Goal: Task Accomplishment & Management: Manage account settings

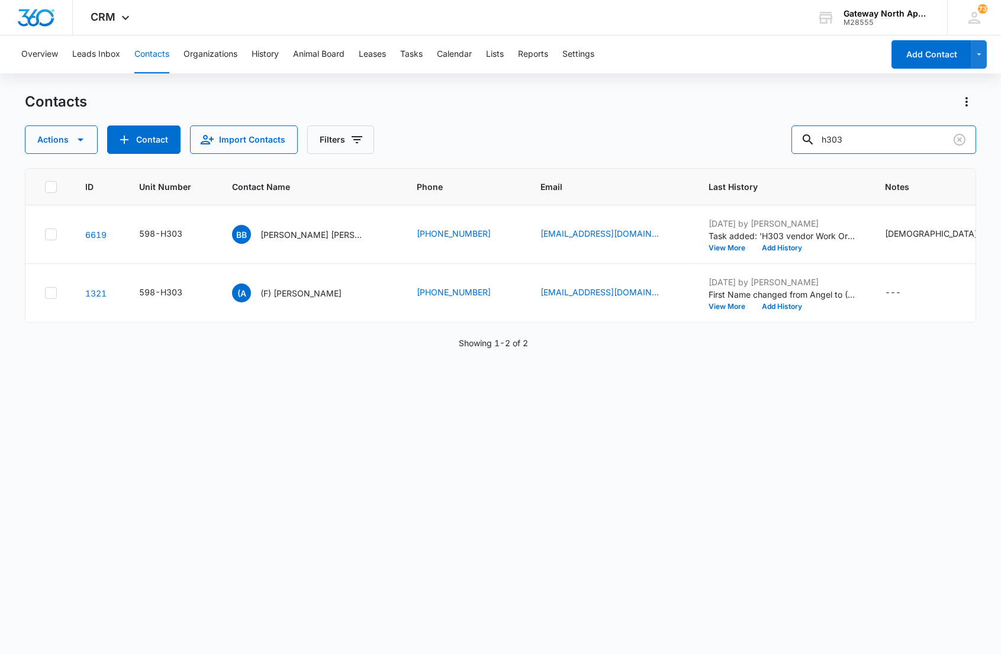
drag, startPoint x: 791, startPoint y: 142, endPoint x: 783, endPoint y: 140, distance: 8.5
click at [783, 140] on div "Actions Contact Import Contacts Filters h303" at bounding box center [500, 139] width 950 height 28
type input "g102"
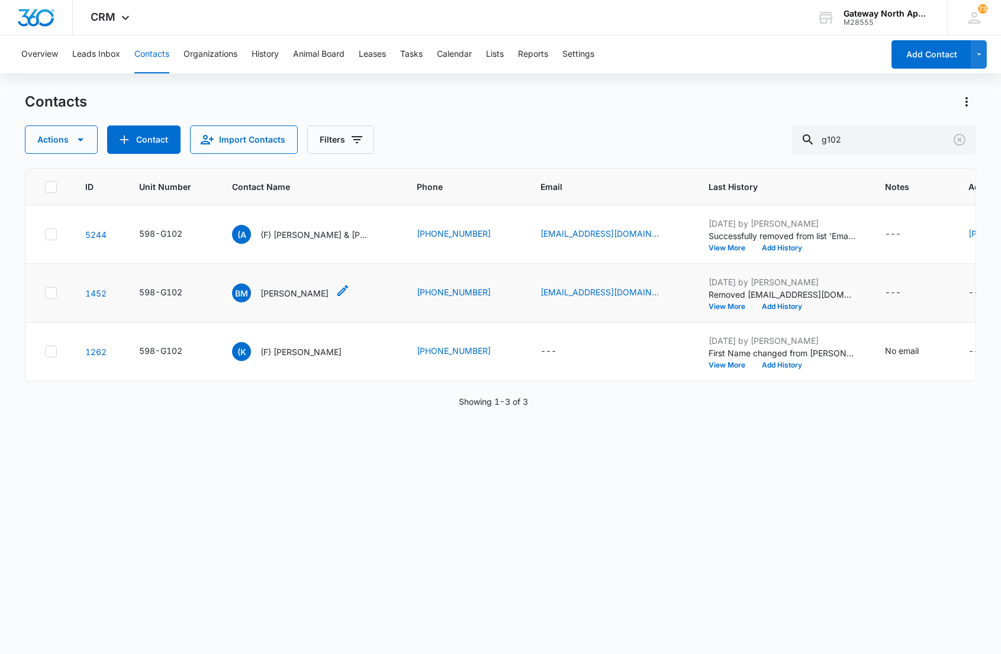
click at [298, 291] on p "[PERSON_NAME]" at bounding box center [294, 293] width 68 height 12
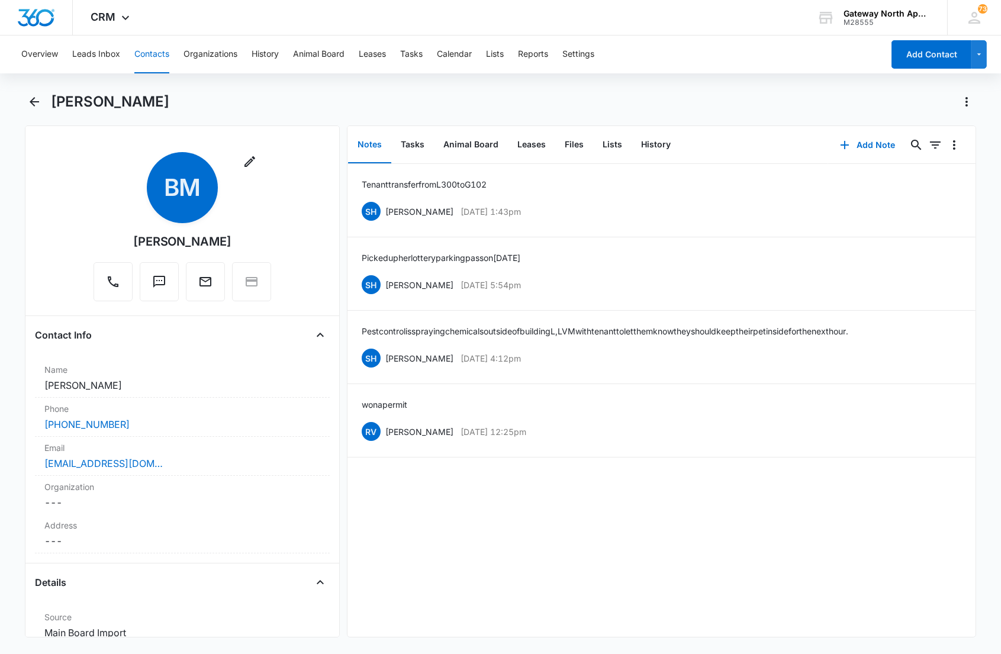
drag, startPoint x: 295, startPoint y: 120, endPoint x: 195, endPoint y: 92, distance: 103.2
click at [211, 108] on div "[PERSON_NAME]" at bounding box center [500, 108] width 950 height 33
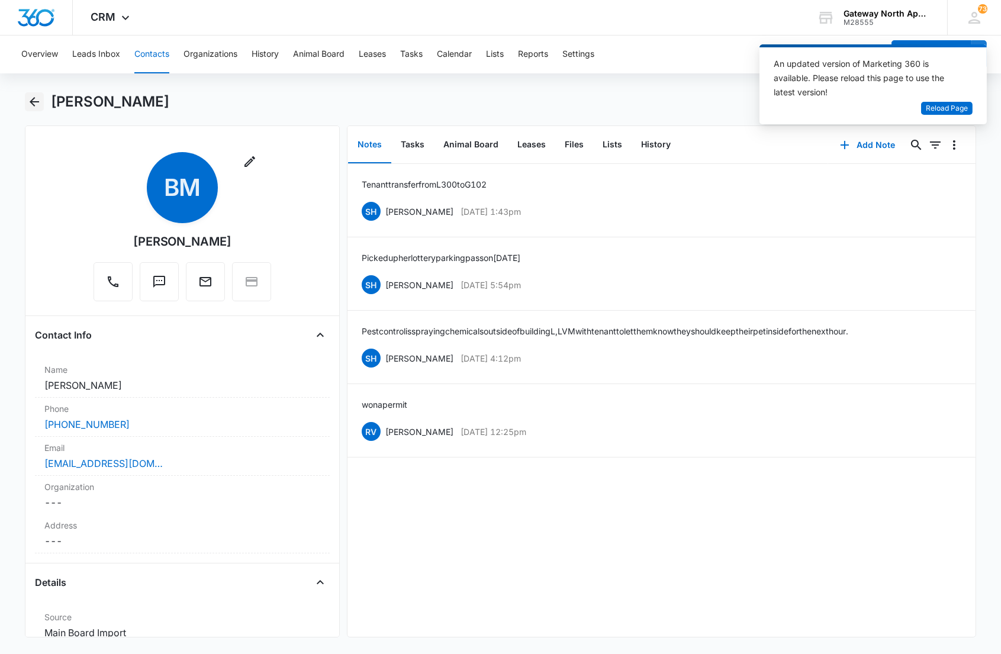
click at [30, 95] on icon "Back" at bounding box center [34, 102] width 14 height 14
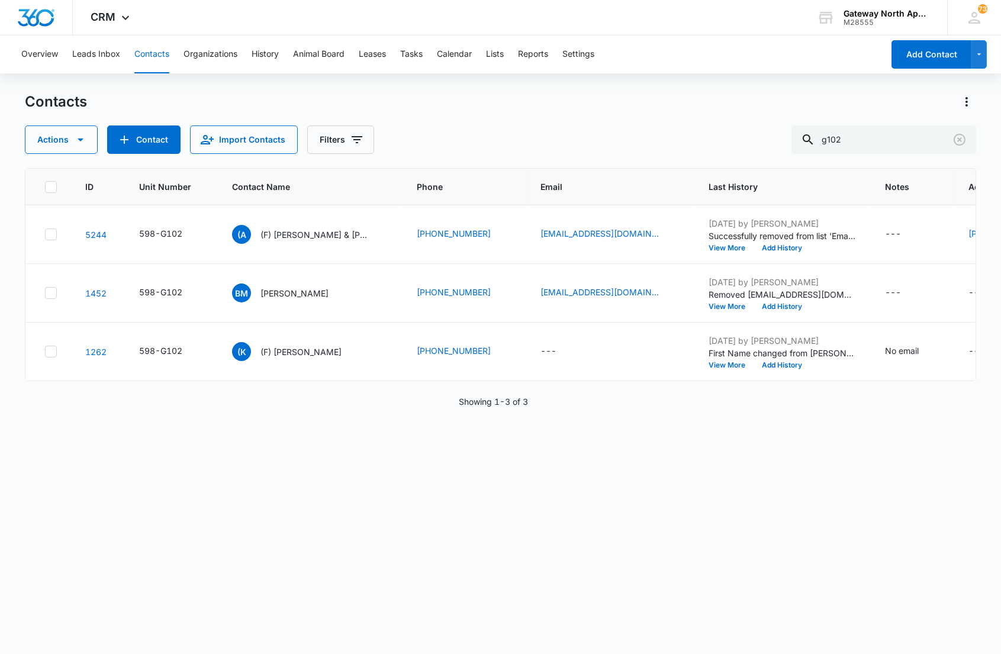
click at [31, 428] on div "ID Unit Number Contact Name Phone Email Last History Notes Additional Phone Add…" at bounding box center [500, 403] width 950 height 470
drag, startPoint x: 858, startPoint y: 133, endPoint x: 735, endPoint y: 133, distance: 122.5
click at [737, 133] on div "Actions Contact Import Contacts Filters g102" at bounding box center [500, 139] width 950 height 28
type input "d302"
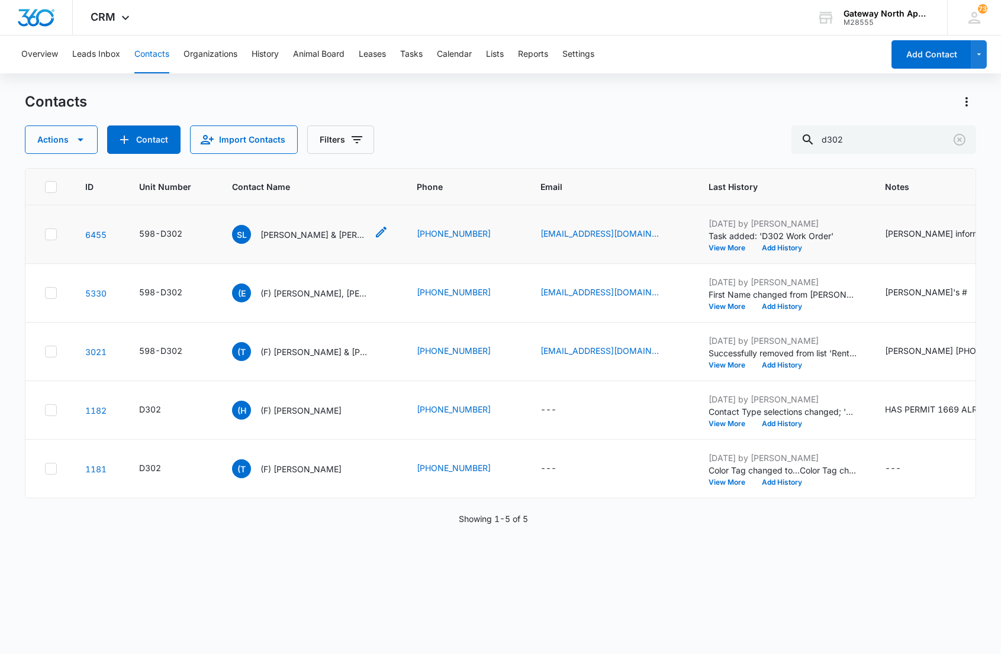
click at [286, 231] on p "Soledad Luchman & Kirk Luchman" at bounding box center [313, 234] width 106 height 12
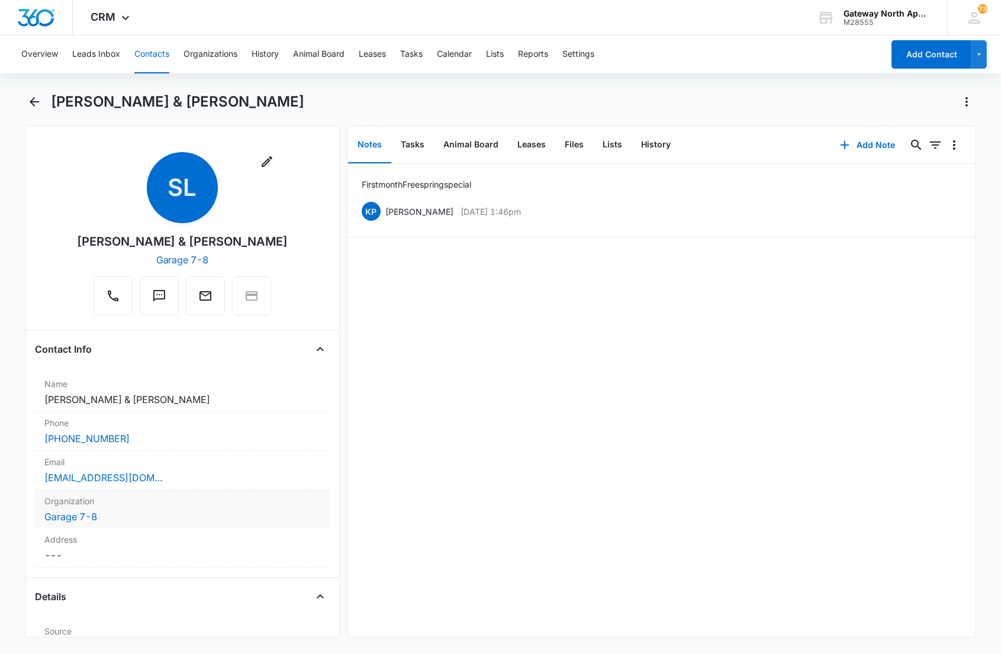
click at [125, 528] on div "Organization Cancel Save Changes Garage 7-8" at bounding box center [182, 509] width 294 height 38
click at [237, 529] on div at bounding box center [167, 526] width 229 height 17
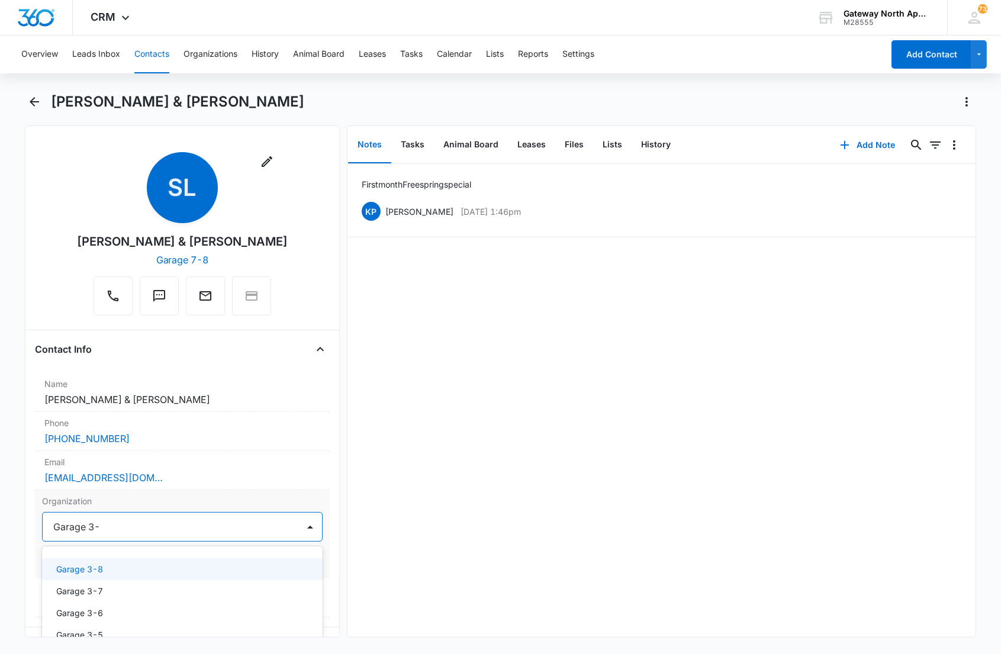
type input "Garage 3-6"
click at [166, 568] on div "Garage 3-6" at bounding box center [180, 569] width 249 height 12
click at [291, 564] on button "Save Changes" at bounding box center [288, 562] width 67 height 22
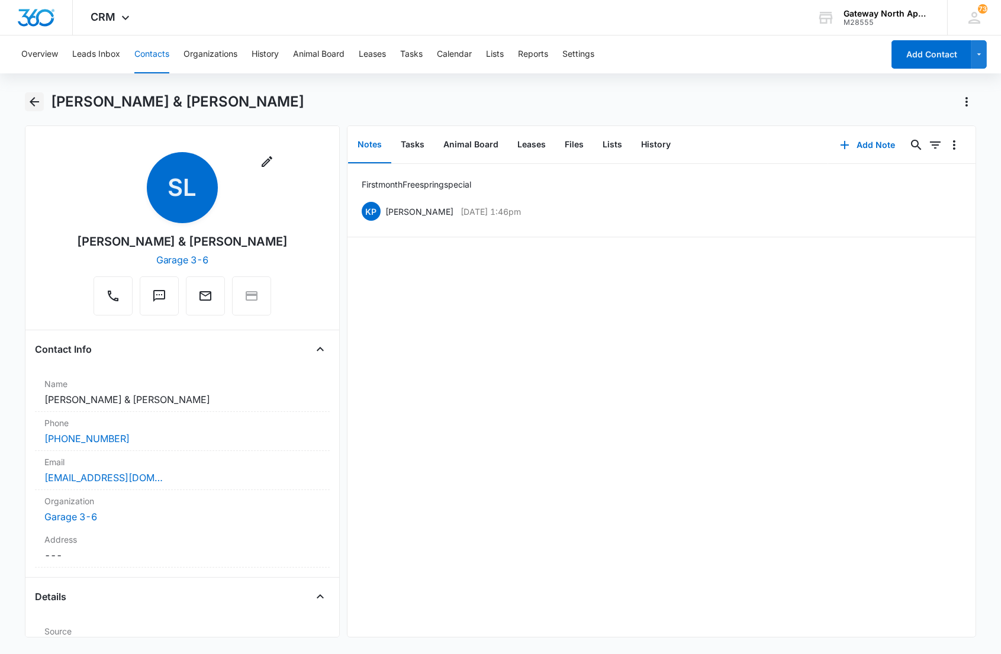
click at [30, 102] on icon "Back" at bounding box center [34, 101] width 9 height 9
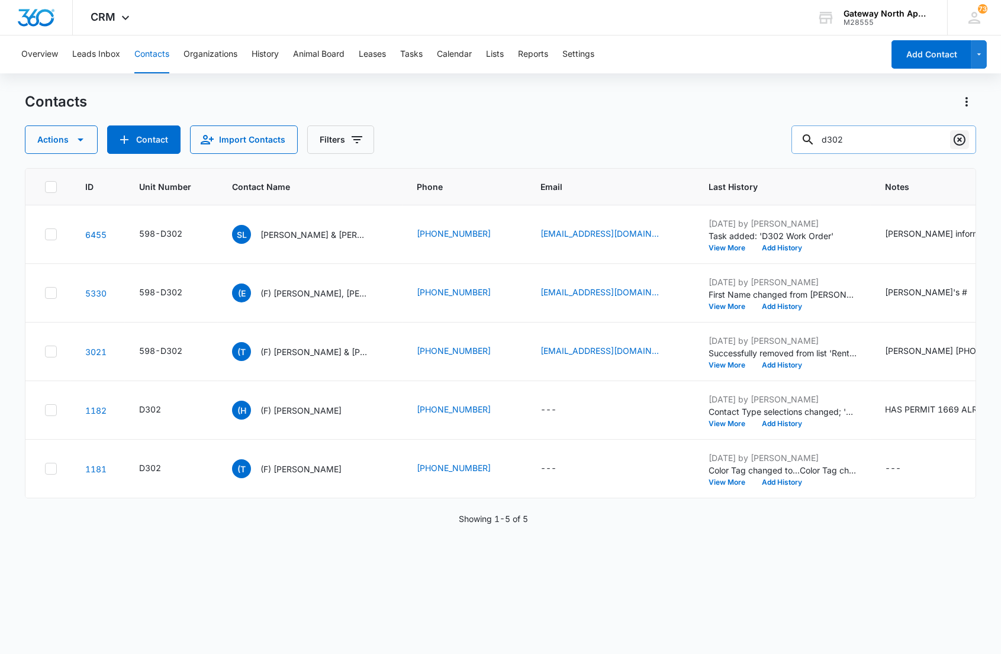
click at [953, 141] on icon "Clear" at bounding box center [959, 140] width 14 height 14
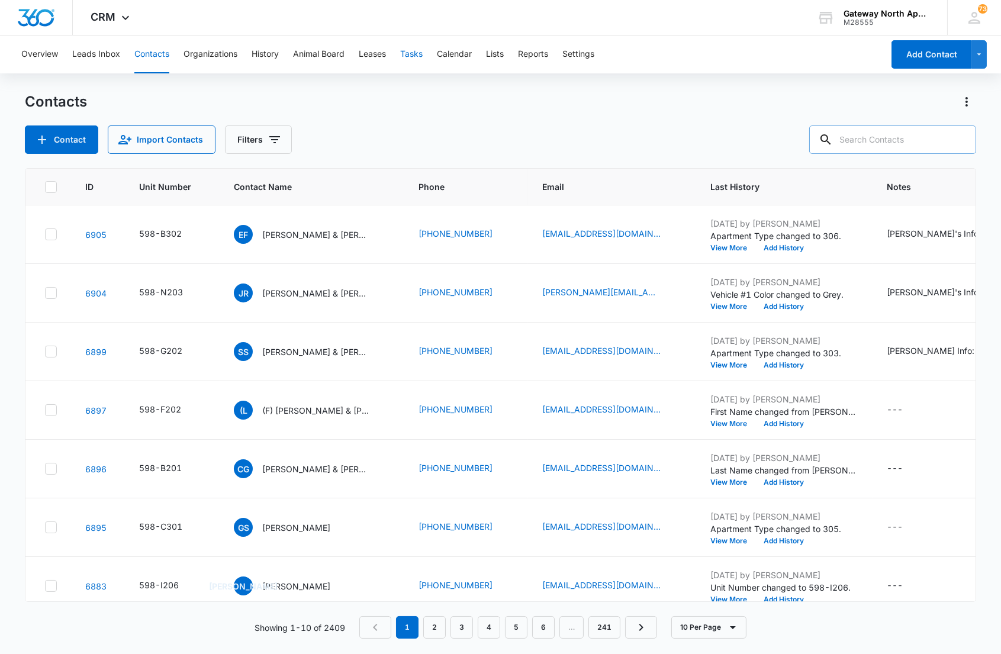
click at [418, 54] on button "Tasks" at bounding box center [411, 54] width 22 height 38
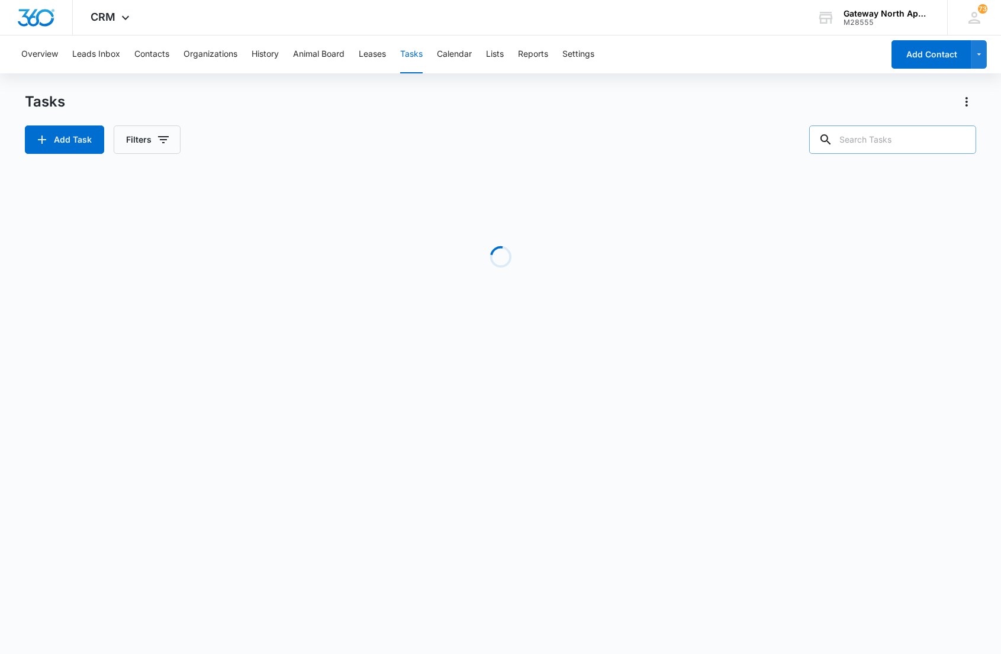
click at [901, 137] on input "text" at bounding box center [892, 139] width 167 height 28
type input "h303"
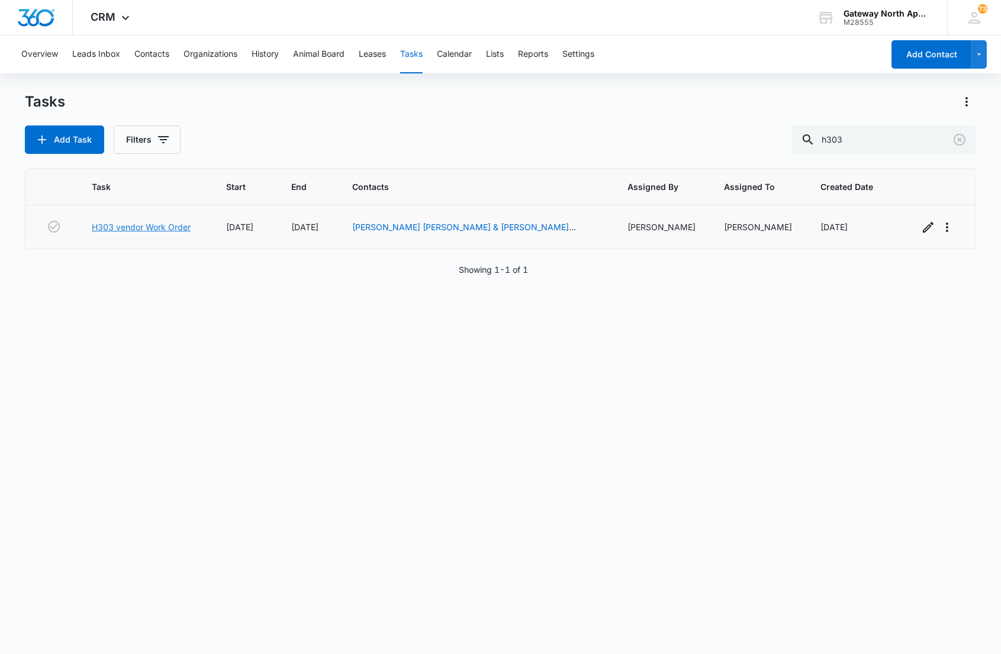
click at [159, 221] on link "H303 vendor Work Order" at bounding box center [141, 227] width 99 height 12
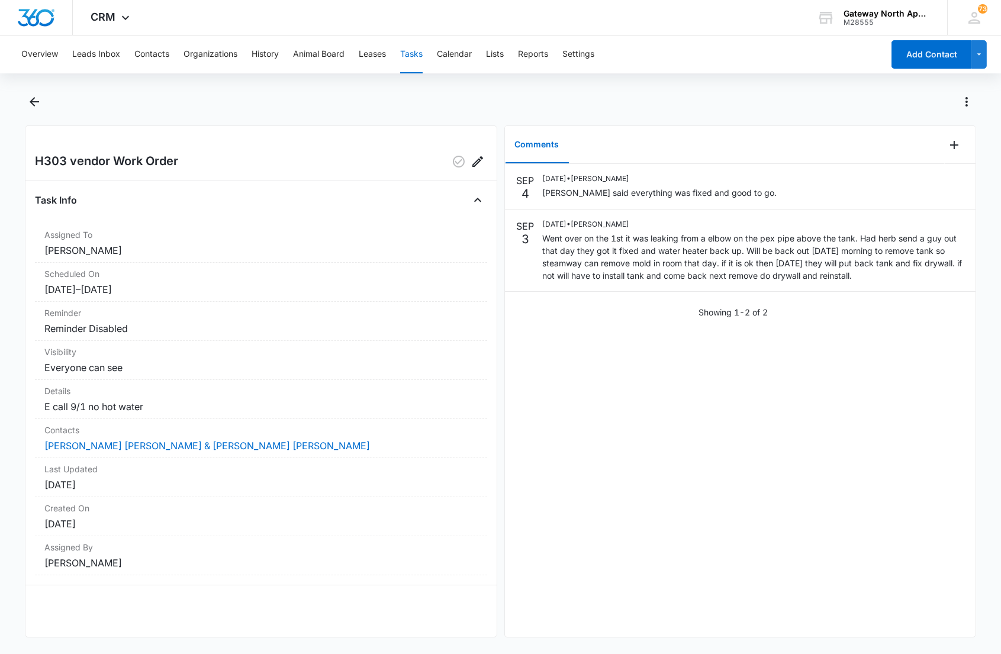
click at [434, 114] on div at bounding box center [500, 108] width 950 height 33
click at [947, 138] on icon "Add Comment" at bounding box center [954, 145] width 14 height 14
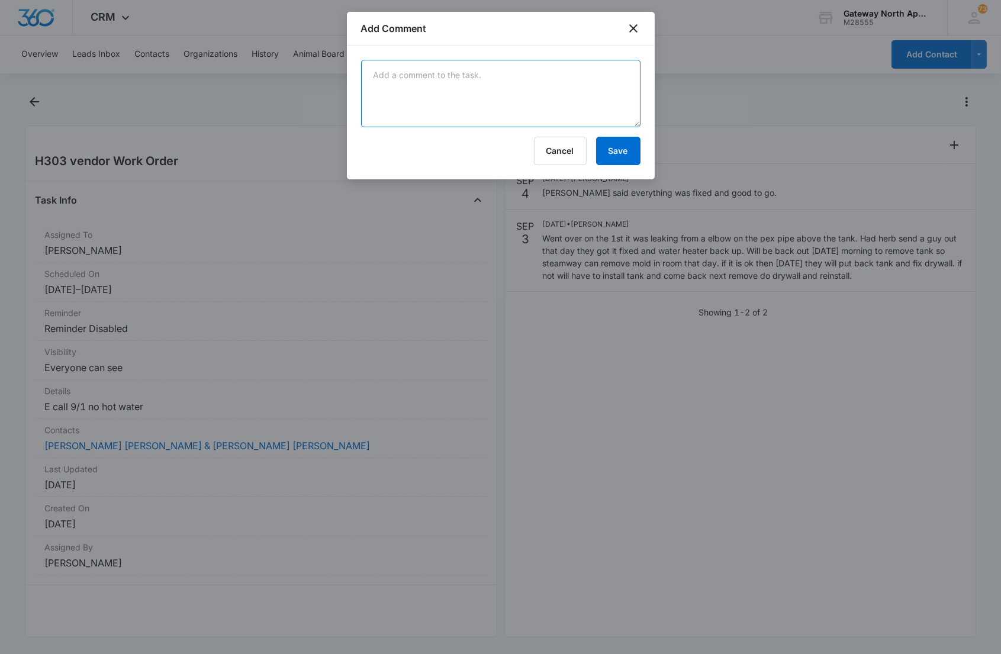
click at [600, 112] on textarea at bounding box center [500, 93] width 279 height 67
type textarea "Steamway said the wood was way too wet to get drywall replaced [DATE]. Will nee…"
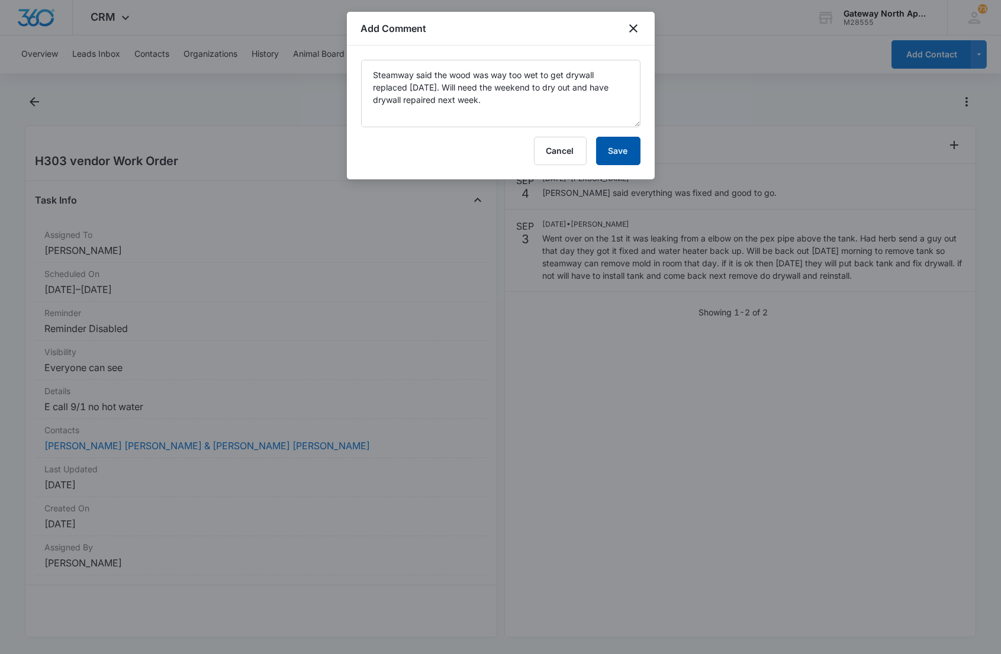
click at [611, 146] on button "Save" at bounding box center [618, 151] width 44 height 28
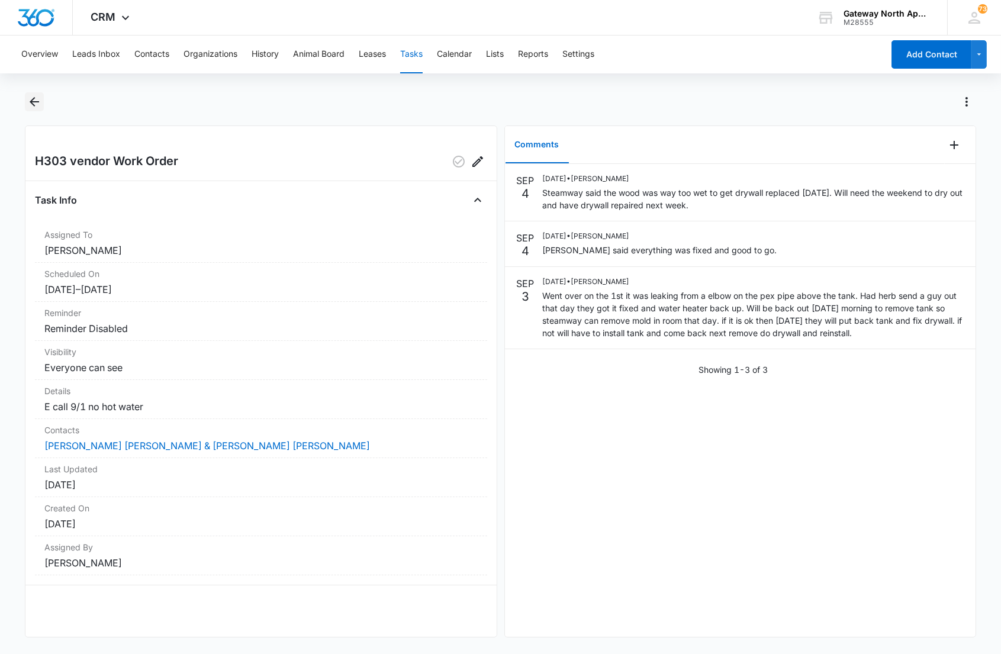
click at [27, 101] on icon "Back" at bounding box center [34, 102] width 14 height 14
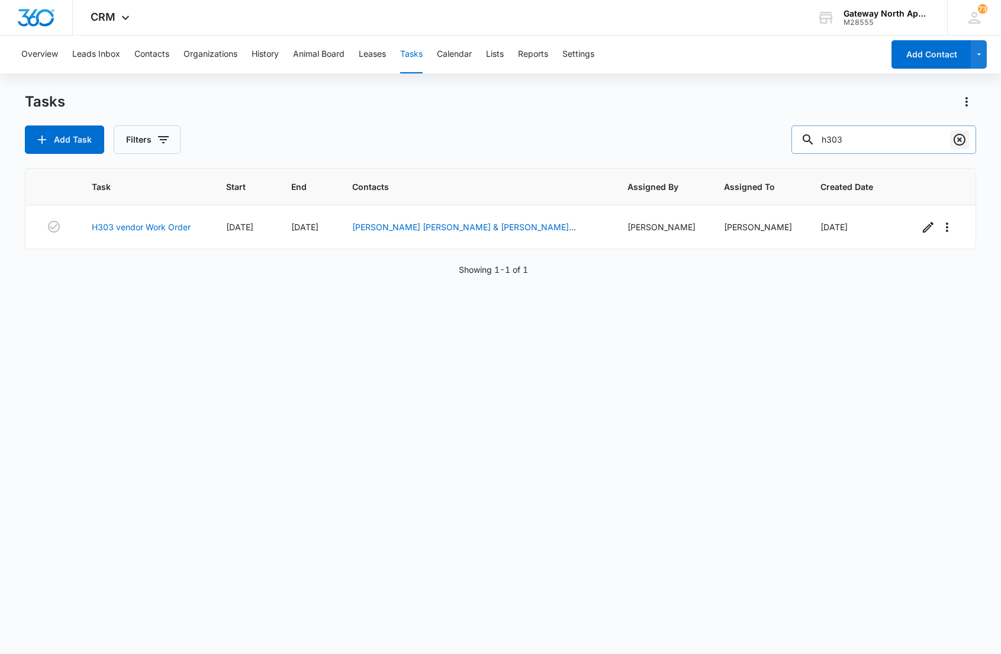
click at [960, 140] on icon "Clear" at bounding box center [959, 140] width 12 height 12
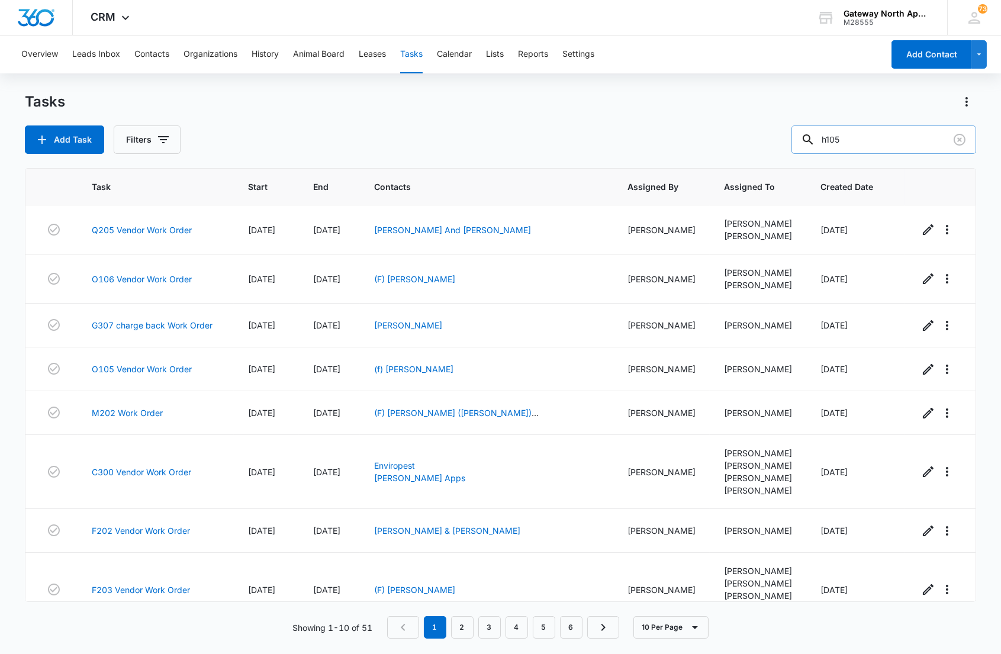
type input "h105"
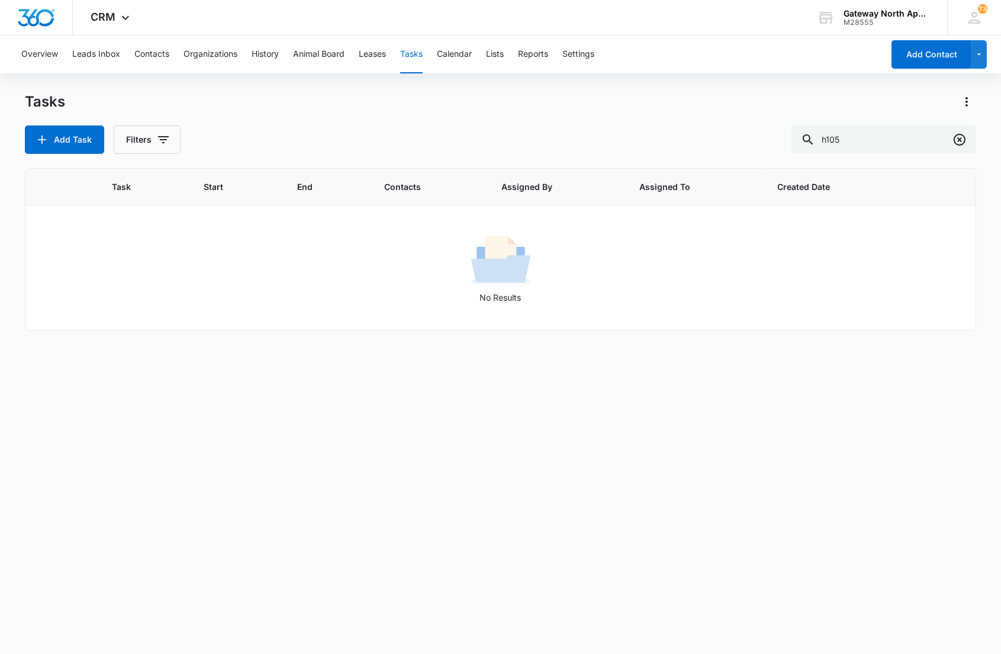
click at [952, 139] on icon "Clear" at bounding box center [959, 140] width 14 height 14
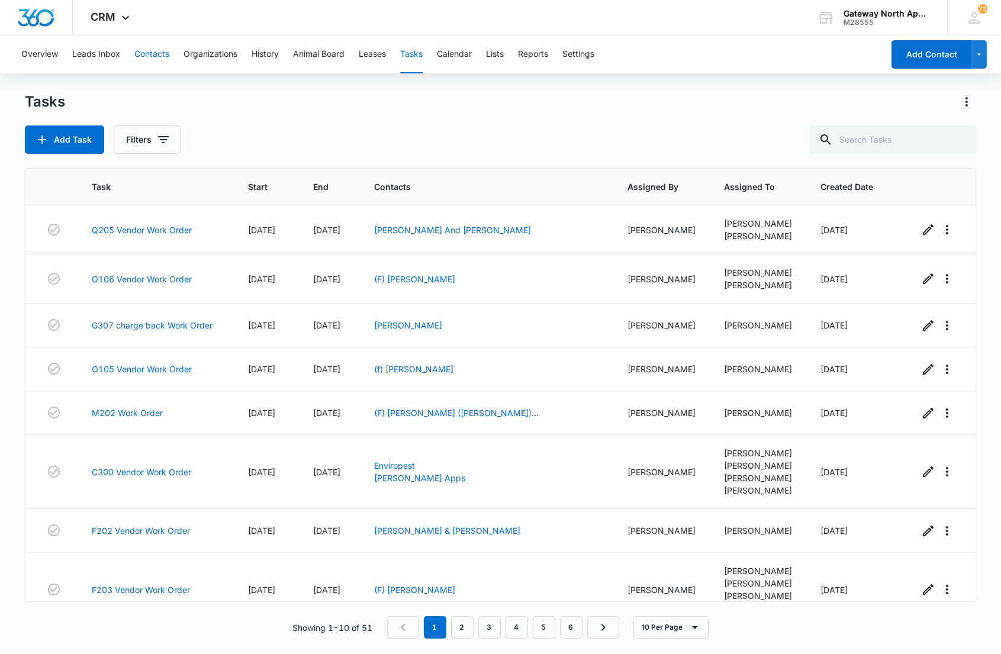
click at [143, 47] on button "Contacts" at bounding box center [151, 54] width 35 height 38
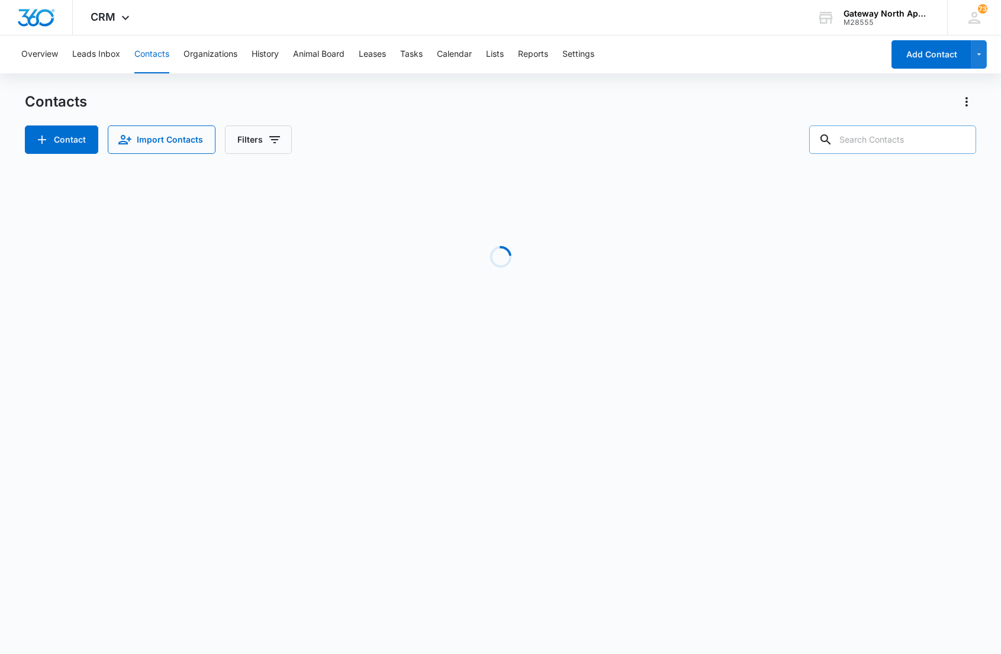
click at [902, 150] on input "text" at bounding box center [892, 139] width 167 height 28
type input "h105"
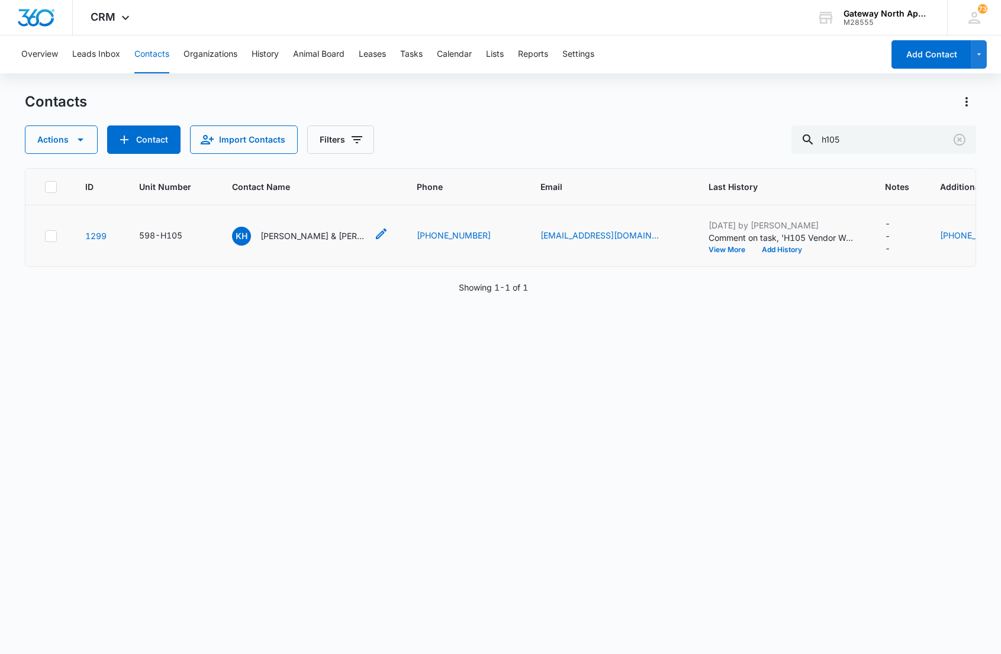
click at [260, 233] on div "KH [PERSON_NAME] & [PERSON_NAME]" at bounding box center [299, 236] width 135 height 19
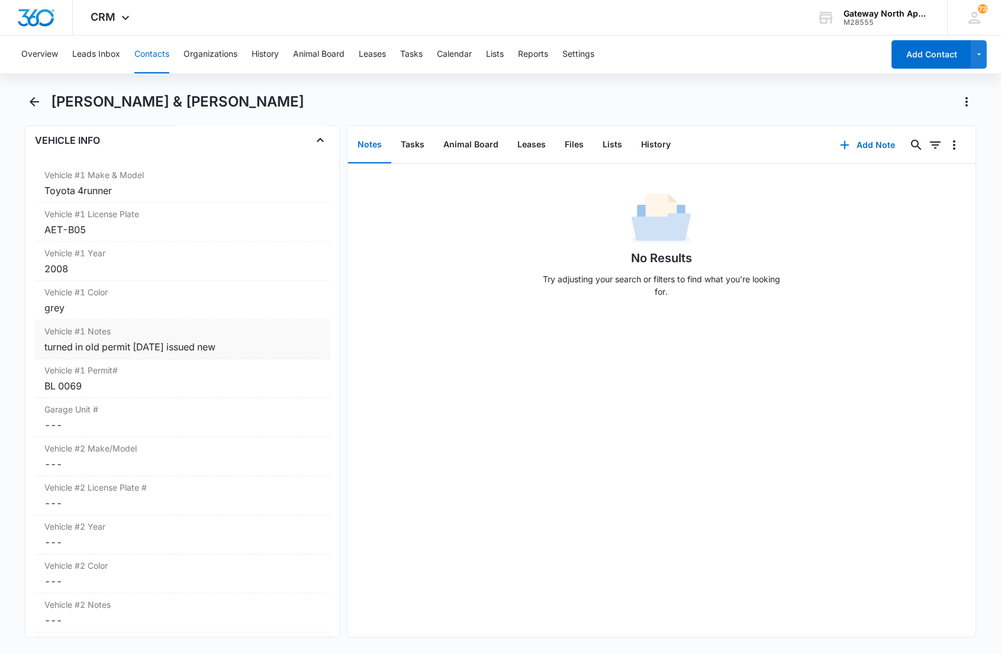
scroll to position [1775, 0]
click at [119, 386] on div "BL 0069" at bounding box center [181, 386] width 275 height 14
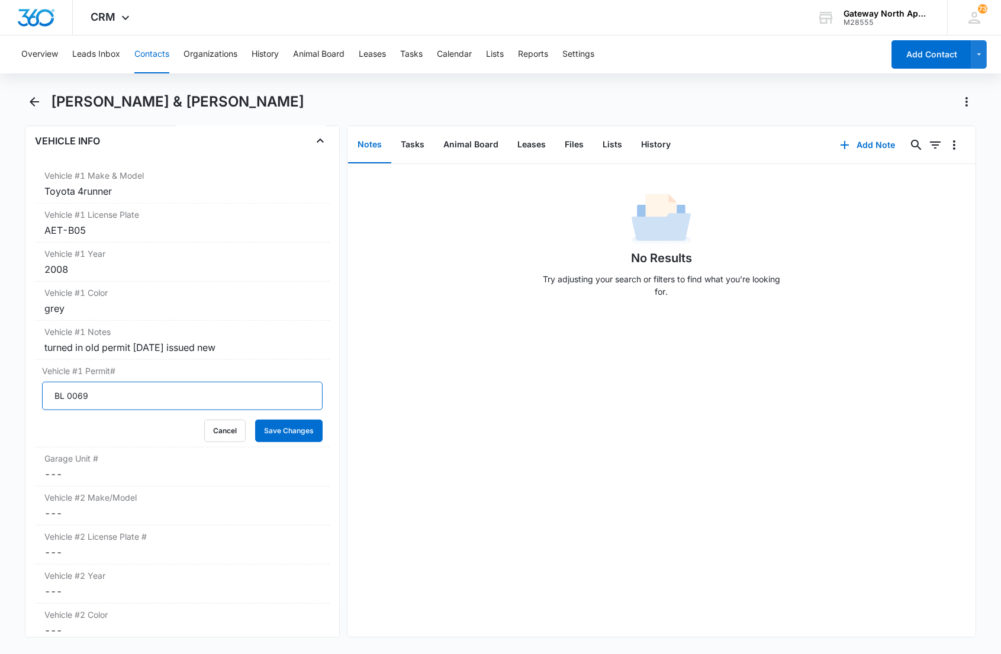
drag, startPoint x: 106, startPoint y: 394, endPoint x: -2, endPoint y: 395, distance: 108.3
click at [0, 395] on html "CRM Apps Reputation Websites Forms CRM Email Social Content Ads Intelligence Fi…" at bounding box center [500, 327] width 1001 height 654
type input "WH-3154"
click at [255, 419] on button "Save Changes" at bounding box center [288, 430] width 67 height 22
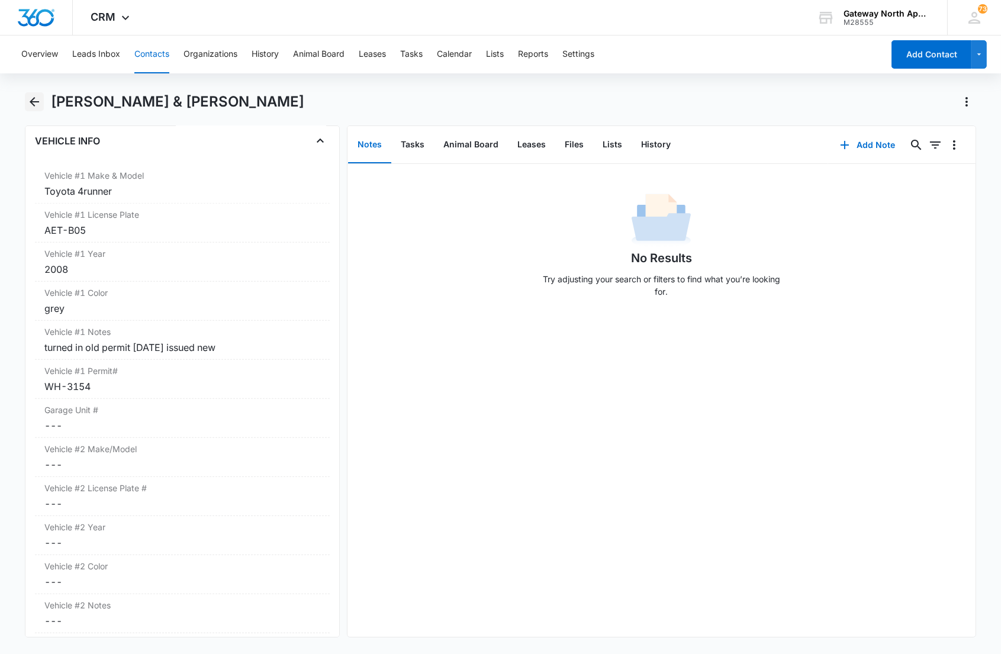
click at [37, 103] on icon "Back" at bounding box center [34, 102] width 14 height 14
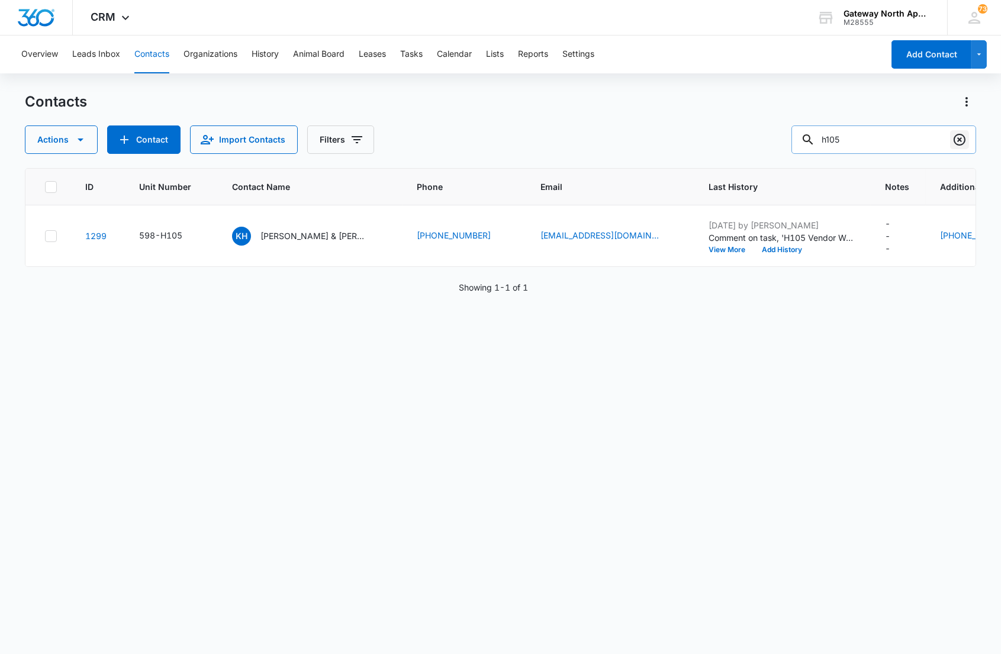
click at [953, 138] on icon "Clear" at bounding box center [959, 140] width 14 height 14
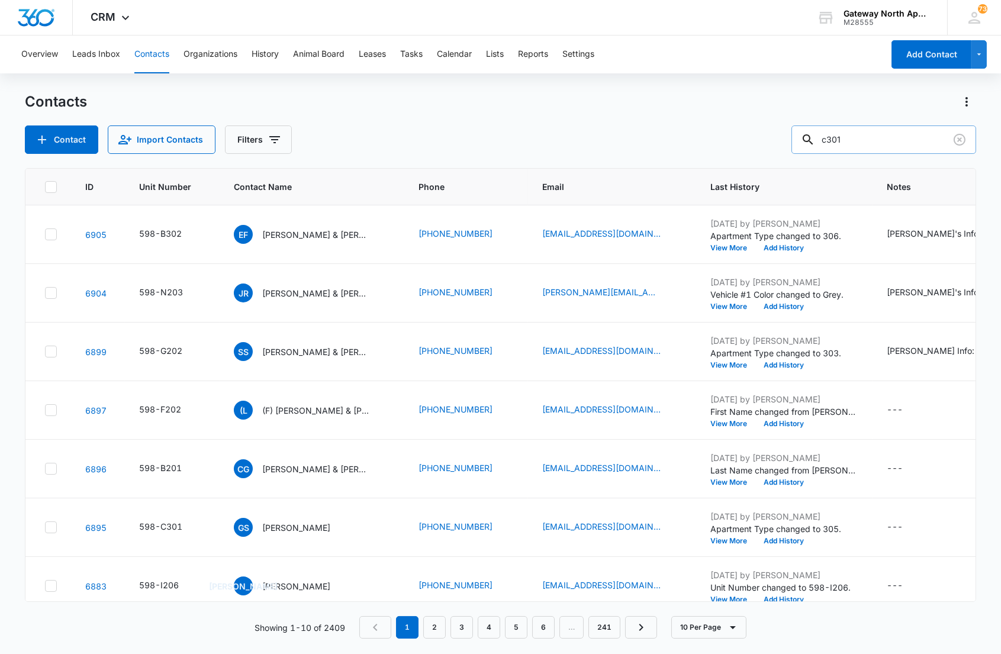
type input "c301"
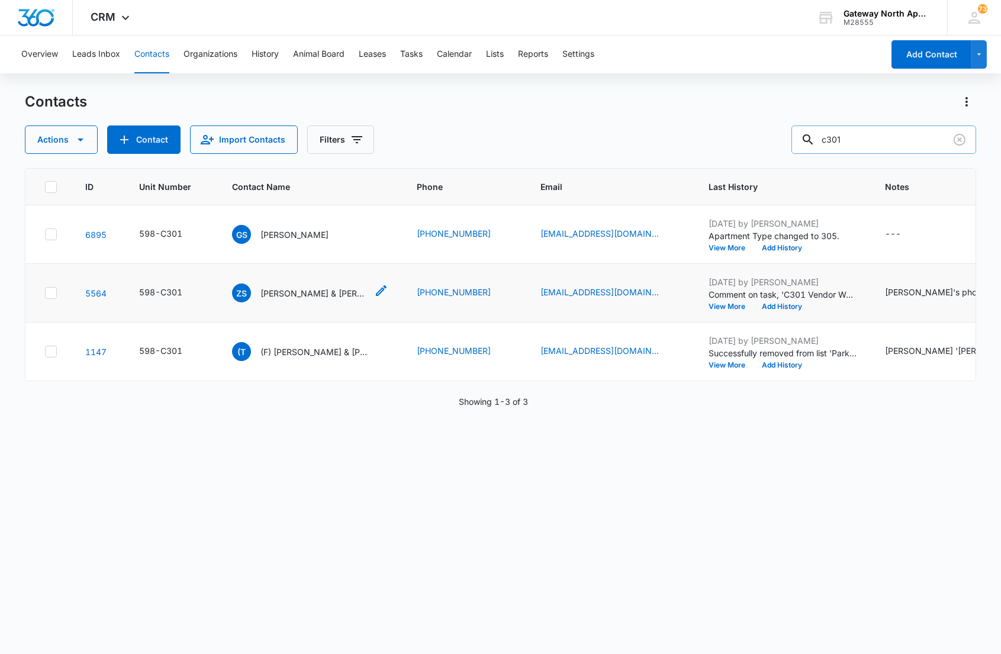
click at [314, 291] on p "[PERSON_NAME] & [PERSON_NAME]" at bounding box center [313, 293] width 106 height 12
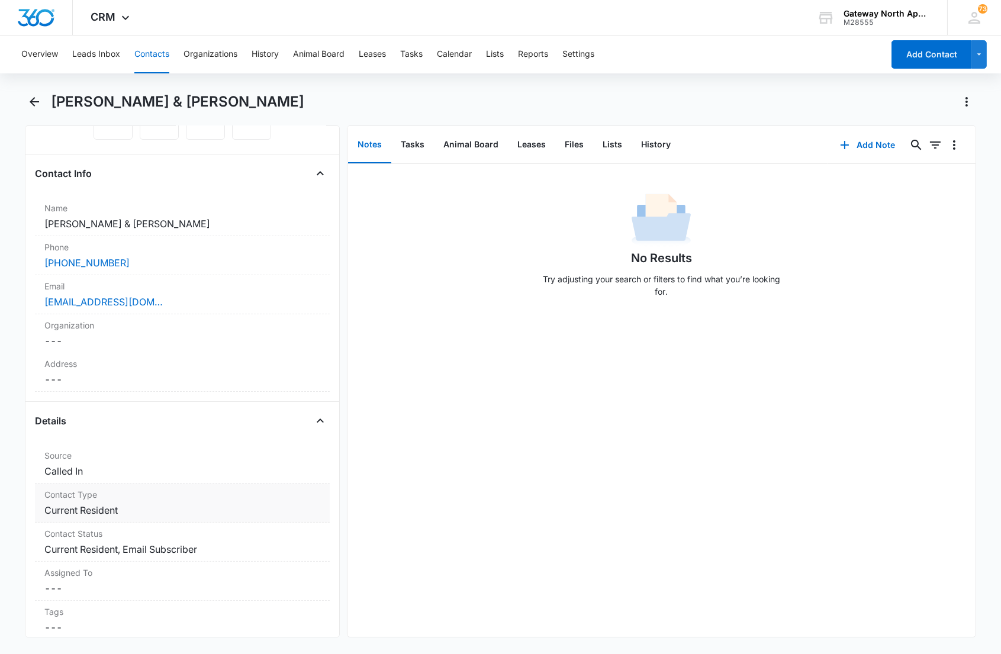
scroll to position [394, 0]
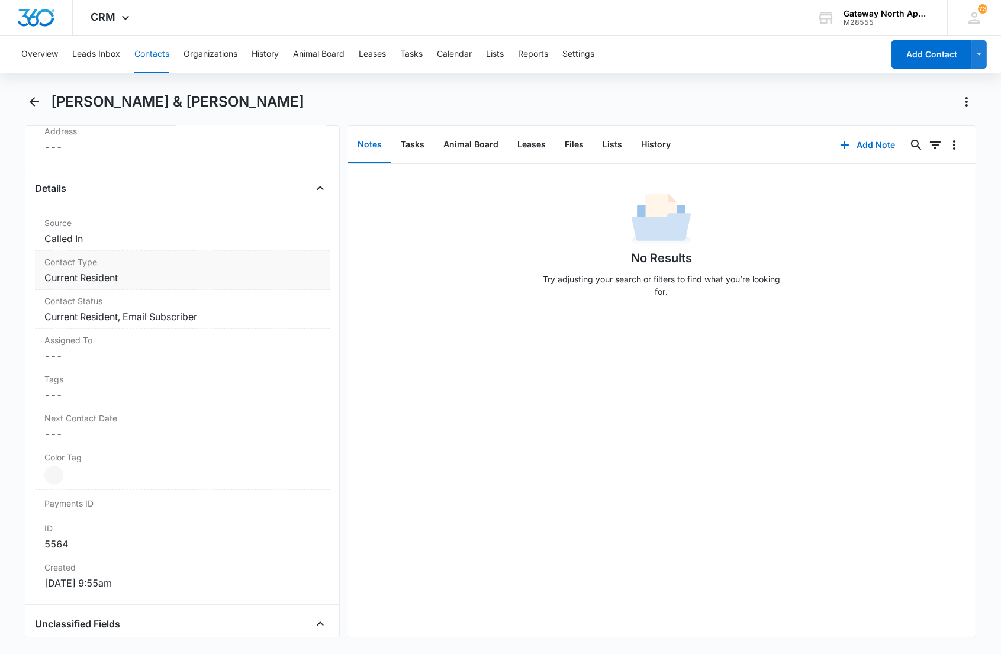
click at [163, 276] on dd "Cancel Save Changes Current Resident" at bounding box center [181, 277] width 275 height 14
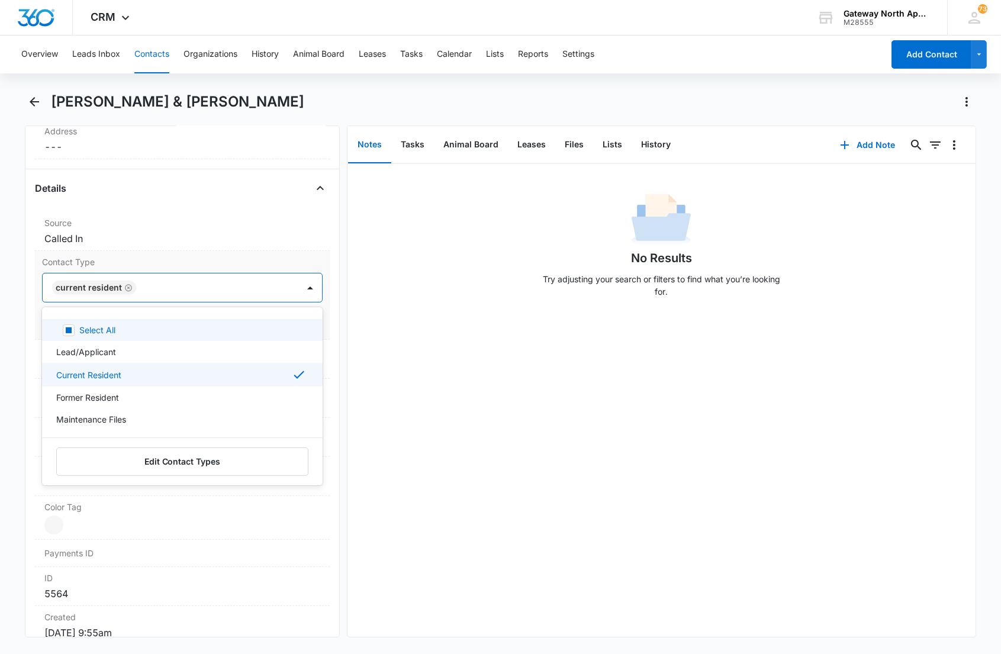
click at [169, 288] on div at bounding box center [211, 287] width 143 height 17
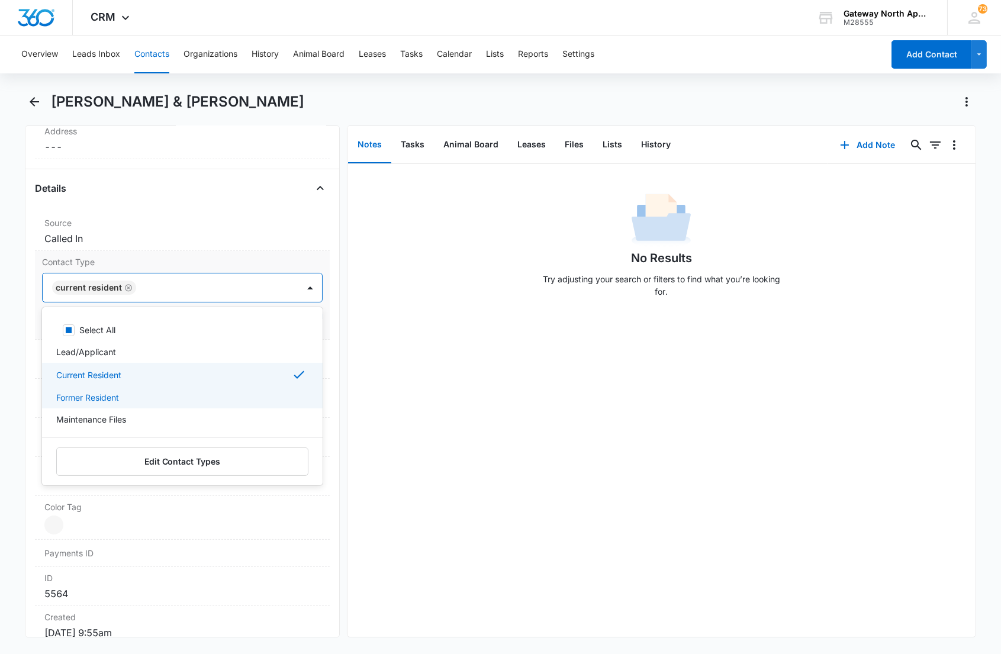
click at [108, 397] on p "Former Resident" at bounding box center [87, 397] width 63 height 12
click at [105, 376] on p "Current Resident" at bounding box center [88, 375] width 65 height 12
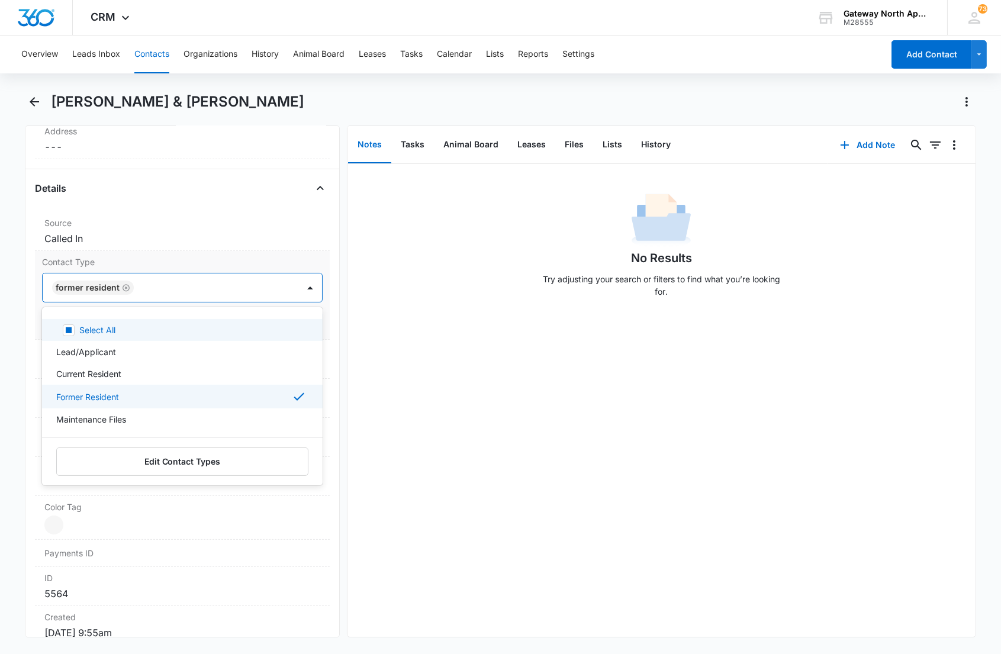
click at [220, 286] on div at bounding box center [209, 287] width 145 height 17
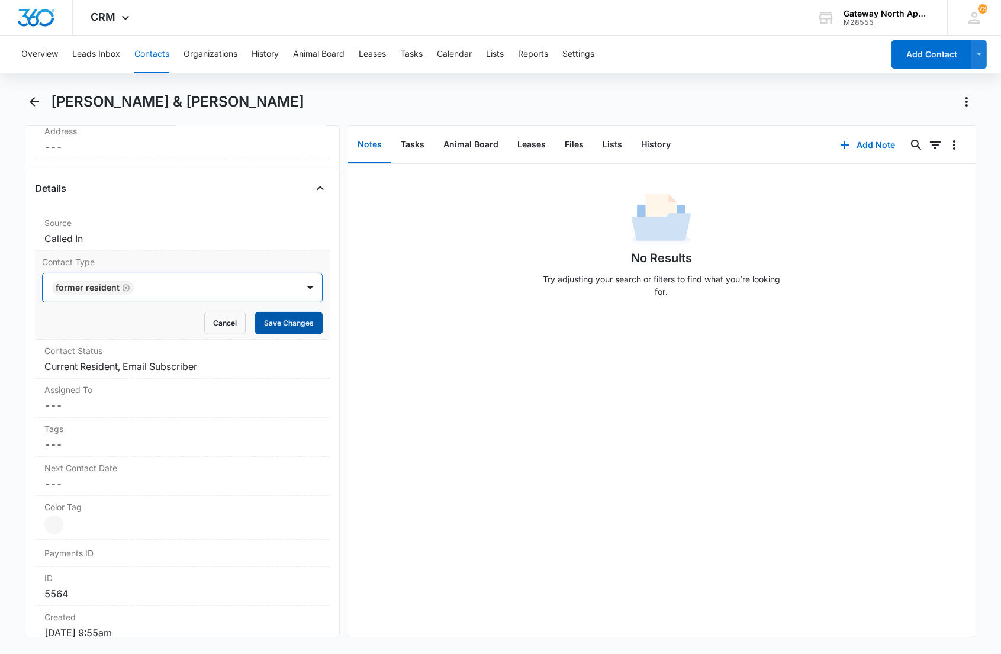
click at [256, 323] on button "Save Changes" at bounding box center [288, 323] width 67 height 22
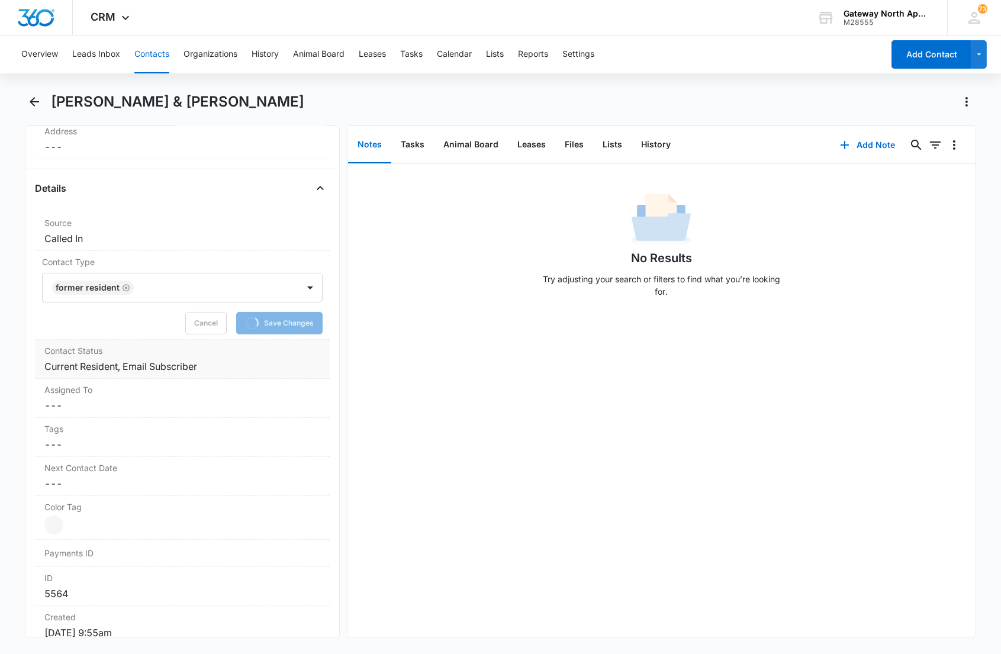
click at [227, 353] on label "Contact Status" at bounding box center [181, 350] width 275 height 12
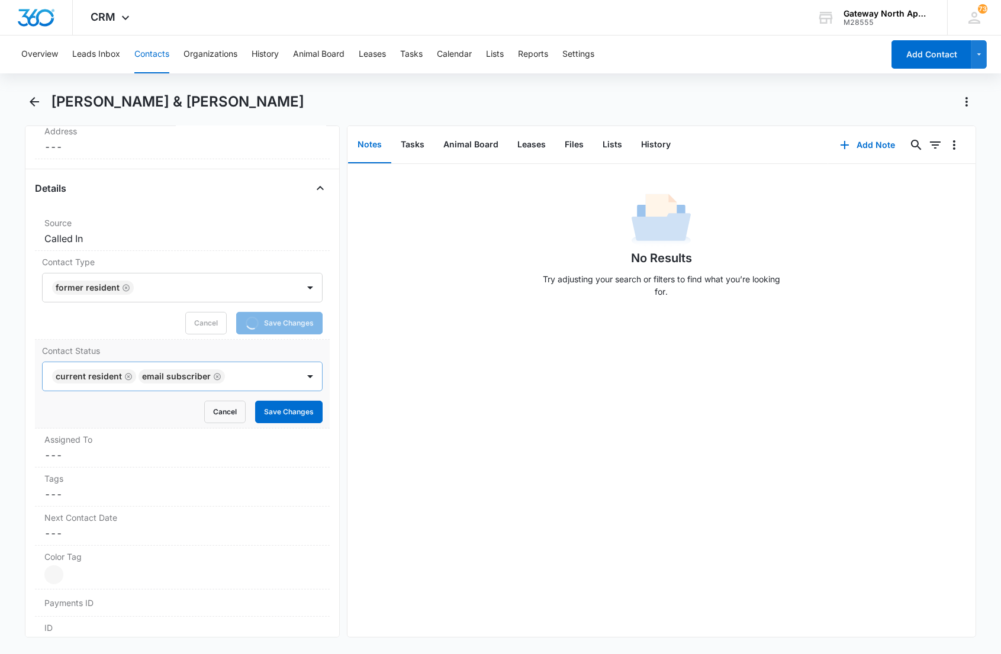
click at [228, 376] on input "text" at bounding box center [229, 376] width 2 height 14
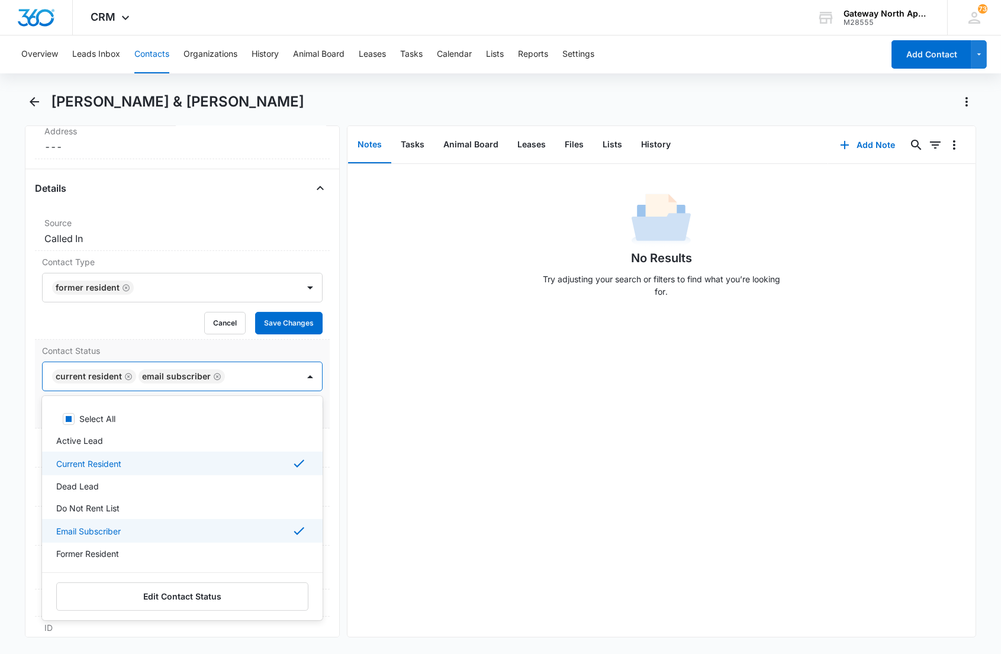
click at [79, 459] on p "Current Resident" at bounding box center [88, 463] width 65 height 12
click at [75, 522] on div "Select All Active Lead Current Resident Dead Lead Do Not Rent List Email Subscr…" at bounding box center [182, 507] width 280 height 205
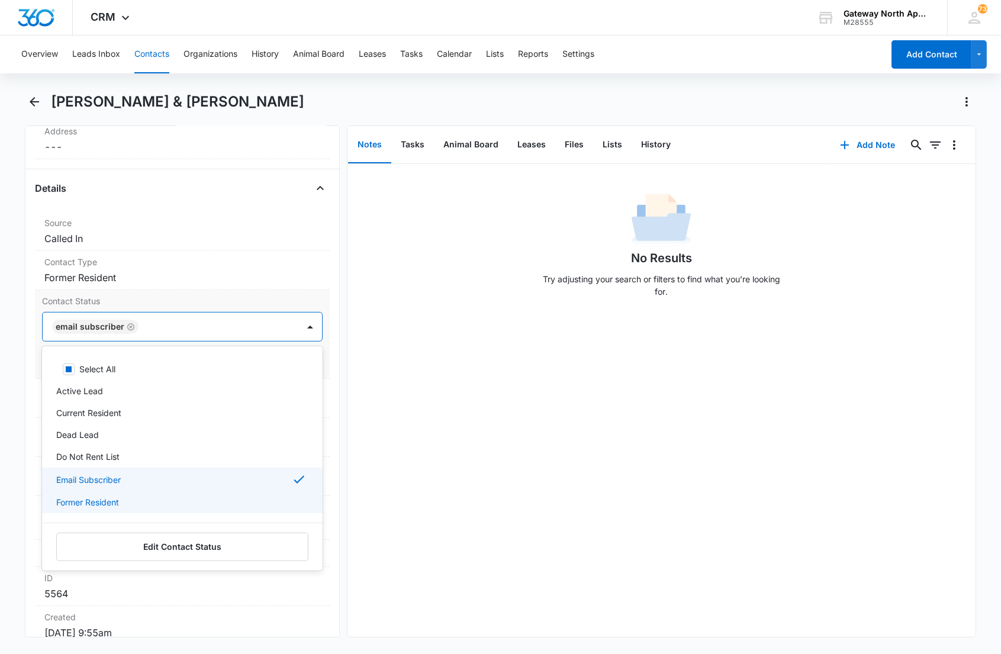
click at [77, 475] on p "Email Subscriber" at bounding box center [88, 479] width 64 height 12
click at [77, 498] on p "Former Resident" at bounding box center [87, 500] width 63 height 12
click at [190, 324] on div at bounding box center [209, 326] width 145 height 17
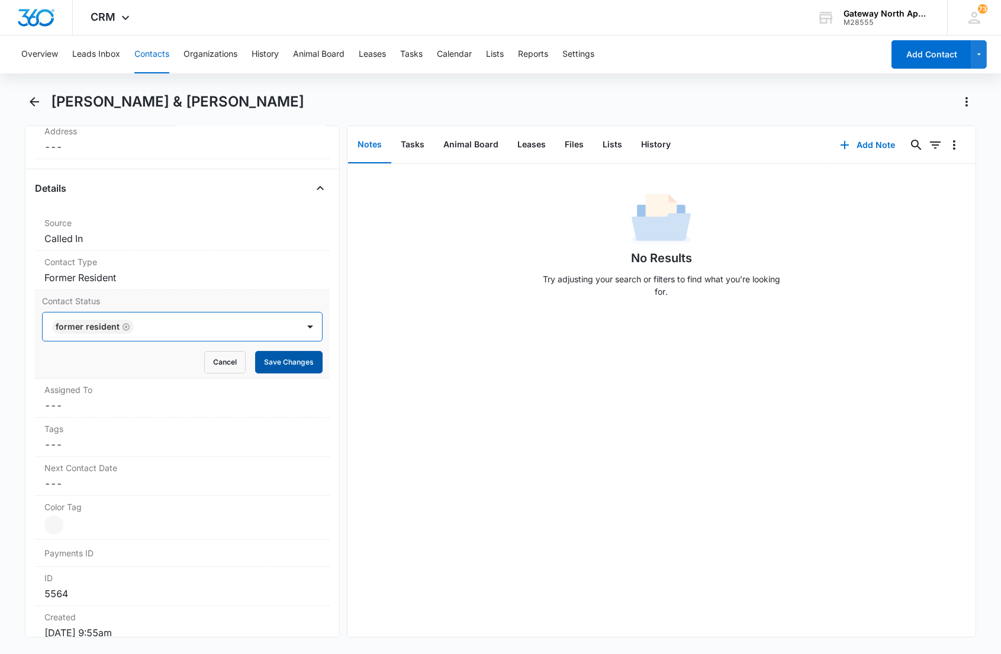
click at [255, 354] on button "Save Changes" at bounding box center [288, 362] width 67 height 22
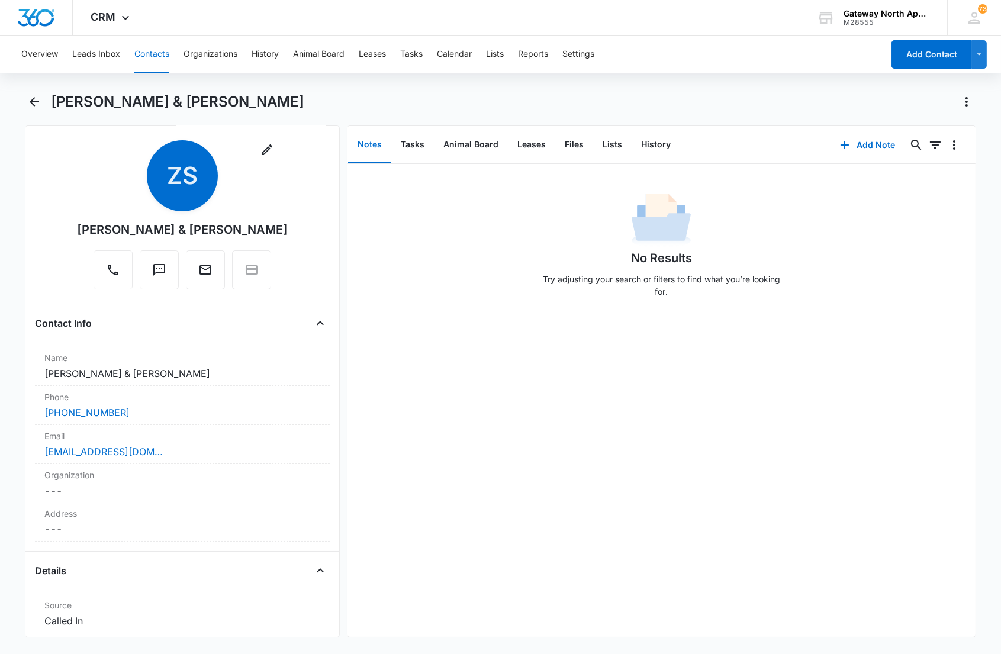
scroll to position [0, 0]
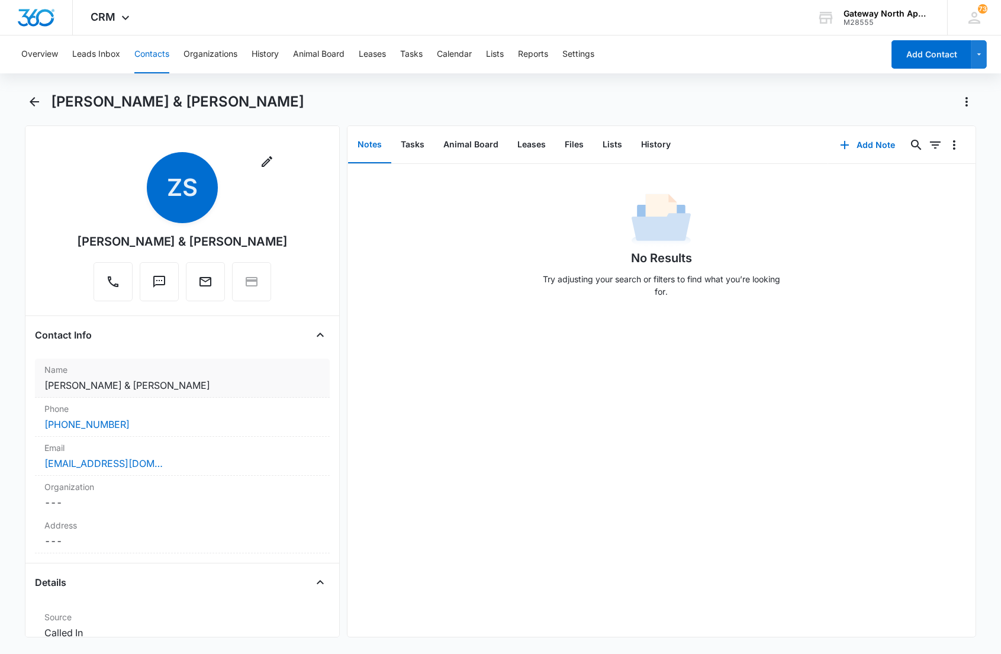
click at [197, 375] on label "Name" at bounding box center [181, 369] width 275 height 12
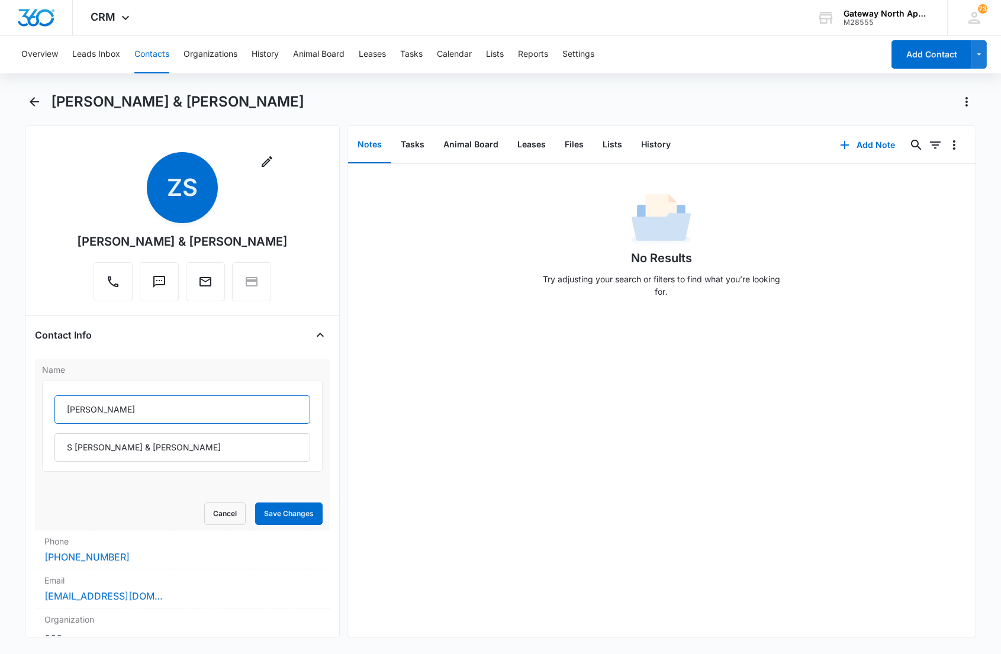
click at [63, 405] on input "[PERSON_NAME]" at bounding box center [181, 409] width 255 height 28
type input "(F) [PERSON_NAME]"
click at [285, 509] on button "Save Changes" at bounding box center [288, 513] width 67 height 22
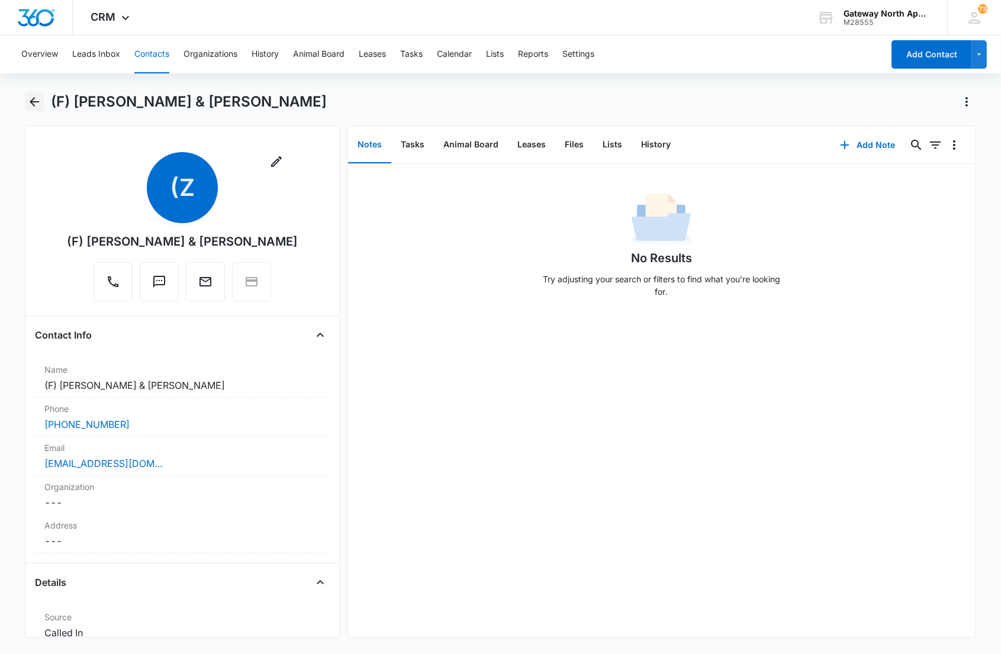
click at [35, 101] on icon "Back" at bounding box center [34, 101] width 9 height 9
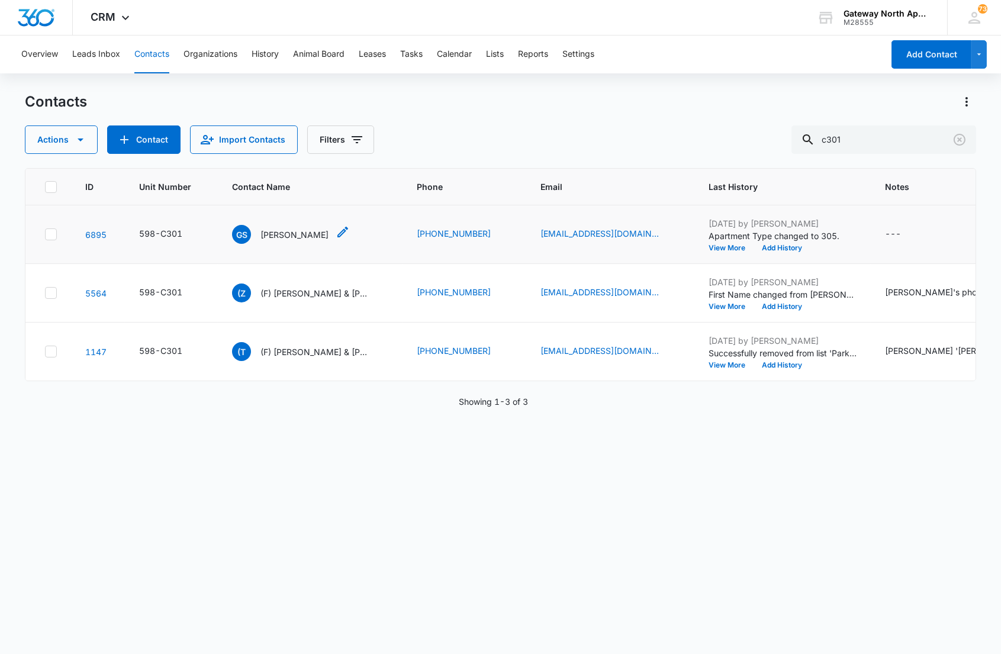
click at [296, 230] on p "[PERSON_NAME]" at bounding box center [294, 234] width 68 height 12
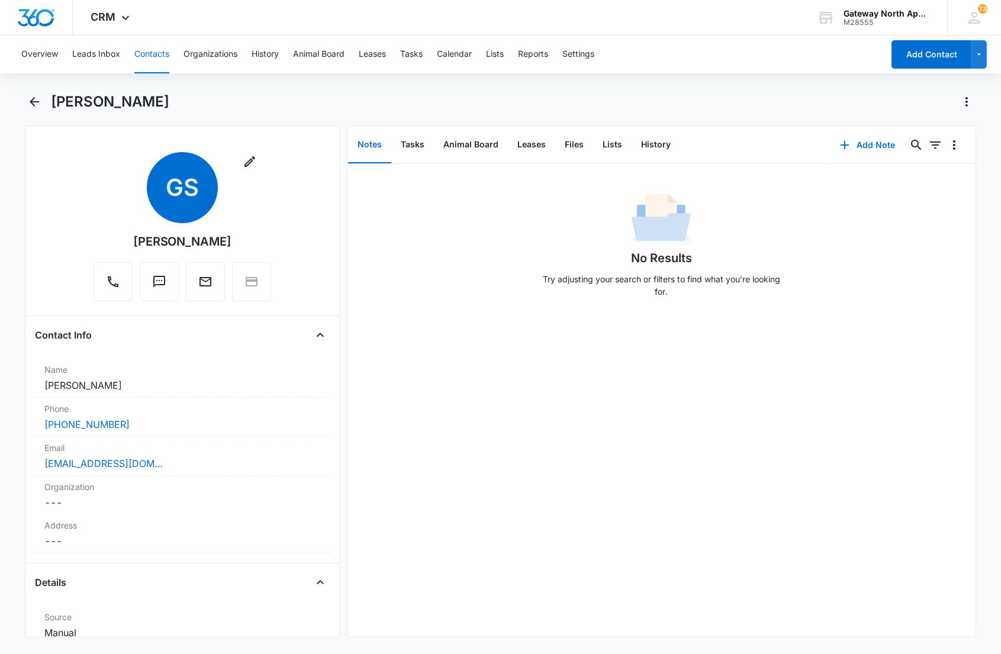
drag, startPoint x: 464, startPoint y: 262, endPoint x: 470, endPoint y: 251, distance: 12.2
click at [464, 261] on div "No Results Try adjusting your search or filters to find what you’re looking for." at bounding box center [661, 248] width 628 height 117
click at [571, 148] on button "Files" at bounding box center [574, 145] width 38 height 37
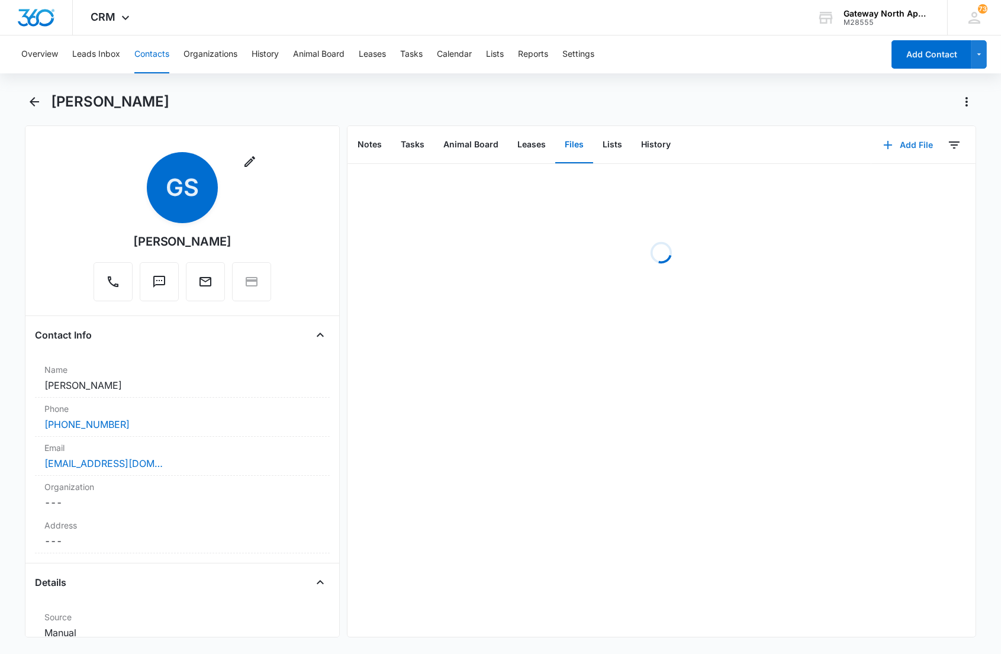
click at [908, 143] on button "Add File" at bounding box center [907, 145] width 73 height 28
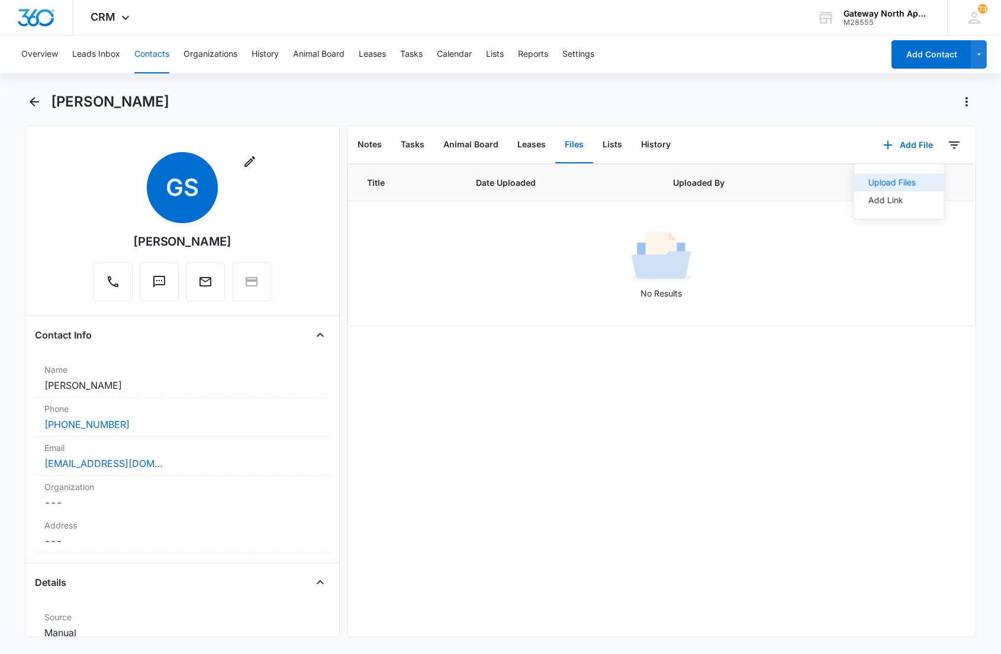
click at [872, 180] on div "Upload Files" at bounding box center [890, 182] width 47 height 8
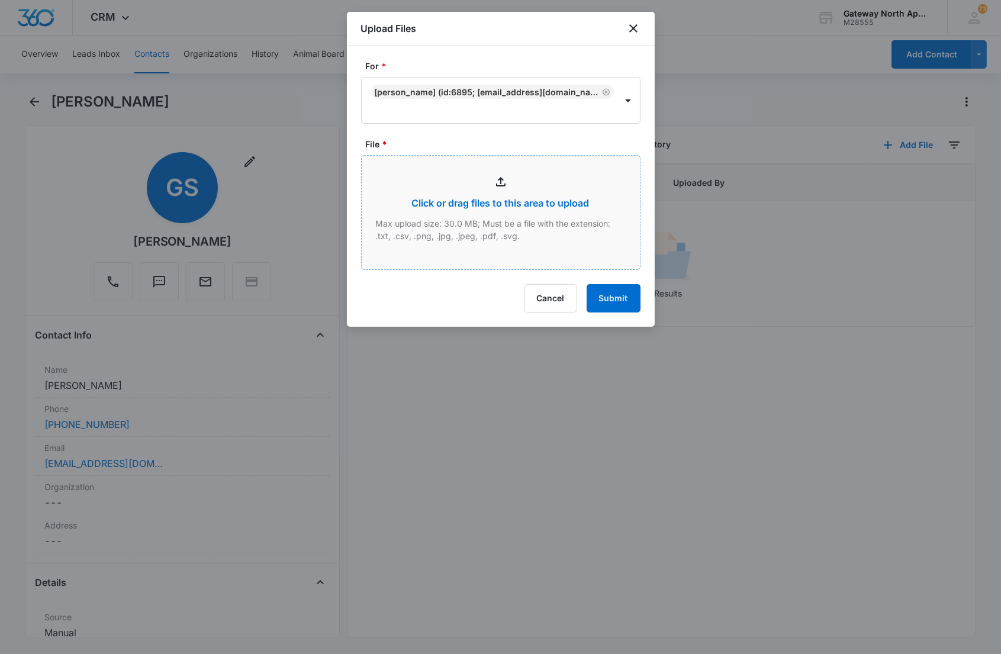
type input "C:\fakepath\Xerox Scan_09042025121115.pdf"
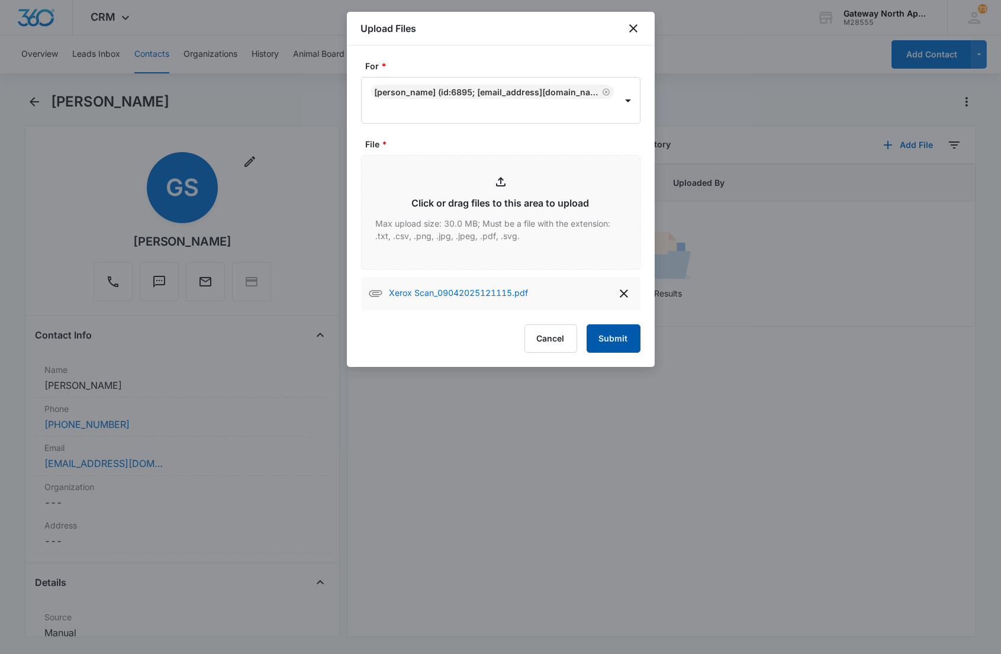
click at [614, 337] on button "Submit" at bounding box center [613, 338] width 54 height 28
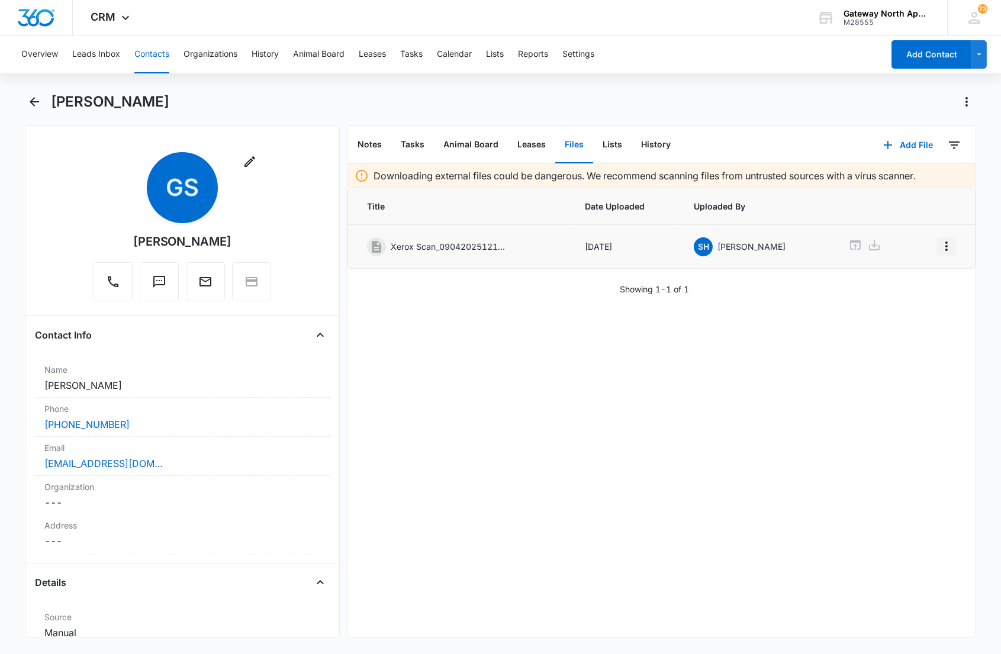
click at [945, 243] on icon "Overflow Menu" at bounding box center [946, 245] width 2 height 9
click at [909, 278] on div "Edit" at bounding box center [904, 279] width 25 height 8
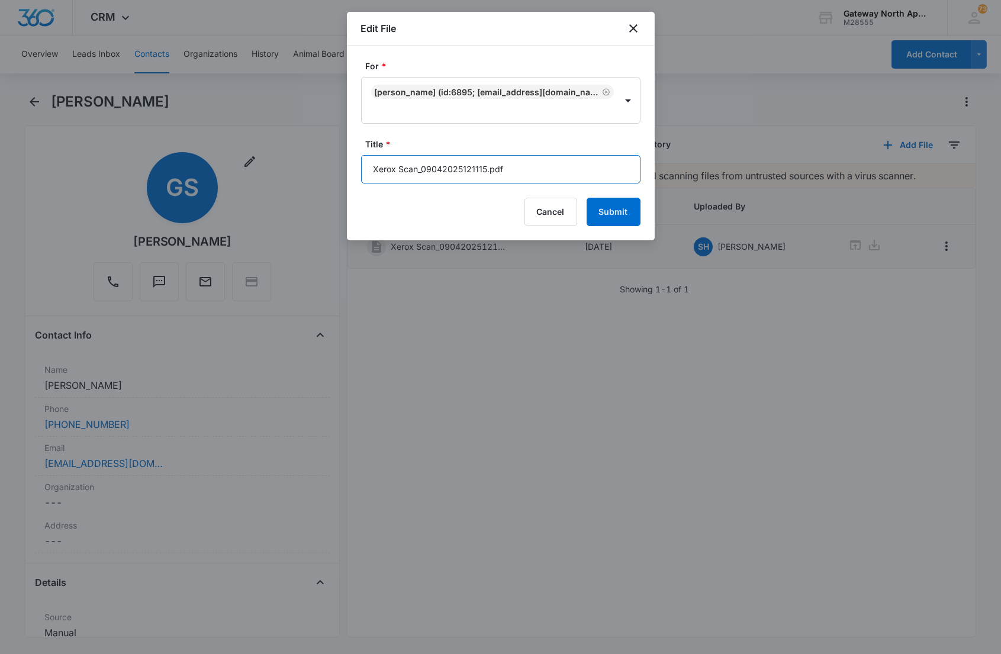
drag, startPoint x: 554, startPoint y: 175, endPoint x: 348, endPoint y: 164, distance: 206.8
click at [348, 164] on div "For * [PERSON_NAME] (ID:6895; [EMAIL_ADDRESS][DOMAIN_NAME]; 3034348181) Title *…" at bounding box center [501, 143] width 308 height 195
type input "598-C301 Application"
click at [586, 198] on button "Submit" at bounding box center [613, 212] width 54 height 28
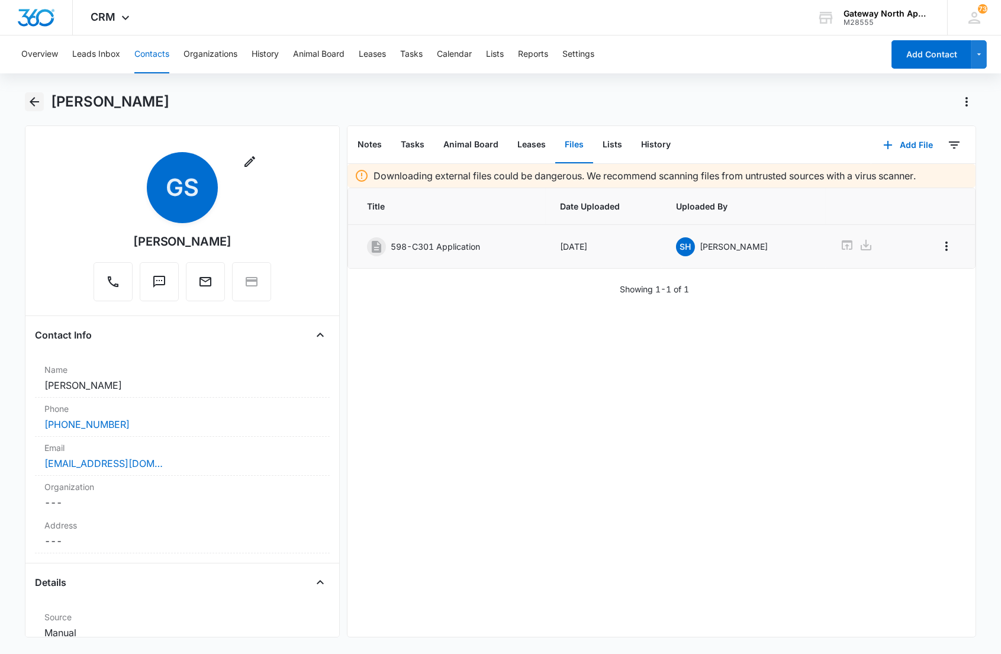
click at [37, 103] on icon "Back" at bounding box center [34, 102] width 14 height 14
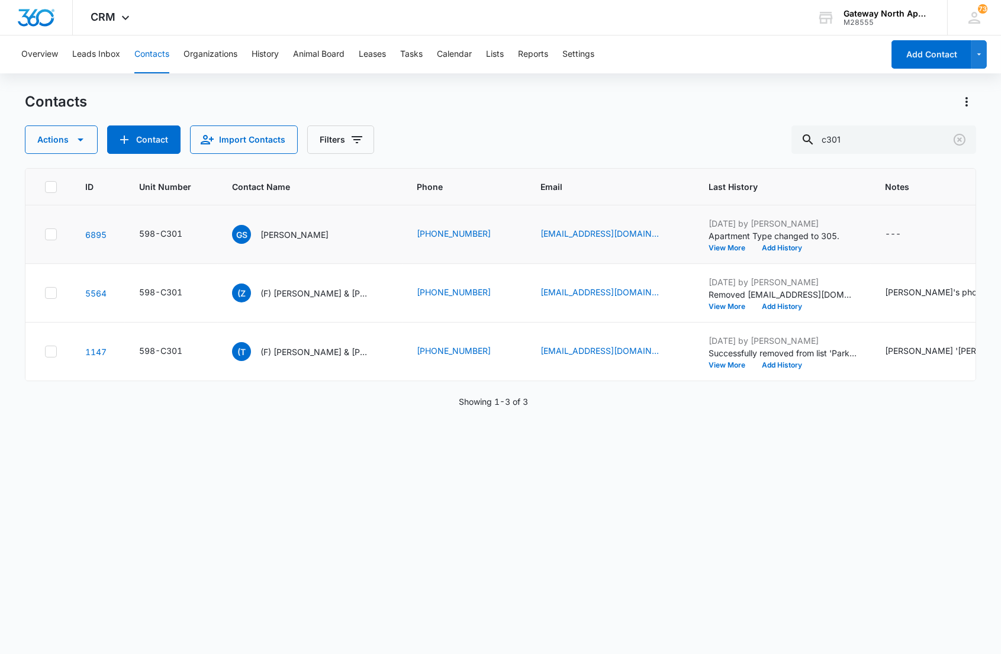
drag, startPoint x: 504, startPoint y: 475, endPoint x: 675, endPoint y: 205, distance: 319.7
click at [504, 476] on div "ID Unit Number Contact Name Phone Email Last History Notes Additional Phone Add…" at bounding box center [500, 403] width 950 height 470
drag, startPoint x: 889, startPoint y: 139, endPoint x: 623, endPoint y: 124, distance: 266.7
click at [623, 125] on div "Actions Contact Import Contacts Filters c301" at bounding box center [500, 139] width 950 height 28
type input "n203"
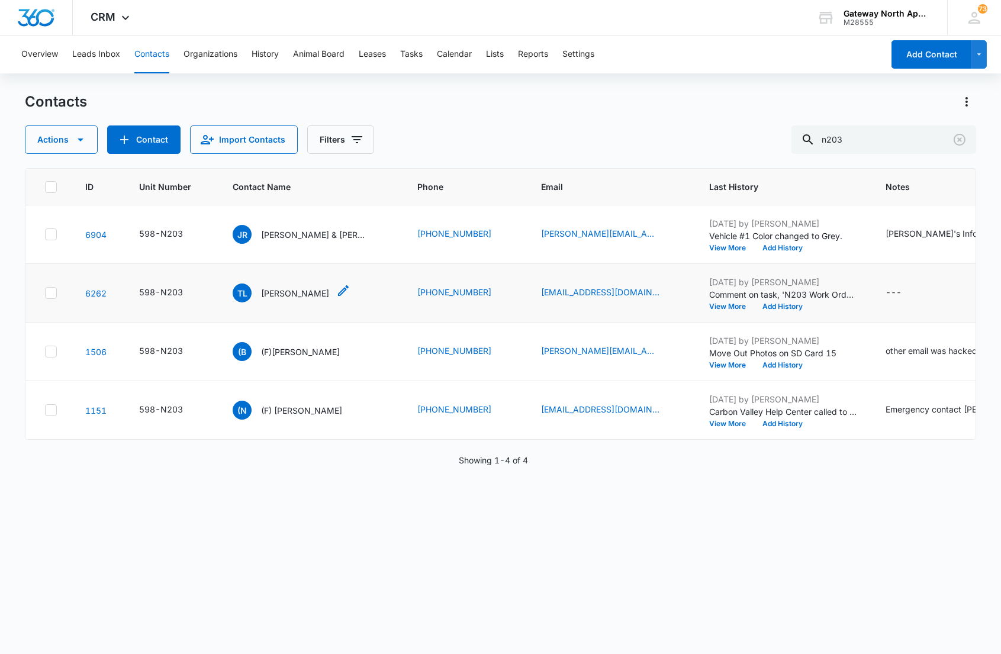
click at [286, 291] on p "[PERSON_NAME]" at bounding box center [295, 293] width 68 height 12
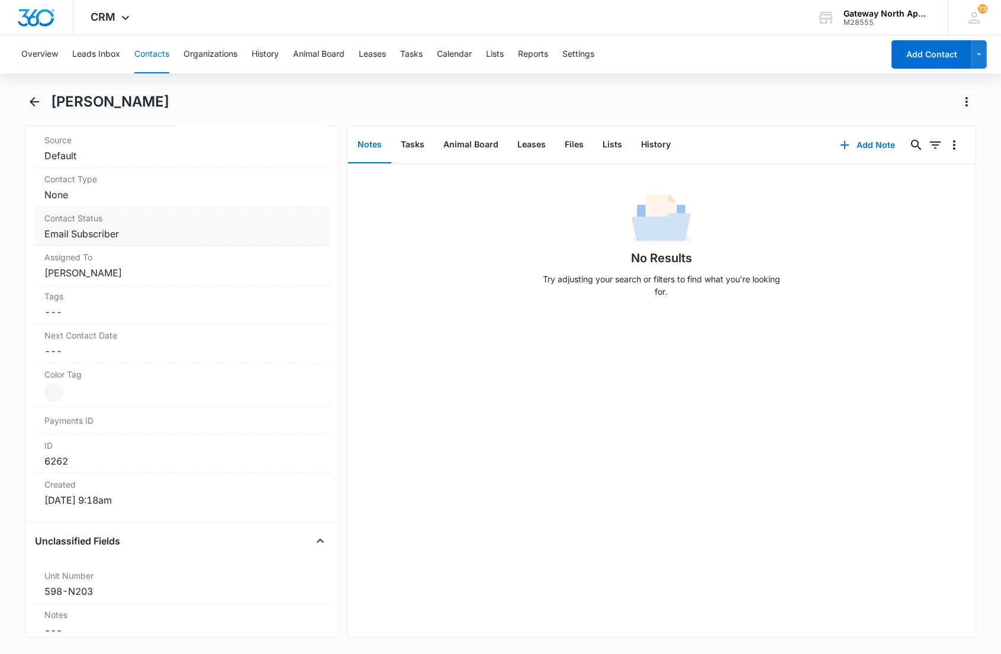
scroll to position [394, 0]
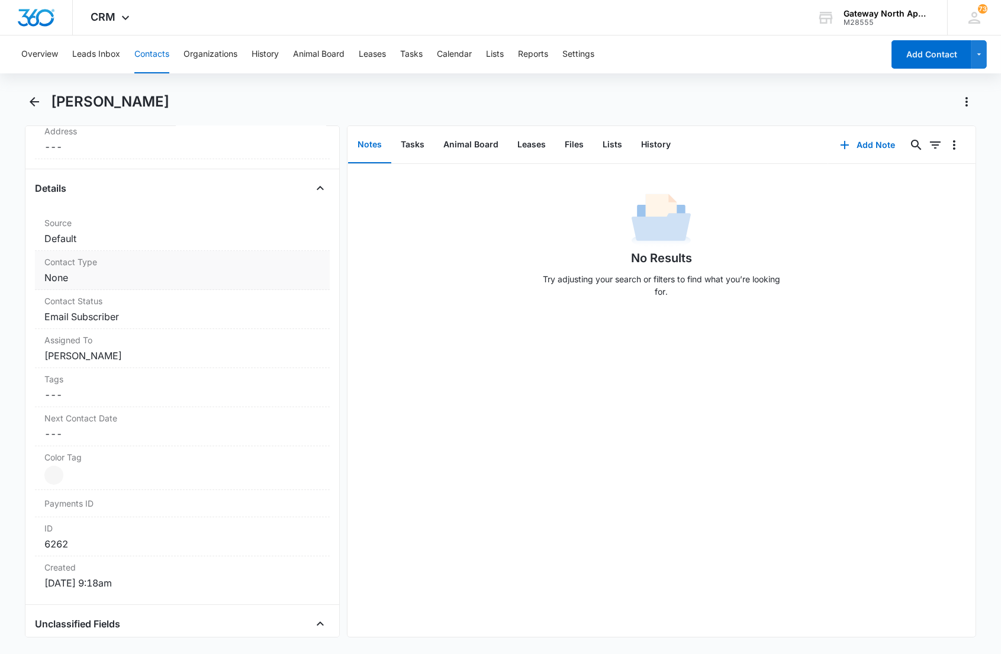
click at [162, 276] on dd "Cancel Save Changes None" at bounding box center [181, 277] width 275 height 14
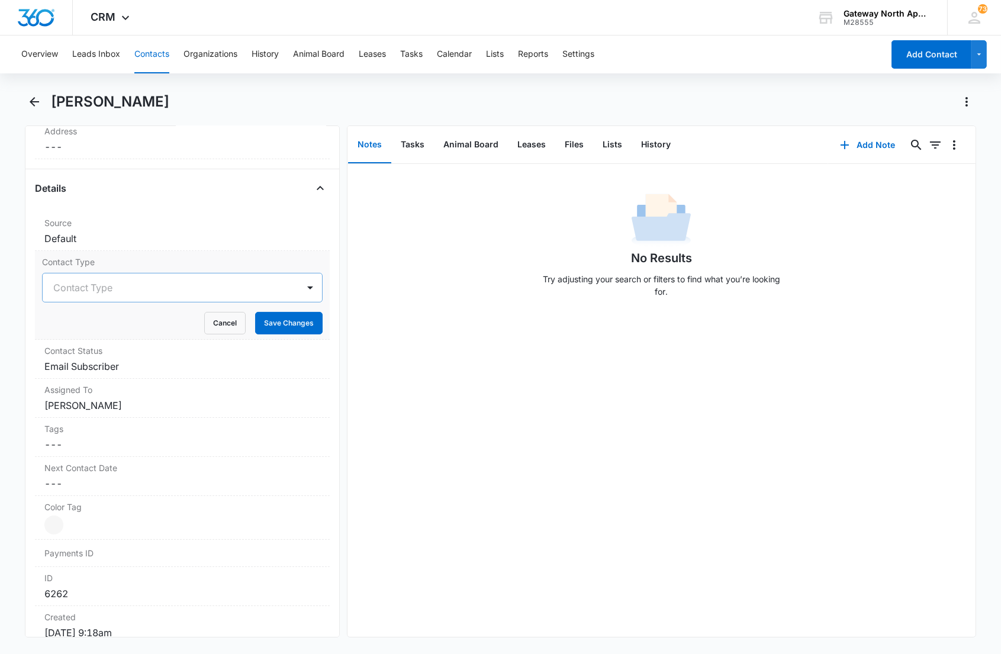
click at [169, 288] on div at bounding box center [167, 287] width 229 height 17
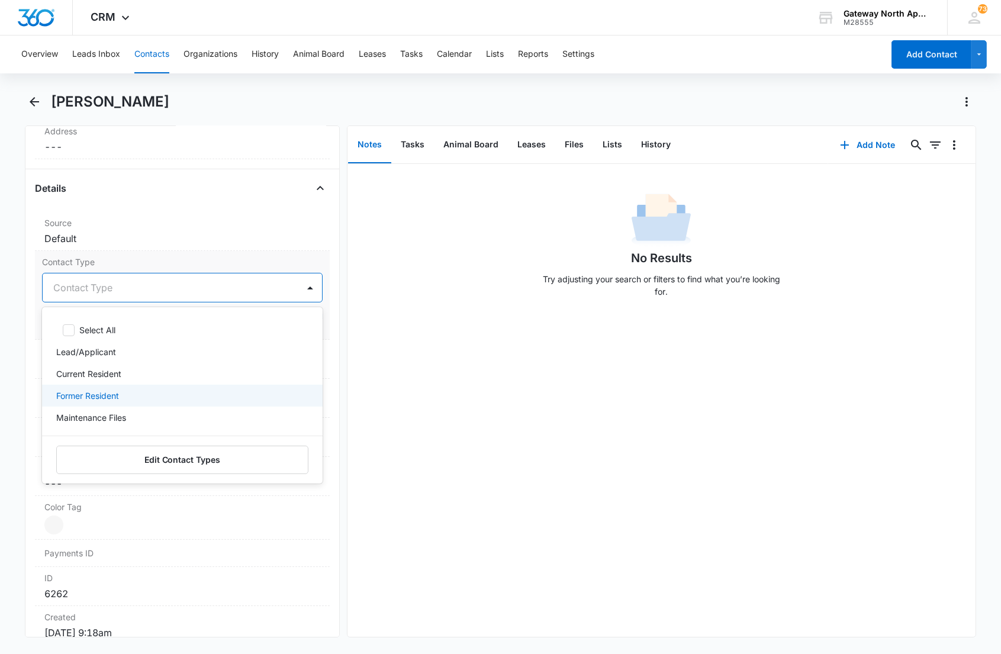
click at [119, 397] on p "Former Resident" at bounding box center [87, 395] width 63 height 12
drag, startPoint x: 154, startPoint y: 292, endPoint x: 185, endPoint y: 315, distance: 38.8
click at [155, 292] on div at bounding box center [209, 287] width 145 height 17
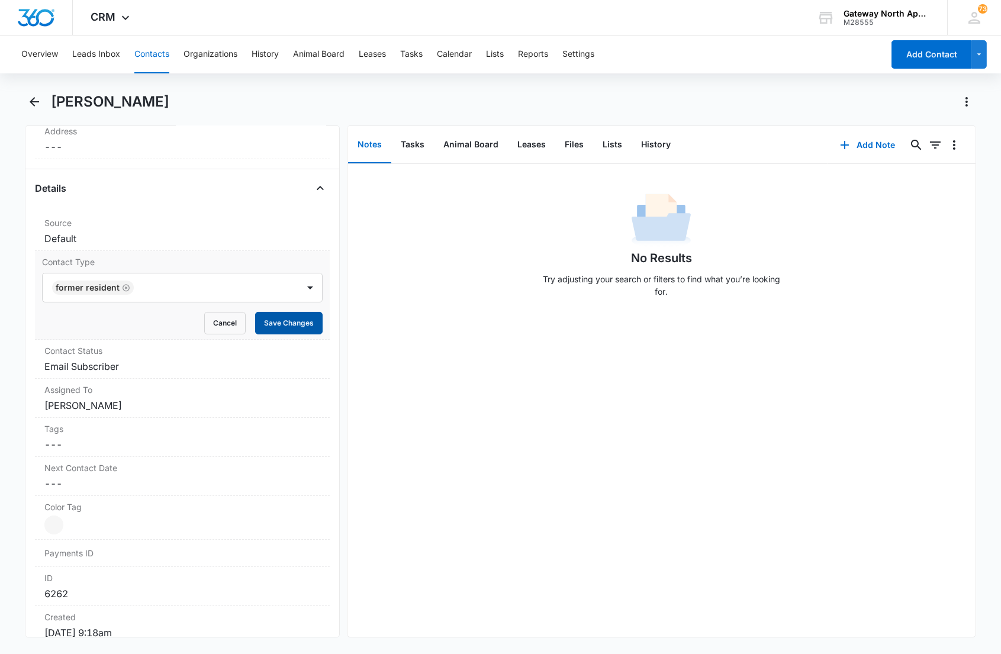
click at [286, 321] on button "Save Changes" at bounding box center [288, 323] width 67 height 22
click at [184, 396] on div "Assigned To Cancel Save Changes [PERSON_NAME]" at bounding box center [182, 398] width 294 height 39
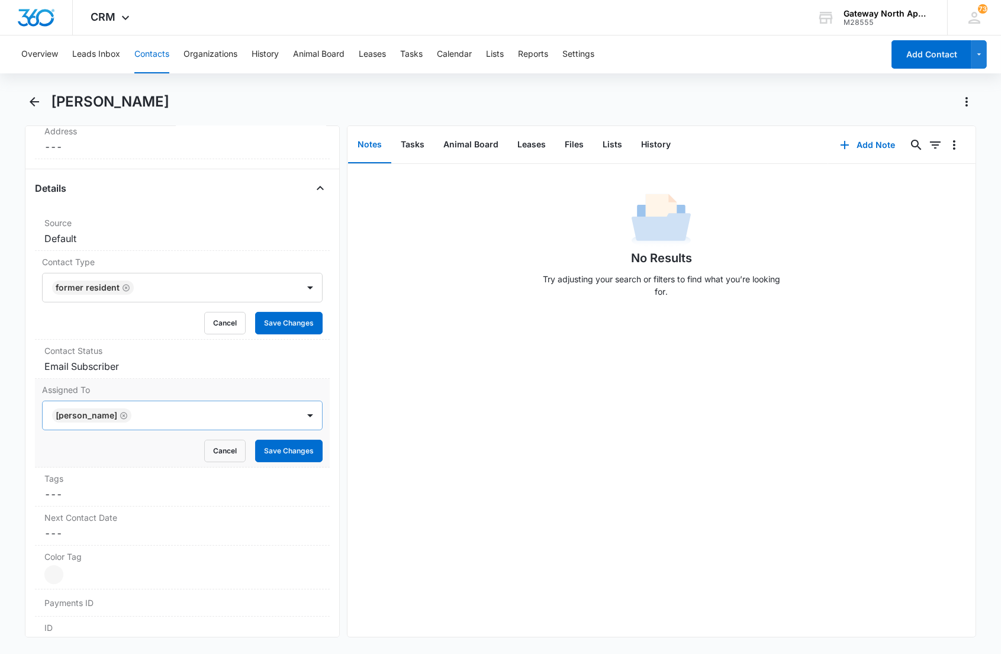
click at [128, 413] on icon "Remove Rosalie Van Tiggelen" at bounding box center [124, 415] width 8 height 9
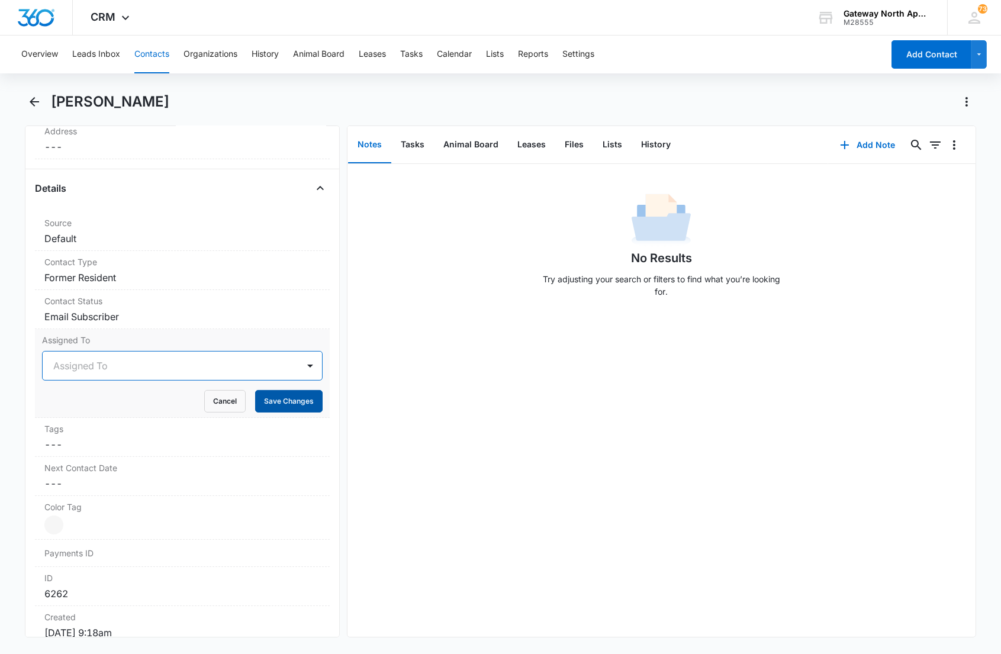
click at [270, 403] on button "Save Changes" at bounding box center [288, 401] width 67 height 22
click at [199, 308] on div "Contact Status Cancel Save Changes Email Subscriber" at bounding box center [182, 309] width 294 height 39
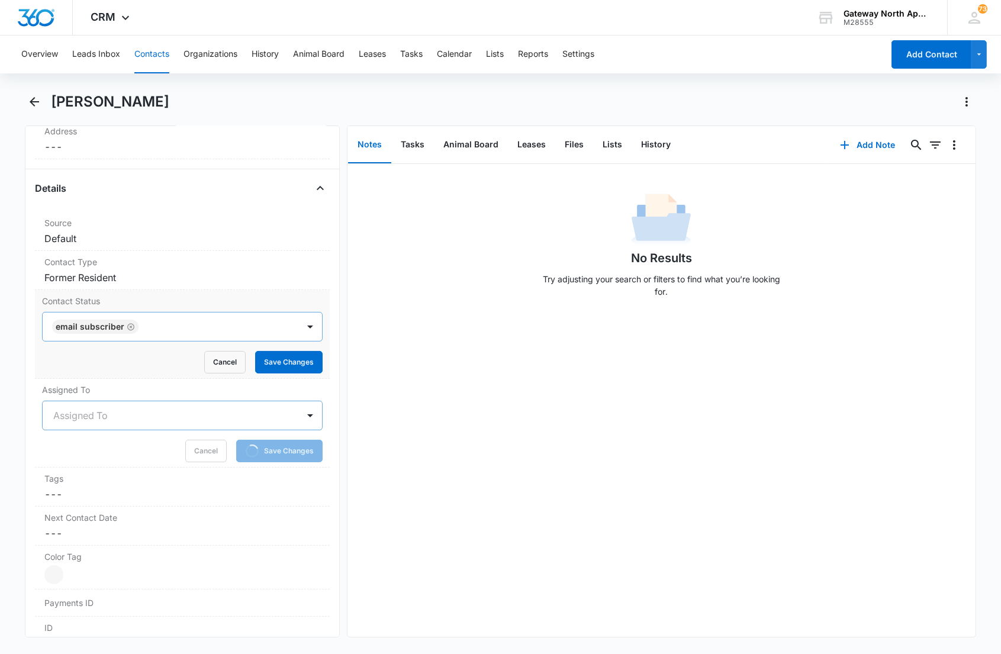
click at [214, 322] on div at bounding box center [212, 326] width 140 height 17
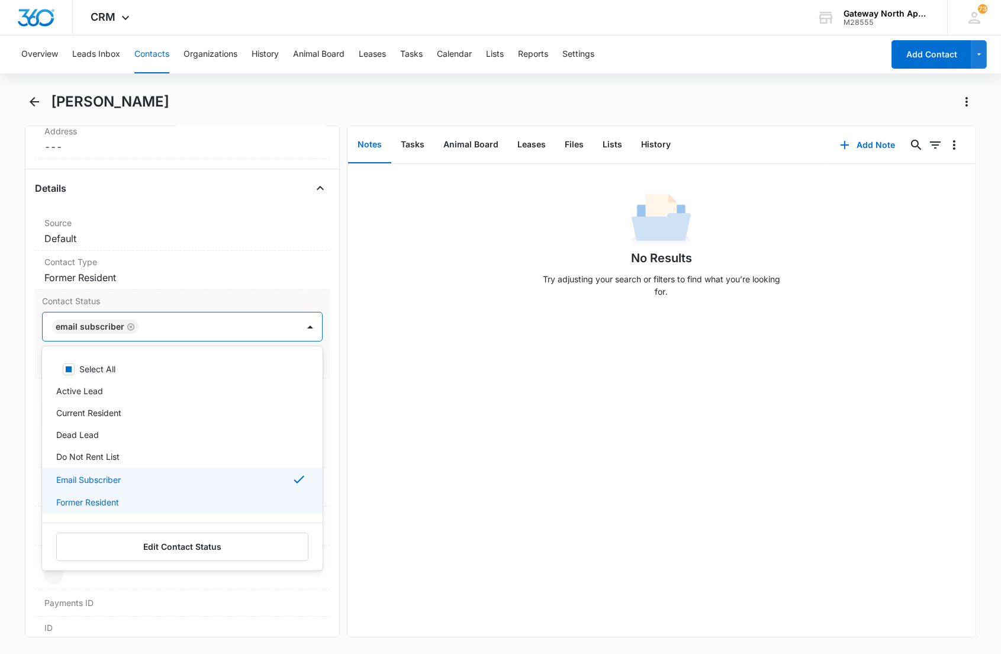
click at [110, 500] on p "Former Resident" at bounding box center [87, 502] width 63 height 12
click at [105, 473] on p "Email Subscriber" at bounding box center [88, 479] width 64 height 12
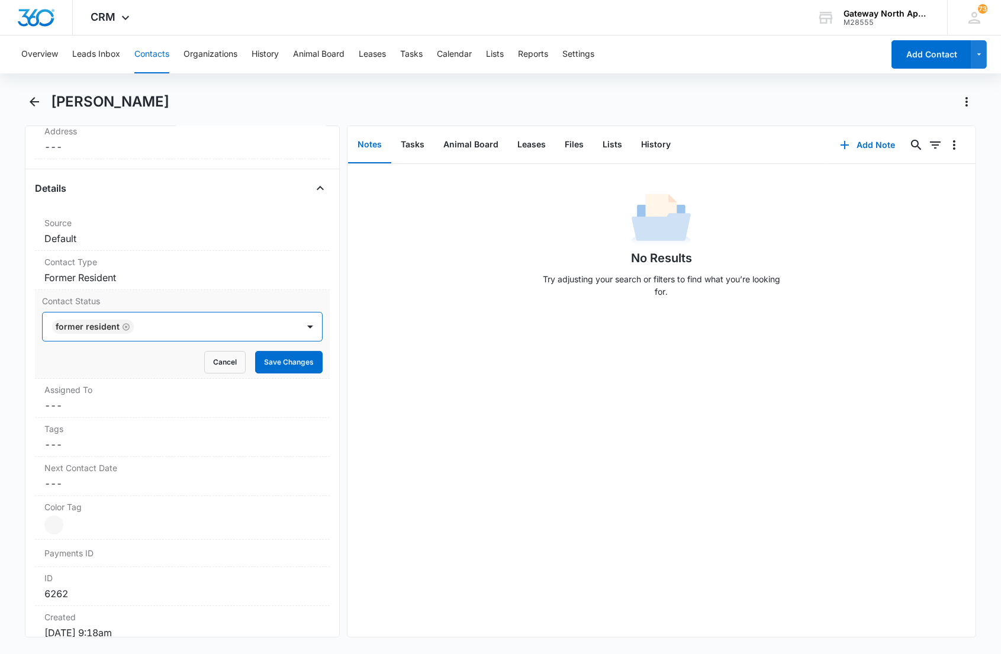
click at [195, 330] on div at bounding box center [209, 326] width 145 height 17
click at [282, 362] on button "Save Changes" at bounding box center [288, 362] width 67 height 22
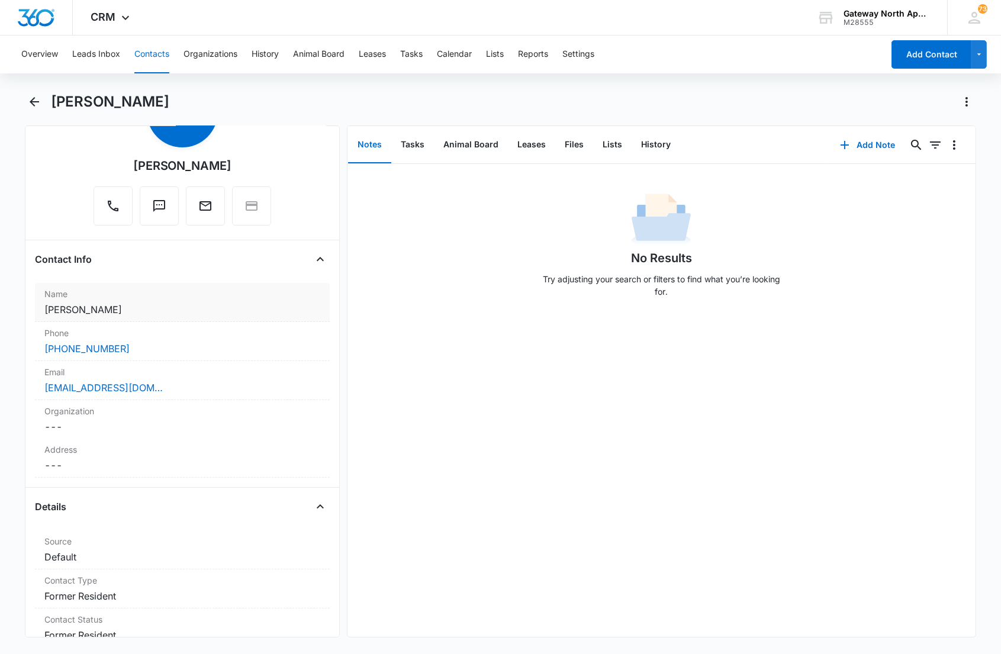
scroll to position [66, 0]
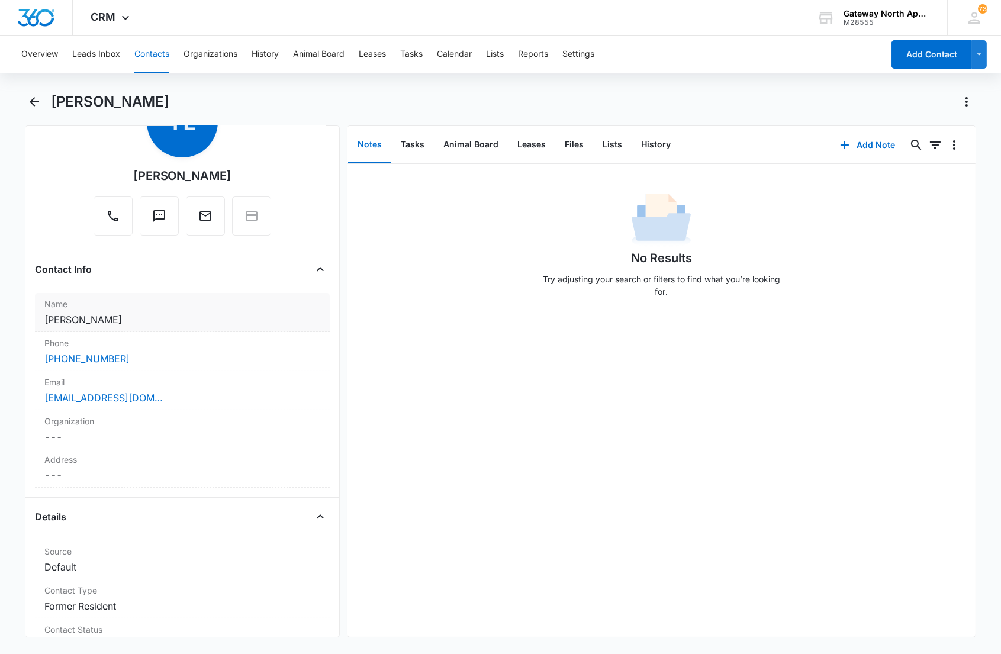
click at [167, 311] on div "Name Cancel Save Changes [PERSON_NAME]" at bounding box center [182, 312] width 294 height 39
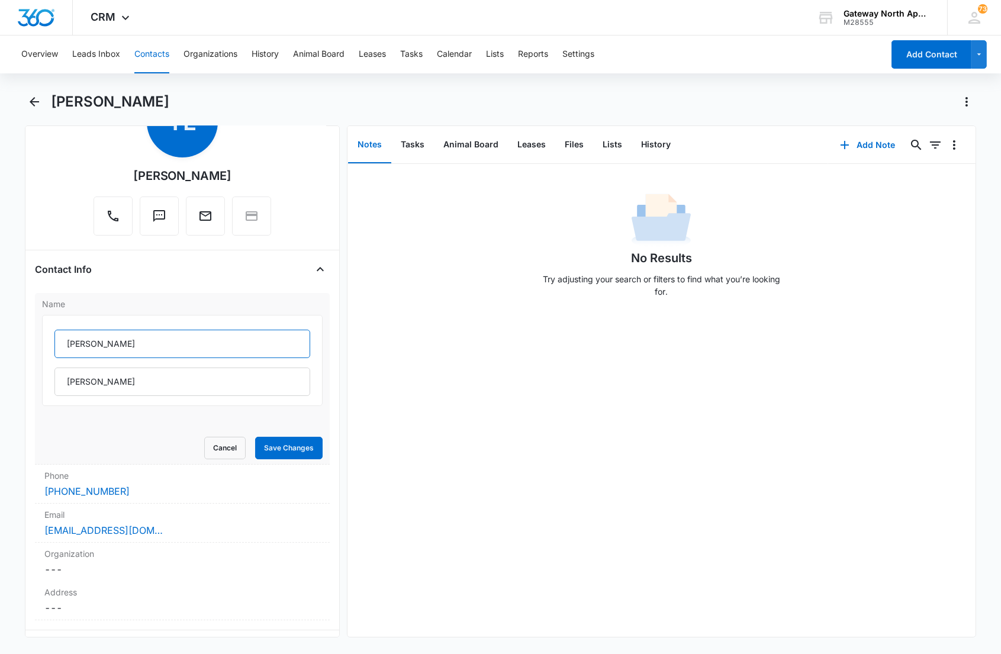
click at [63, 346] on input "[PERSON_NAME]" at bounding box center [181, 344] width 255 height 28
type input "(F) [PERSON_NAME]"
click at [260, 454] on button "Save Changes" at bounding box center [288, 448] width 67 height 22
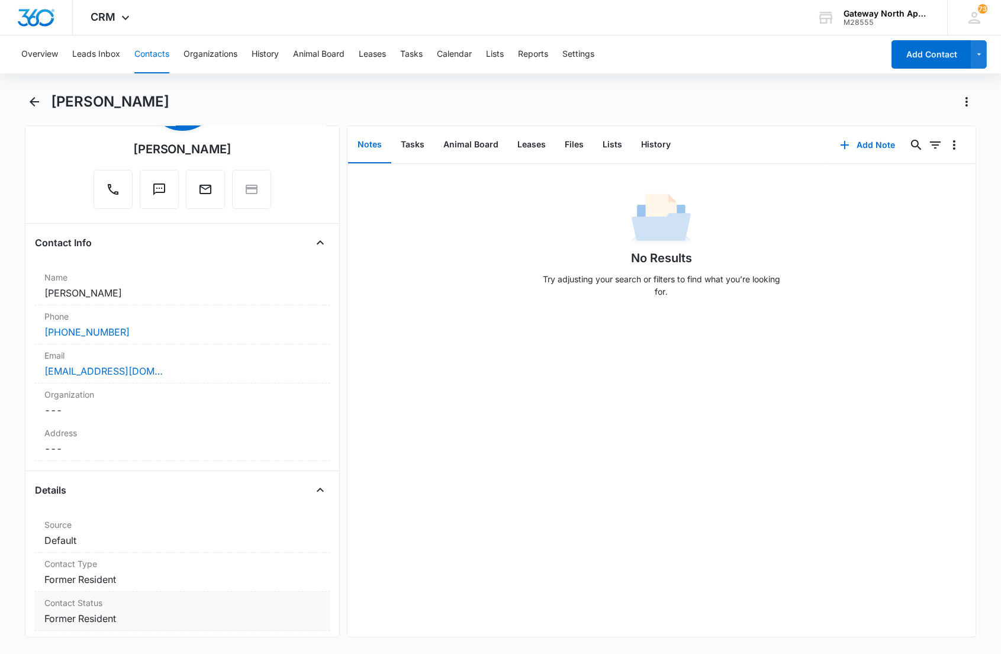
scroll to position [0, 0]
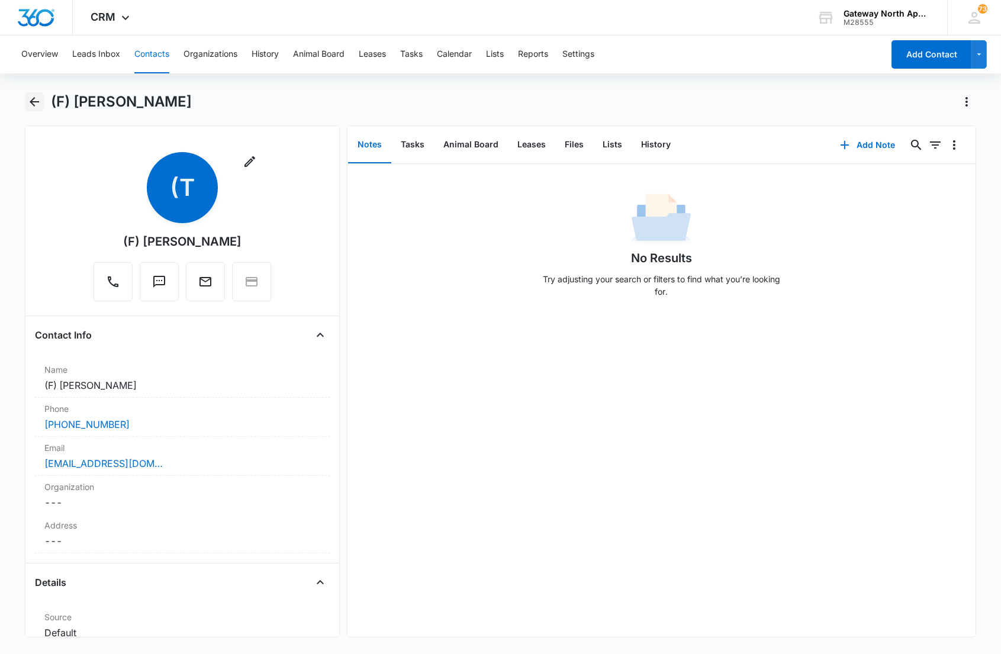
click at [33, 92] on button "Back" at bounding box center [34, 101] width 18 height 19
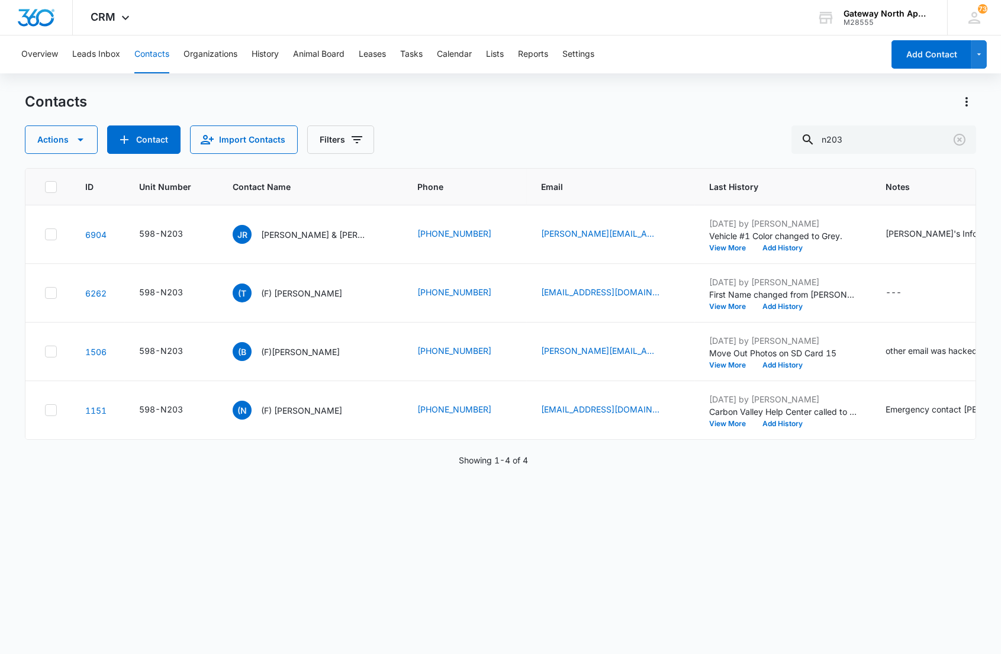
click at [284, 235] on p "[PERSON_NAME] & [PERSON_NAME]" at bounding box center [314, 234] width 106 height 12
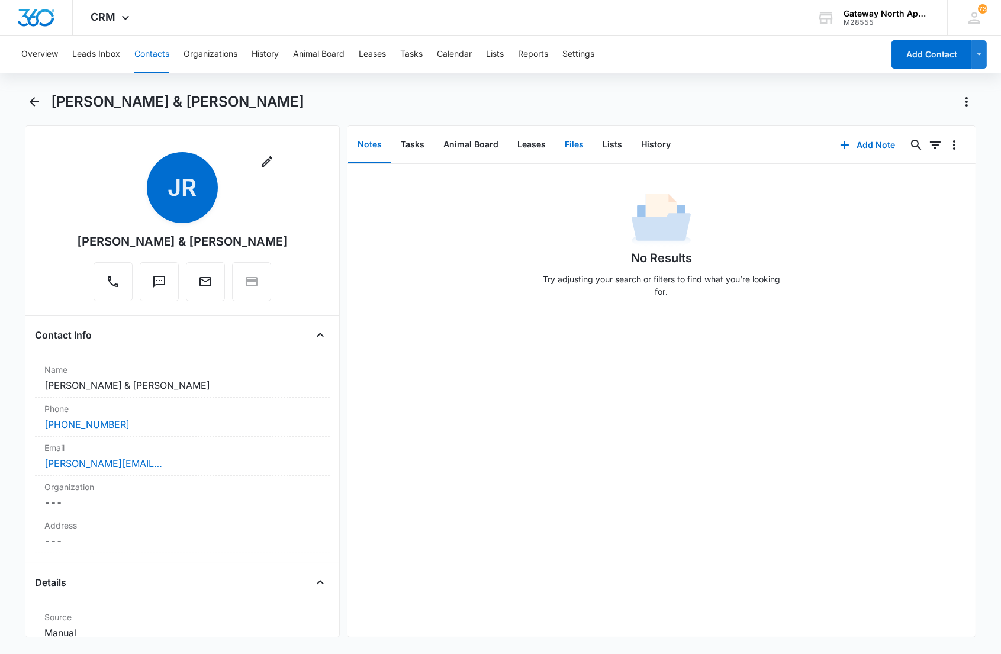
click at [572, 154] on button "Files" at bounding box center [574, 145] width 38 height 37
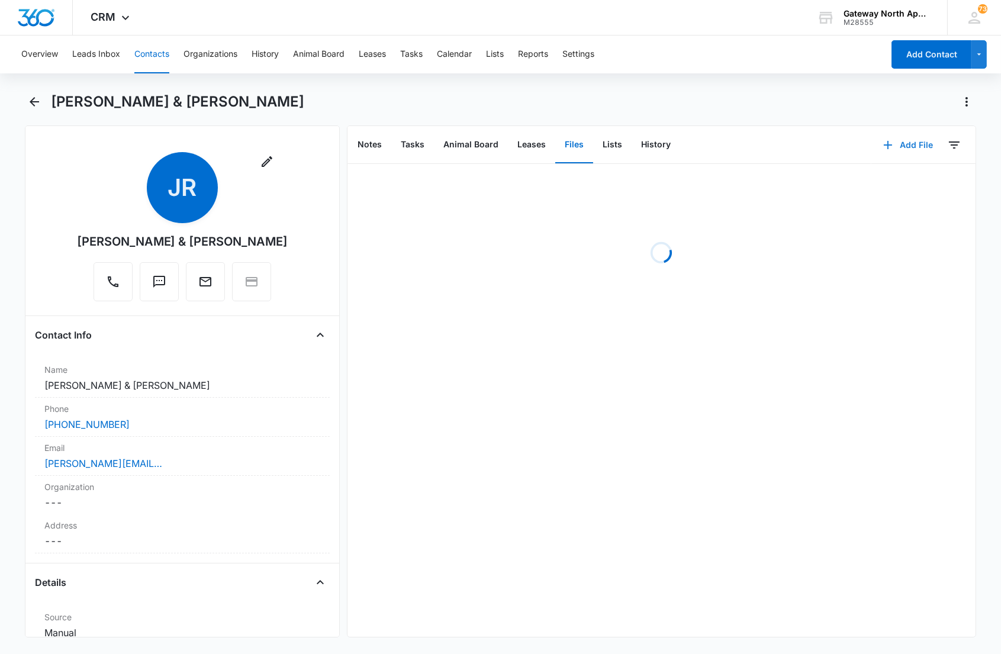
click at [892, 139] on button "Add File" at bounding box center [907, 145] width 73 height 28
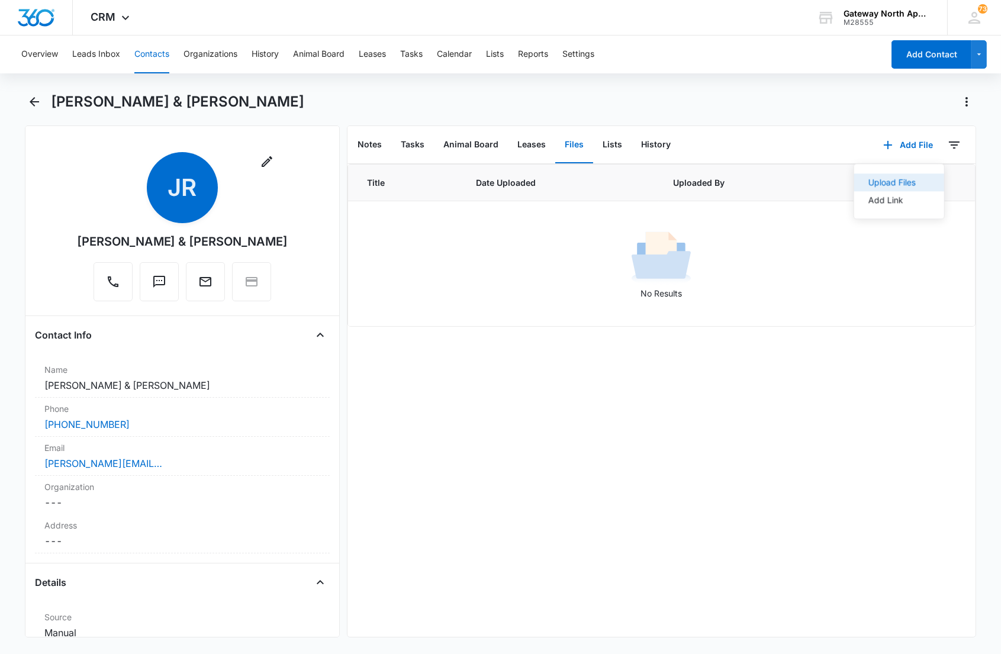
click at [869, 180] on div "Upload Files" at bounding box center [890, 182] width 47 height 8
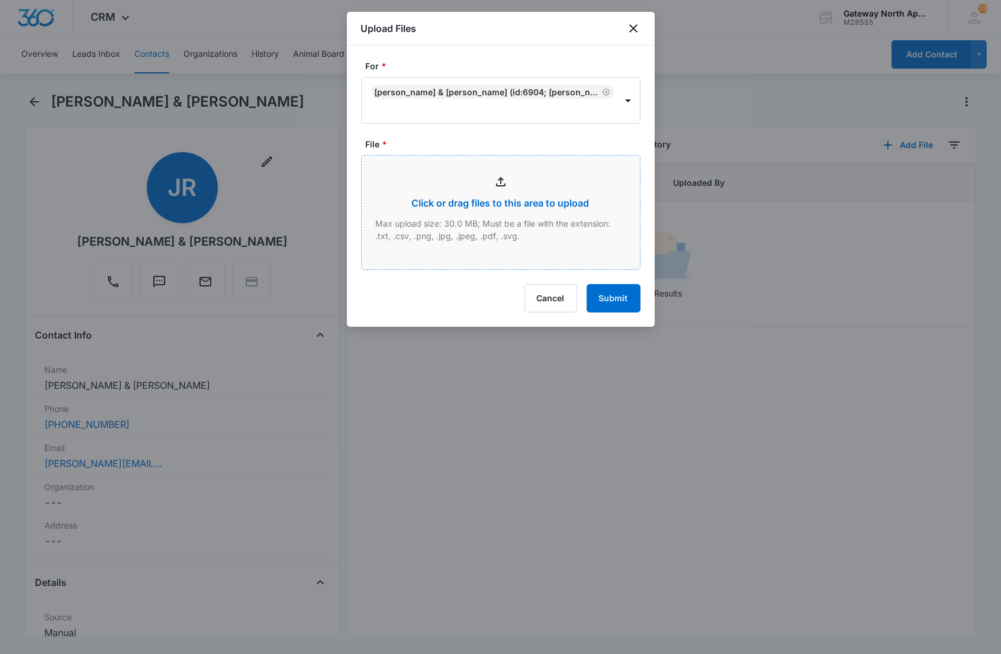
type input "C:\fakepath\N203_09042025122332.pdf"
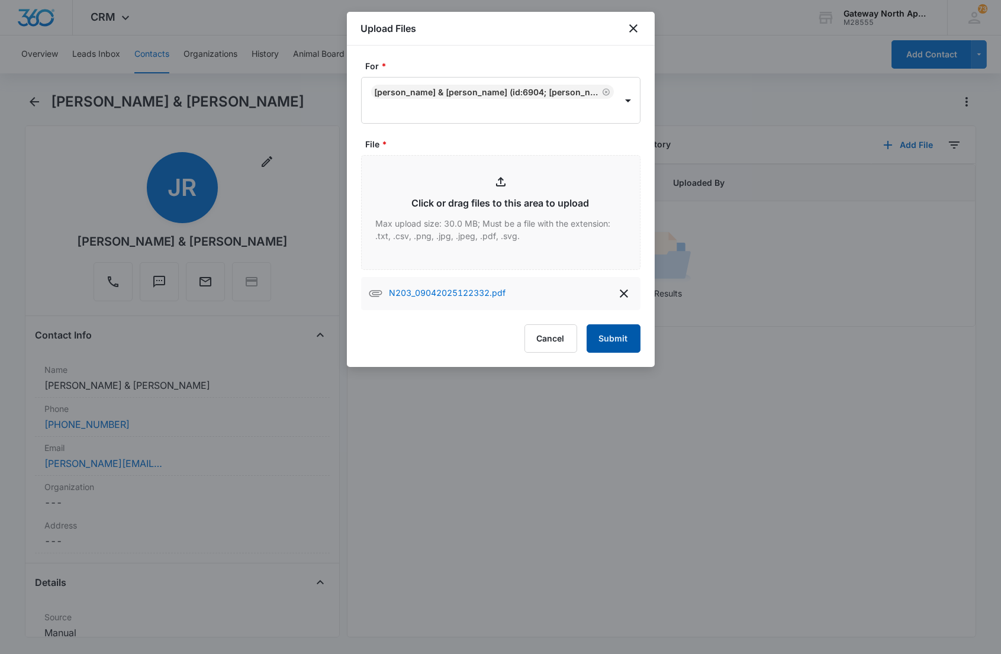
click at [610, 335] on button "Submit" at bounding box center [613, 338] width 54 height 28
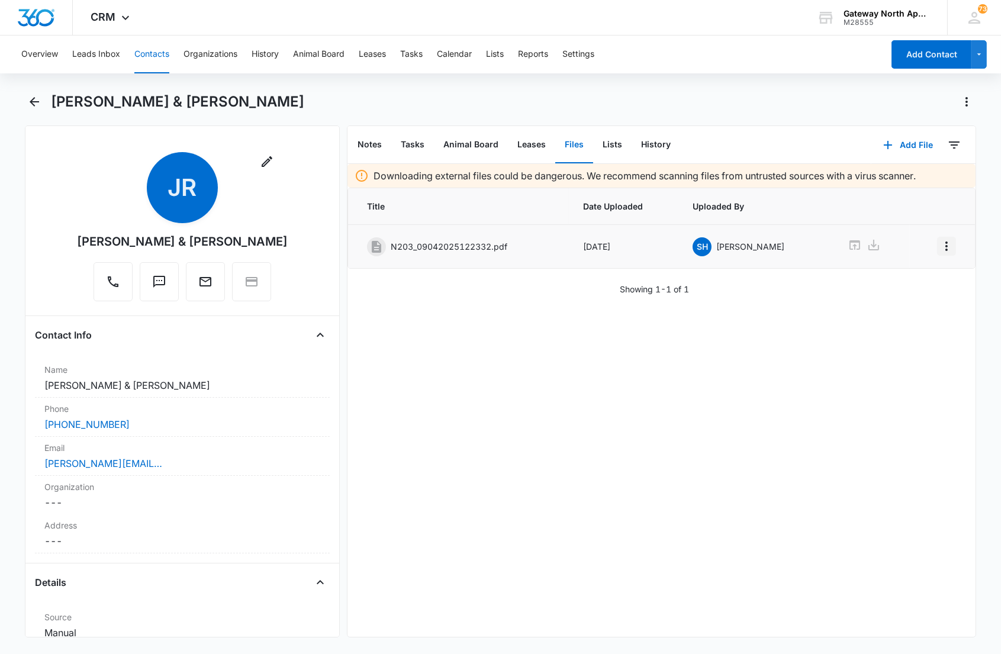
click at [939, 245] on icon "Overflow Menu" at bounding box center [946, 246] width 14 height 14
click at [904, 275] on div "Edit" at bounding box center [904, 279] width 25 height 8
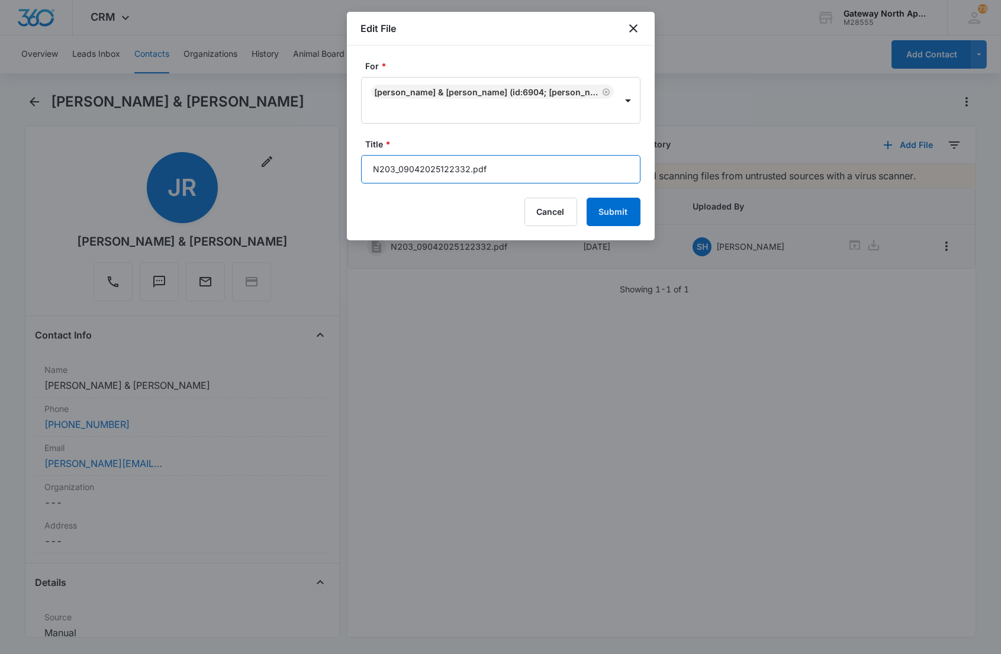
drag, startPoint x: 514, startPoint y: 164, endPoint x: 338, endPoint y: 169, distance: 175.2
click at [338, 169] on body "CRM Apps Reputation Websites Forms CRM Email Social Content Ads Intelligence Fi…" at bounding box center [500, 327] width 1001 height 654
type input "598-N203 Applications"
click at [586, 198] on button "Submit" at bounding box center [613, 212] width 54 height 28
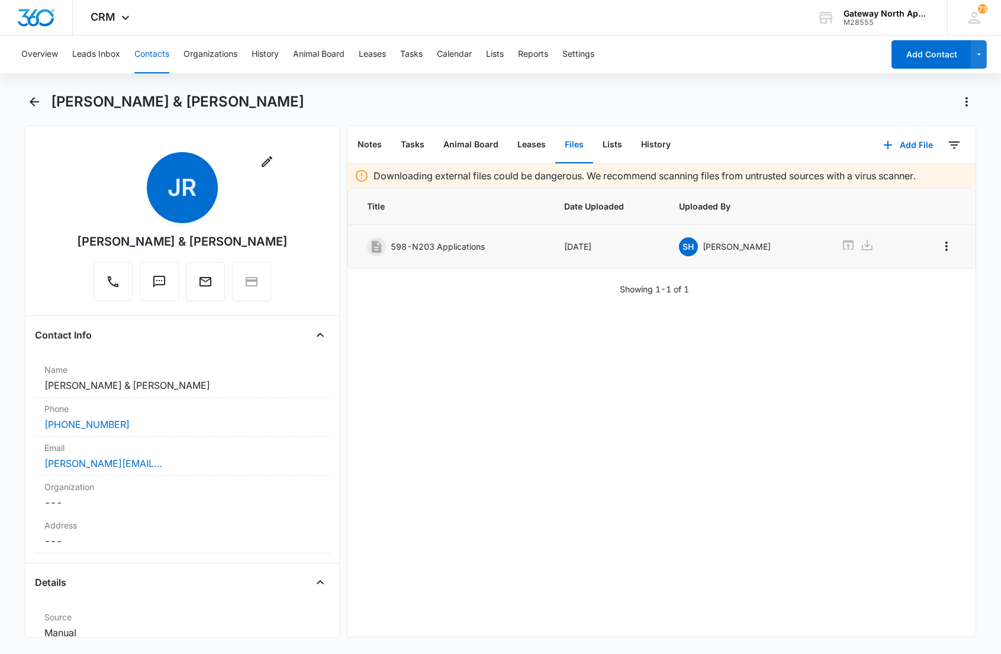
click at [488, 348] on div "Downloading external files could be dangerous. We recommend scanning files from…" at bounding box center [661, 400] width 628 height 473
click at [32, 102] on icon "Back" at bounding box center [34, 101] width 9 height 9
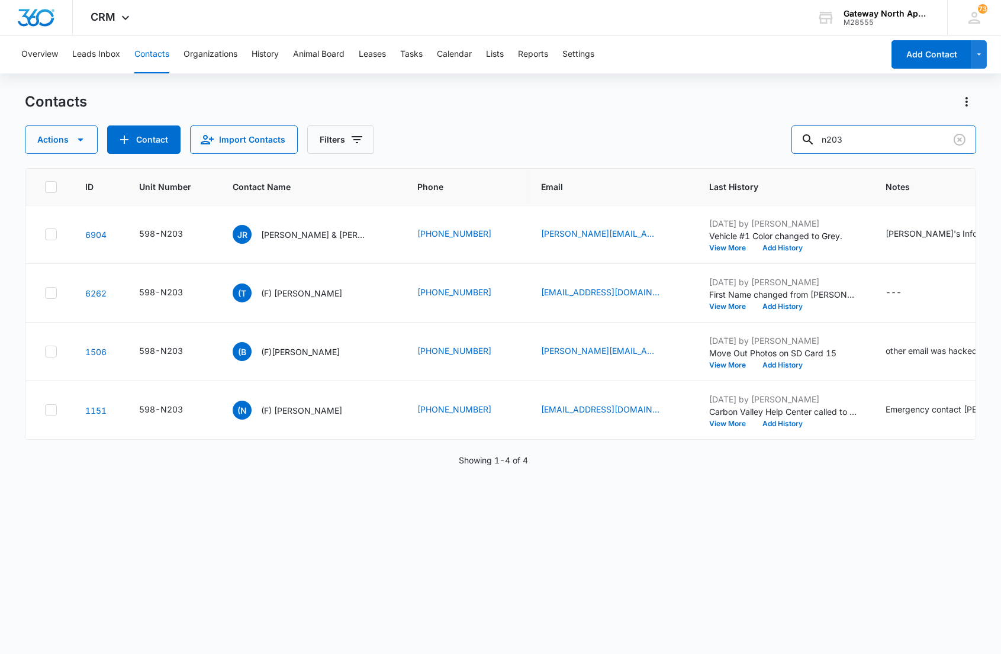
drag, startPoint x: 848, startPoint y: 138, endPoint x: 718, endPoint y: 147, distance: 129.8
click at [718, 147] on div "Actions Contact Import Contacts Filters n203" at bounding box center [500, 139] width 950 height 28
type input "k102"
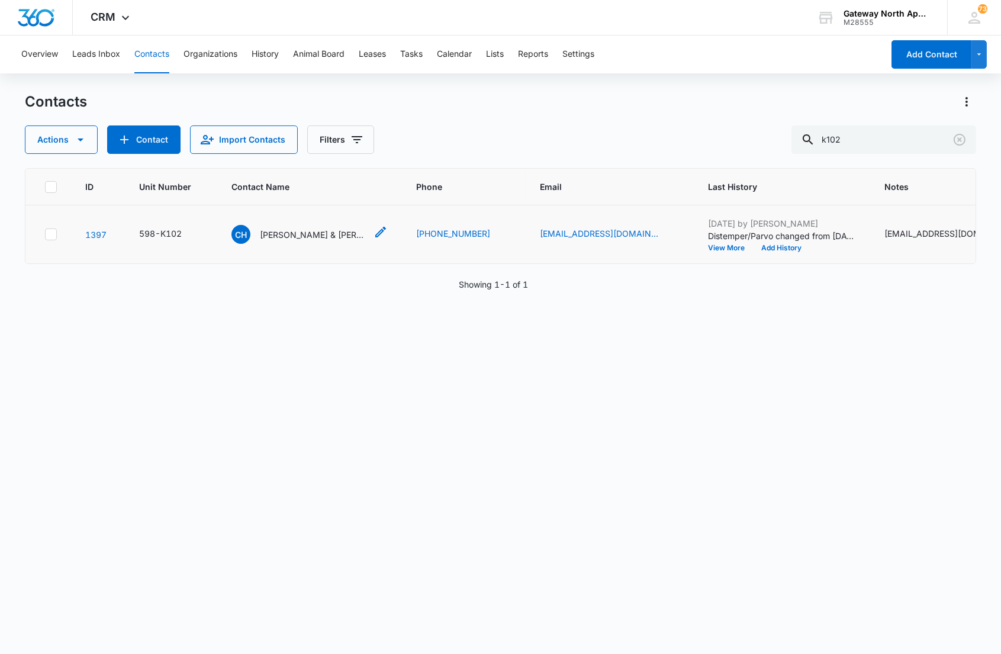
click at [324, 234] on p "[PERSON_NAME] & [PERSON_NAME]" at bounding box center [313, 234] width 106 height 12
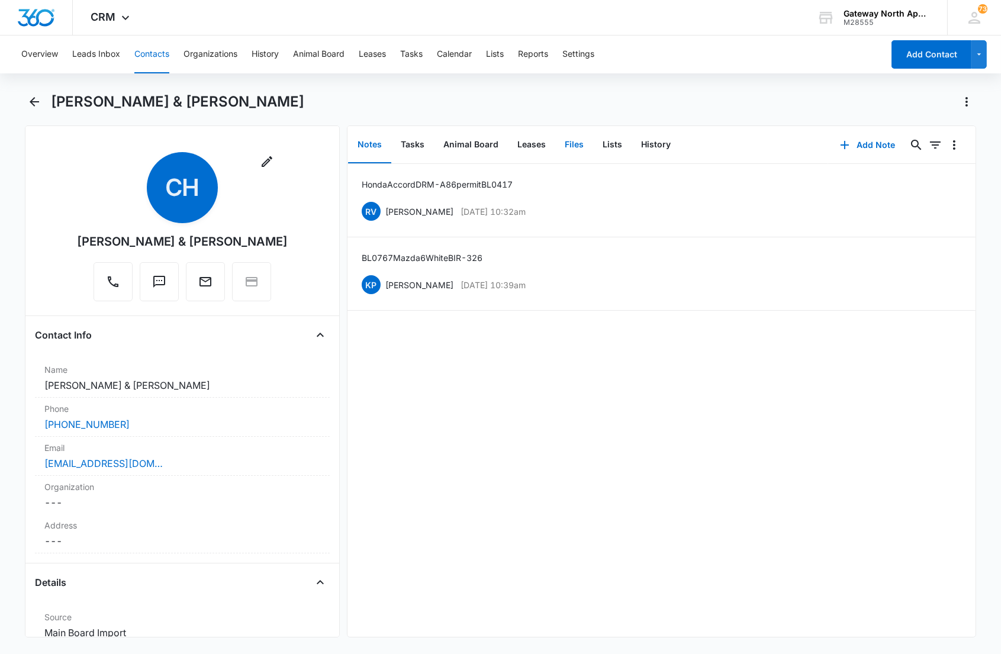
click at [565, 140] on button "Files" at bounding box center [574, 145] width 38 height 37
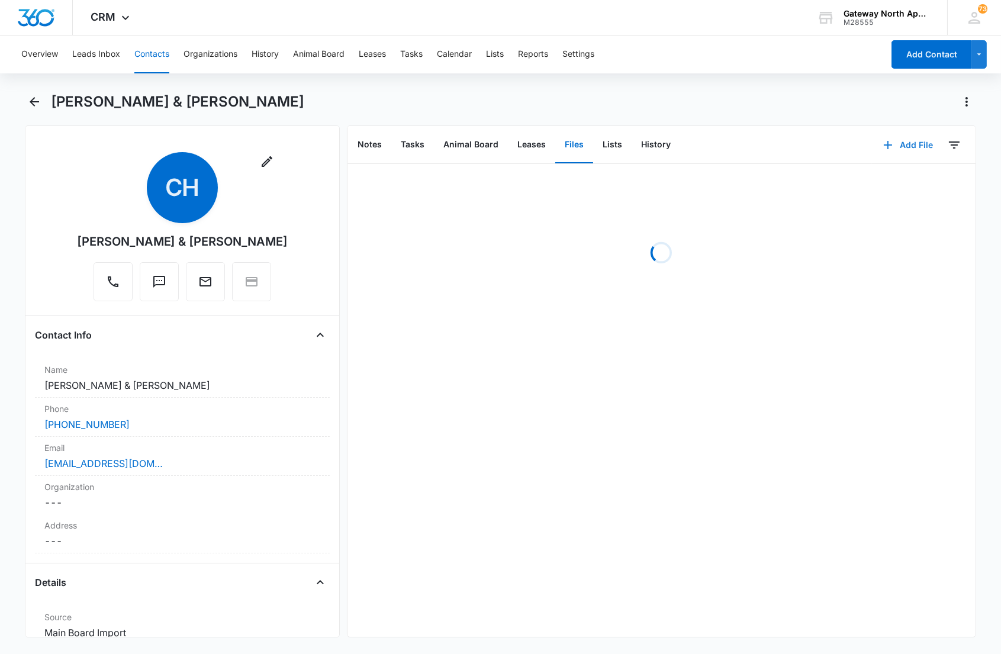
click at [901, 140] on button "Add File" at bounding box center [907, 145] width 73 height 28
click at [877, 186] on div "Upload Files" at bounding box center [890, 182] width 47 height 8
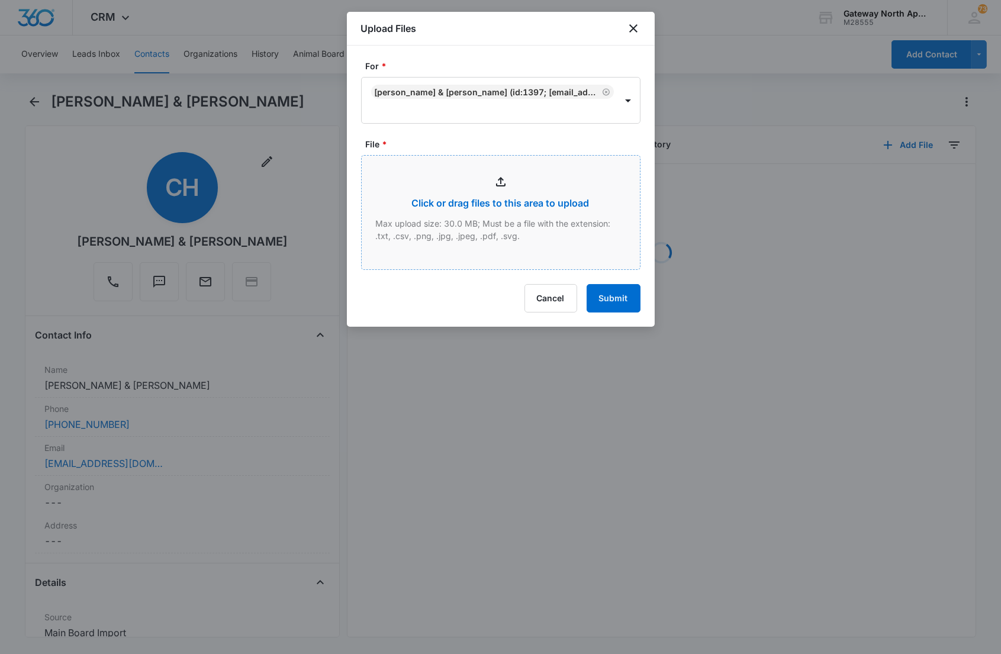
type input "C:\fakepath\K102_09042025122602.pdf"
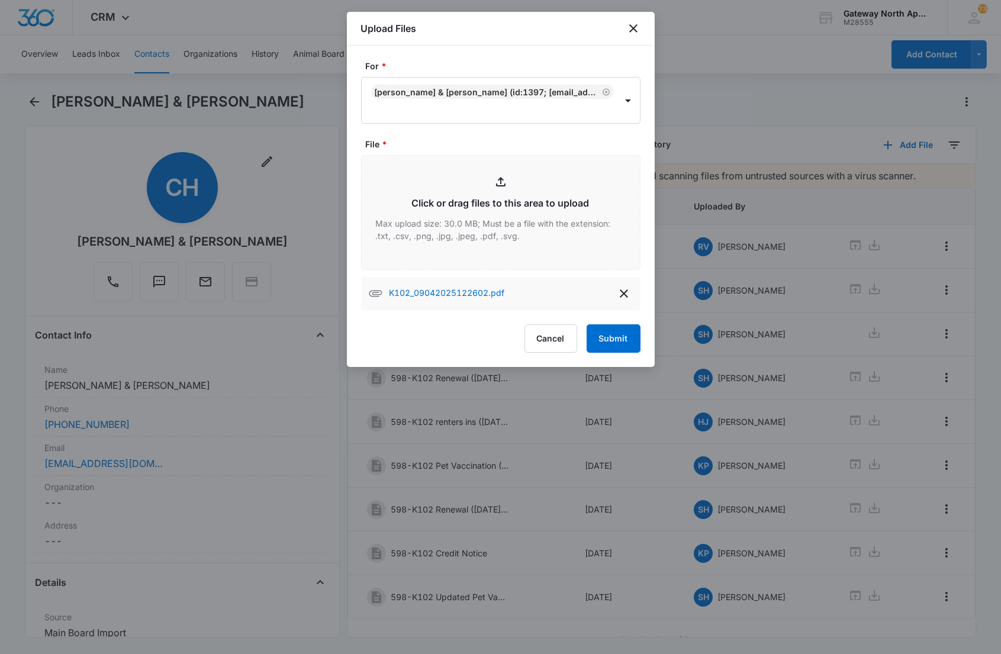
drag, startPoint x: 389, startPoint y: 351, endPoint x: 440, endPoint y: 330, distance: 54.6
click at [391, 347] on div "Cancel Submit" at bounding box center [500, 338] width 279 height 28
click at [615, 339] on button "Submit" at bounding box center [613, 338] width 54 height 28
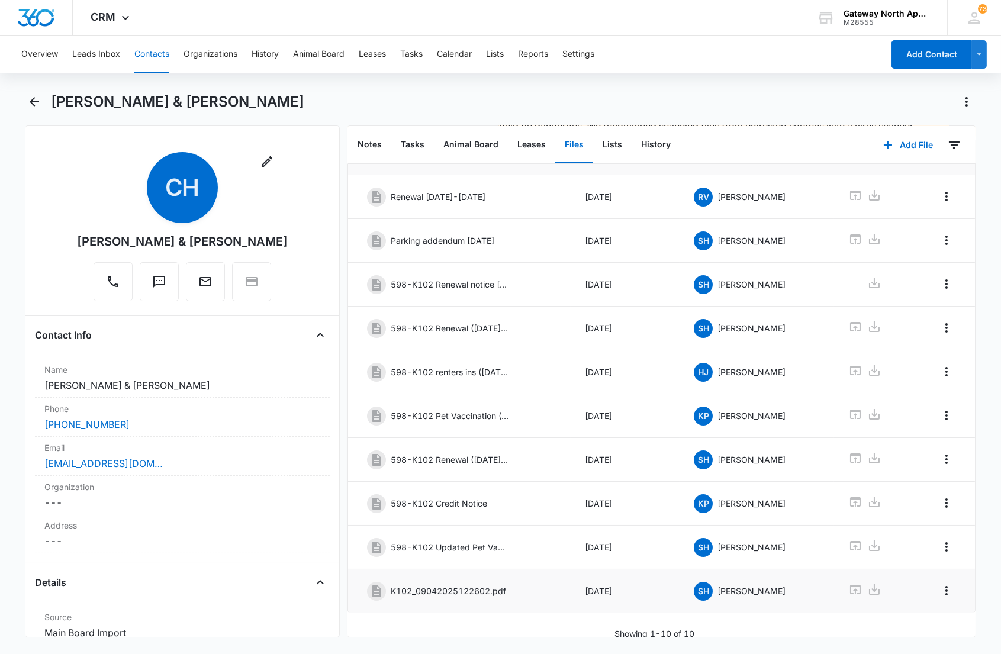
scroll to position [72, 0]
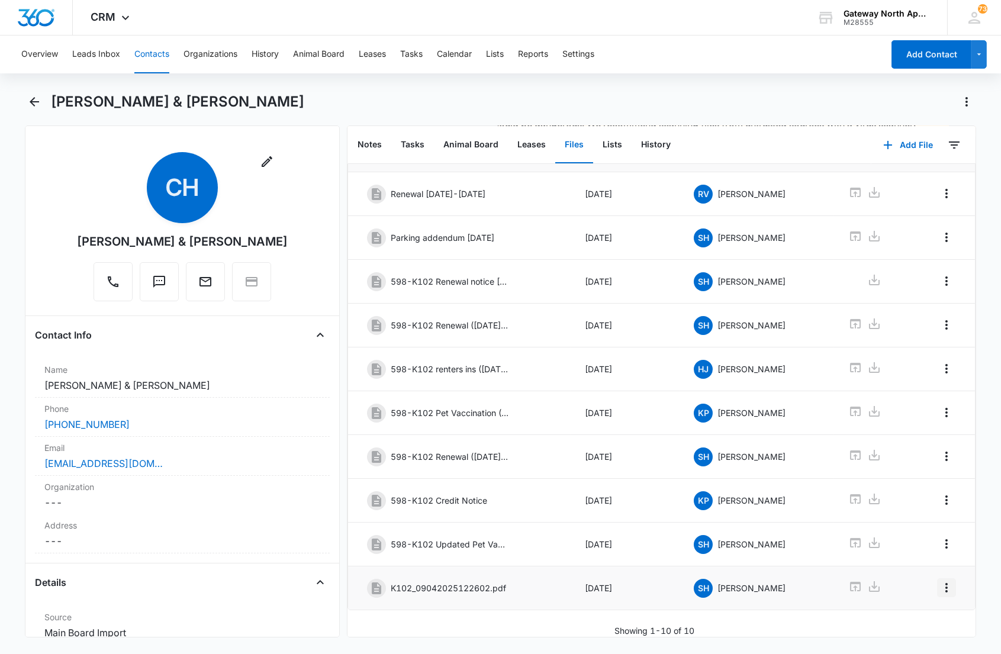
click at [939, 580] on icon "Overflow Menu" at bounding box center [946, 587] width 14 height 14
click at [892, 608] on div "Edit" at bounding box center [904, 610] width 25 height 8
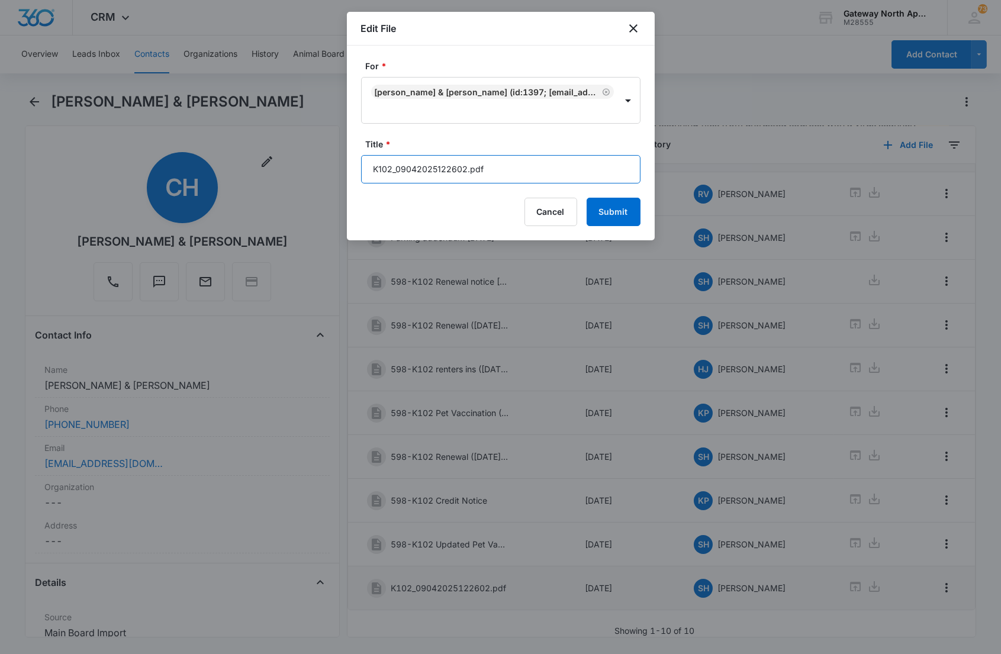
drag, startPoint x: 505, startPoint y: 167, endPoint x: 233, endPoint y: 184, distance: 272.7
click at [233, 184] on body "CRM Apps Reputation Websites Forms CRM Email Social Content Ads Intelligence Fi…" at bounding box center [500, 327] width 1001 height 654
type input "598-K102 Key Addendum"
click at [586, 198] on button "Submit" at bounding box center [613, 212] width 54 height 28
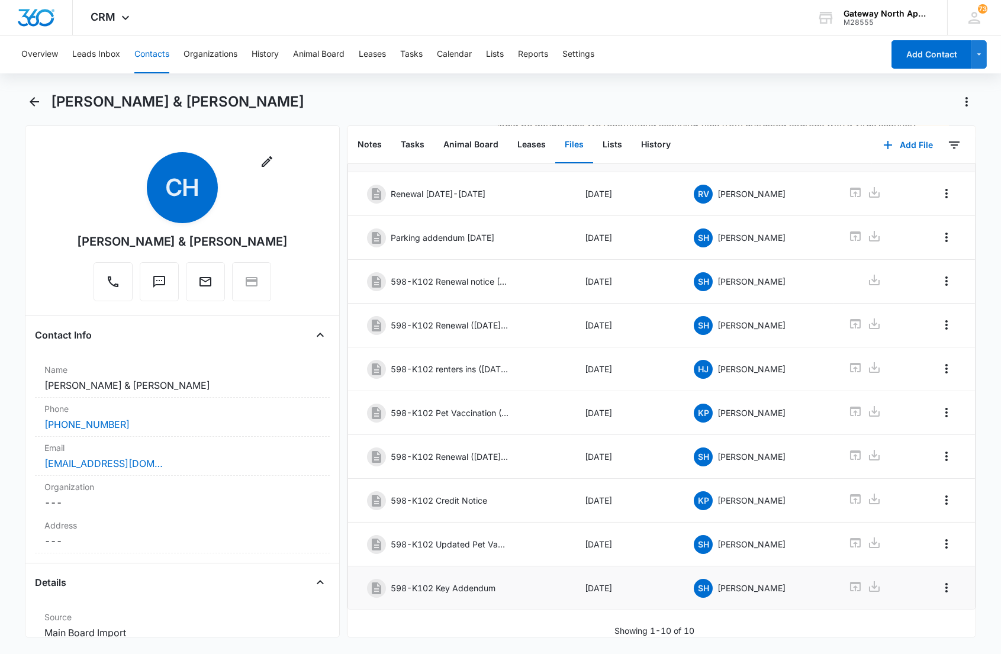
click at [509, 624] on div "Showing 1-10 of 10" at bounding box center [661, 630] width 628 height 12
click at [34, 98] on icon "Back" at bounding box center [34, 101] width 9 height 9
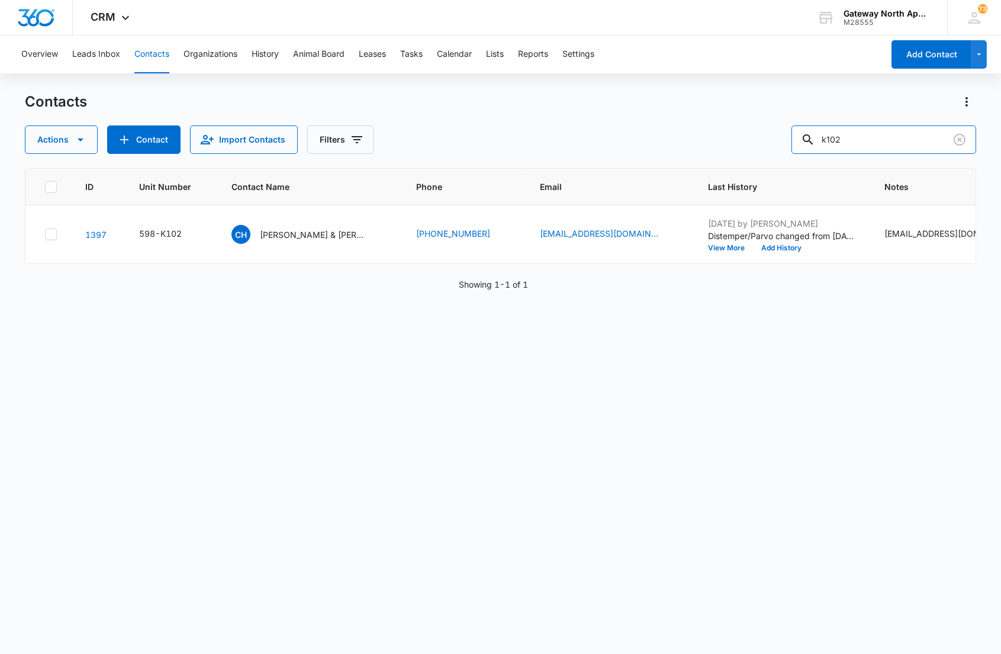
drag, startPoint x: 859, startPoint y: 141, endPoint x: 658, endPoint y: 127, distance: 201.7
click at [659, 127] on div "Actions Contact Import Contacts Filters k102" at bounding box center [500, 139] width 950 height 28
type input "g102"
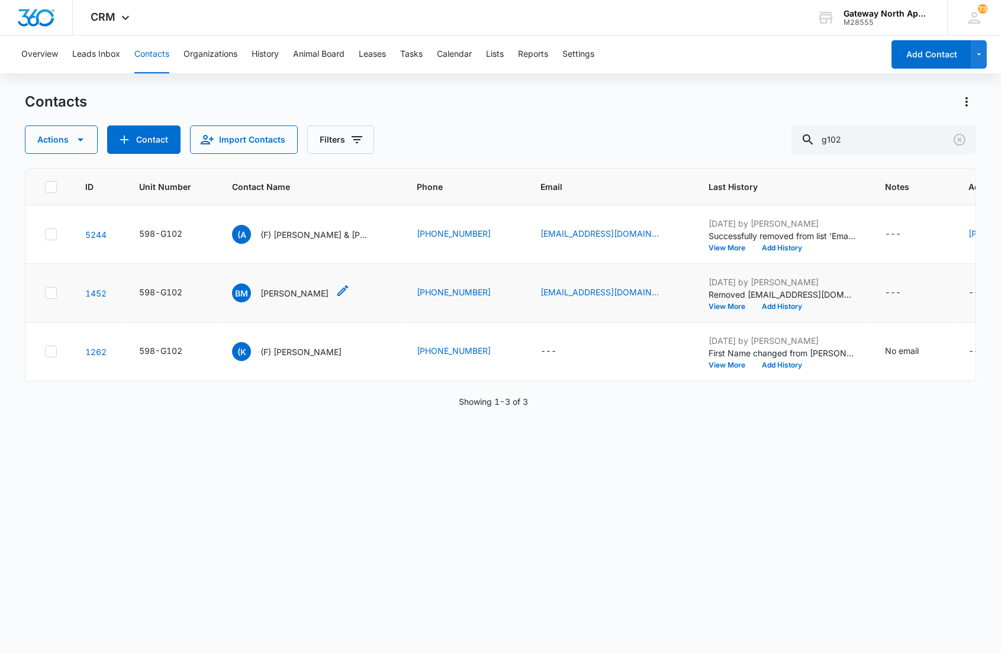
click at [273, 293] on p "[PERSON_NAME]" at bounding box center [294, 293] width 68 height 12
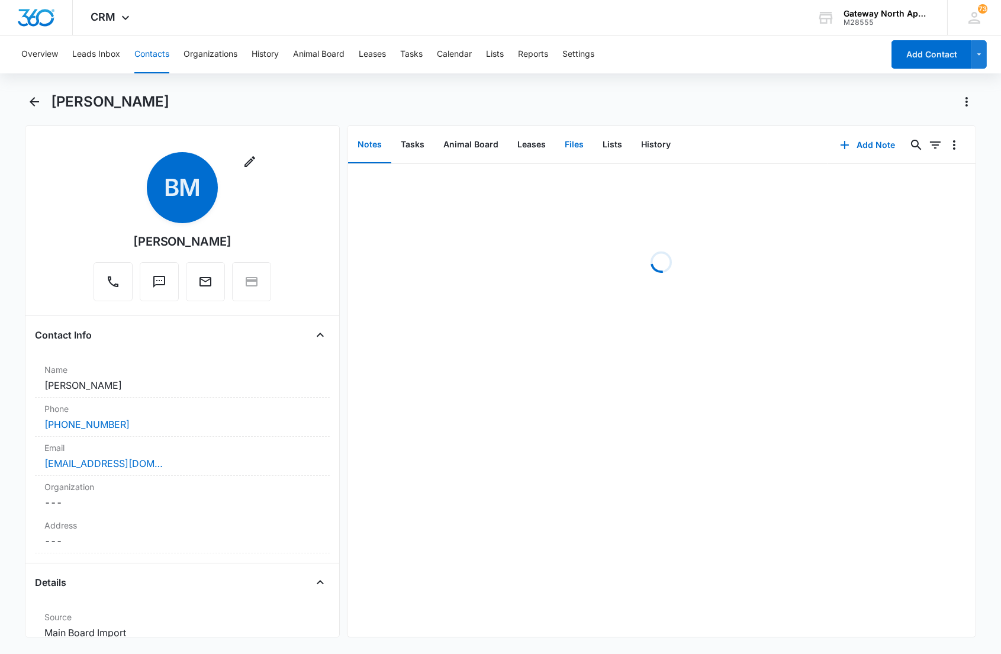
click at [566, 140] on button "Files" at bounding box center [574, 145] width 38 height 37
click at [894, 144] on button "Add File" at bounding box center [907, 145] width 73 height 28
click at [872, 182] on div "Upload Files" at bounding box center [890, 182] width 47 height 8
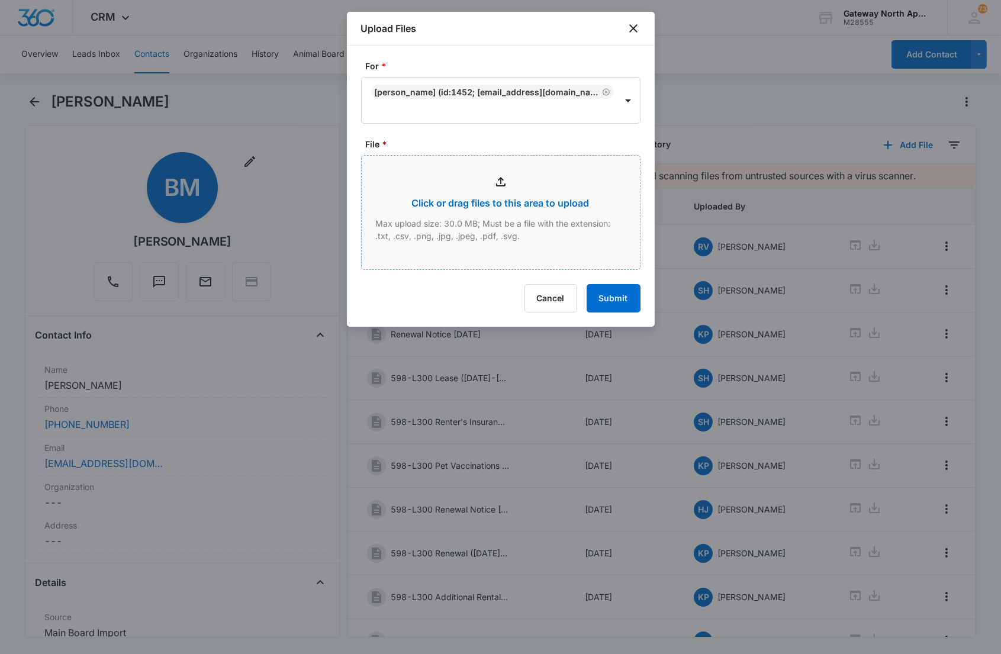
type input "C:\fakepath\G102_09042025152516.pdf"
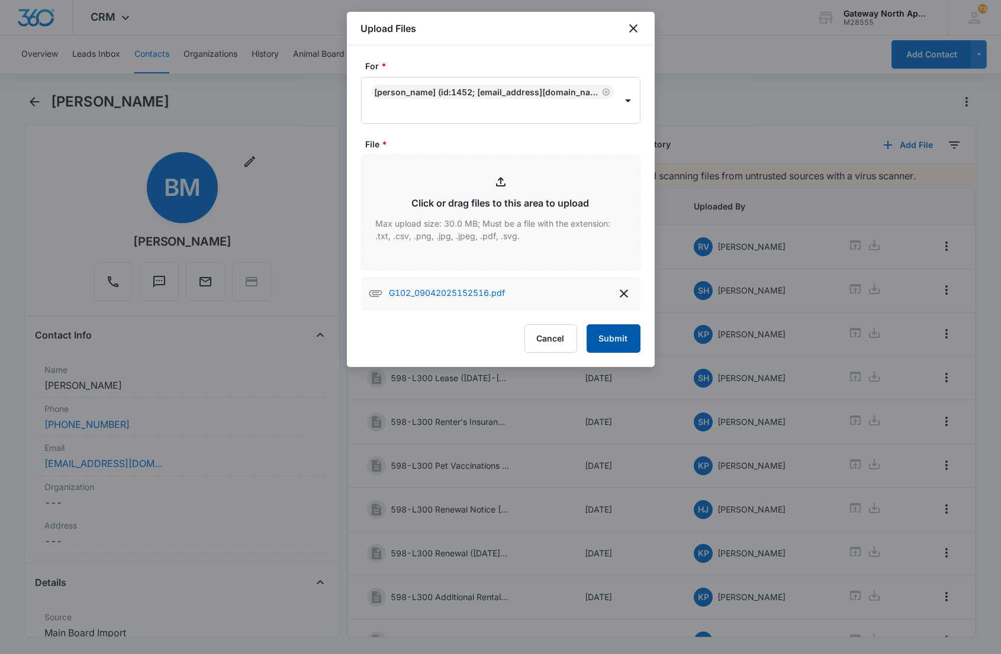
click at [602, 335] on button "Submit" at bounding box center [613, 338] width 54 height 28
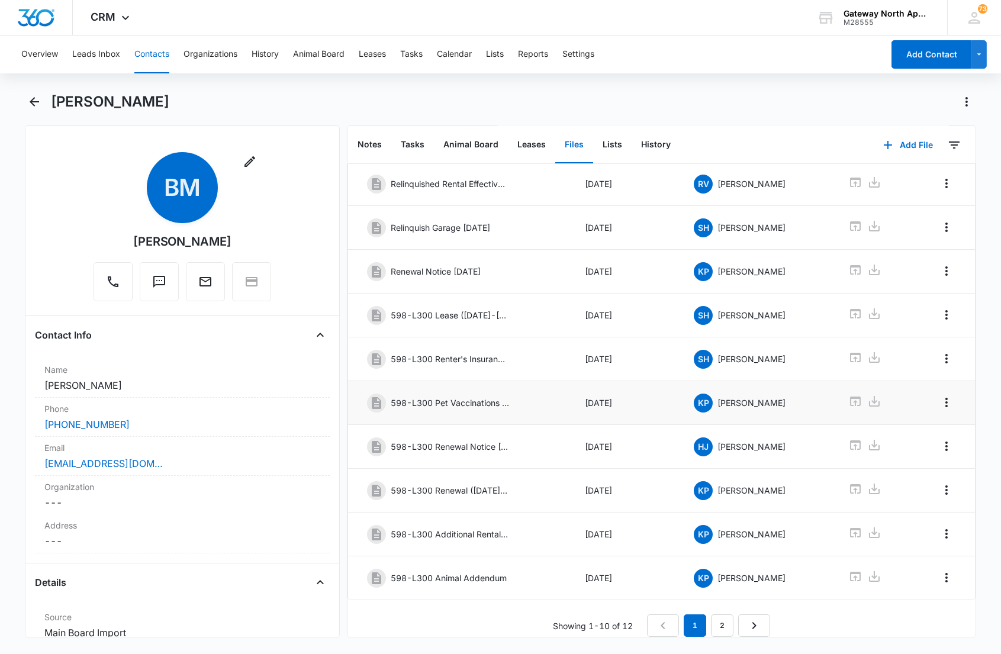
scroll to position [82, 0]
click at [714, 615] on link "2" at bounding box center [722, 625] width 22 height 22
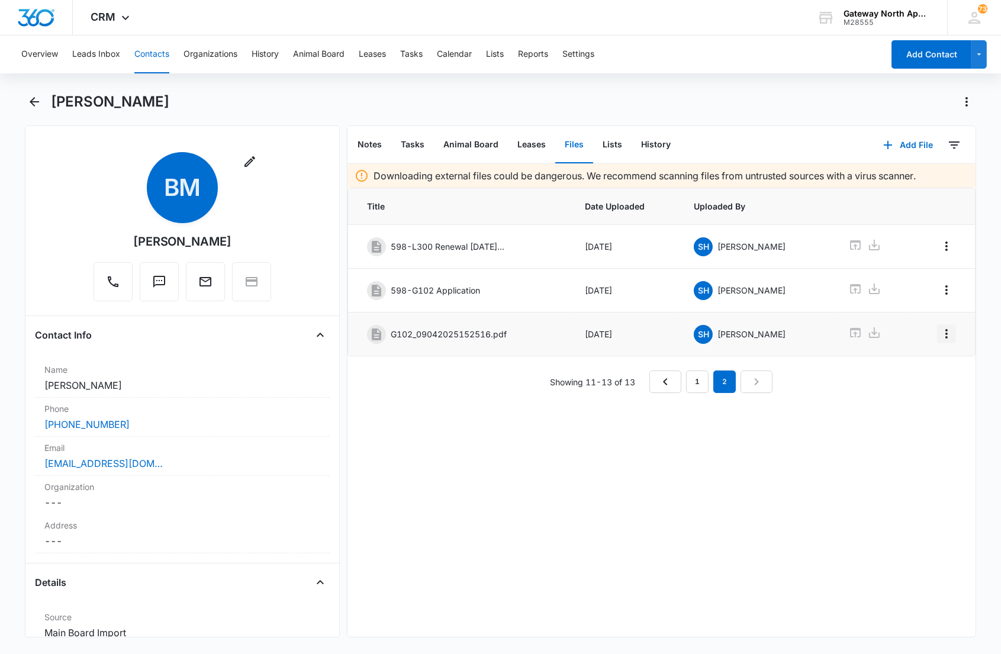
click at [940, 338] on icon "Overflow Menu" at bounding box center [946, 334] width 14 height 14
click at [905, 372] on div "Edit" at bounding box center [904, 368] width 25 height 8
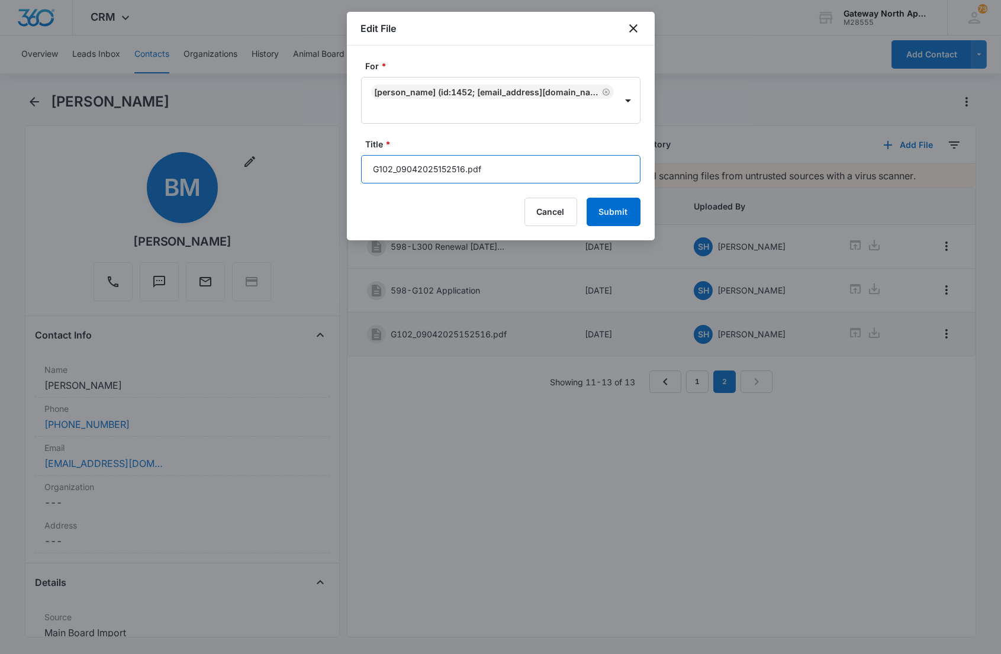
drag, startPoint x: 527, startPoint y: 176, endPoint x: 297, endPoint y: 180, distance: 229.6
click at [297, 180] on body "CRM Apps Reputation Websites Forms CRM Email Social Content Ads Intelligence Fi…" at bounding box center [500, 327] width 1001 height 654
type input "598-G102 Lease ([DATE]-[DATE])"
click at [586, 198] on button "Submit" at bounding box center [613, 212] width 54 height 28
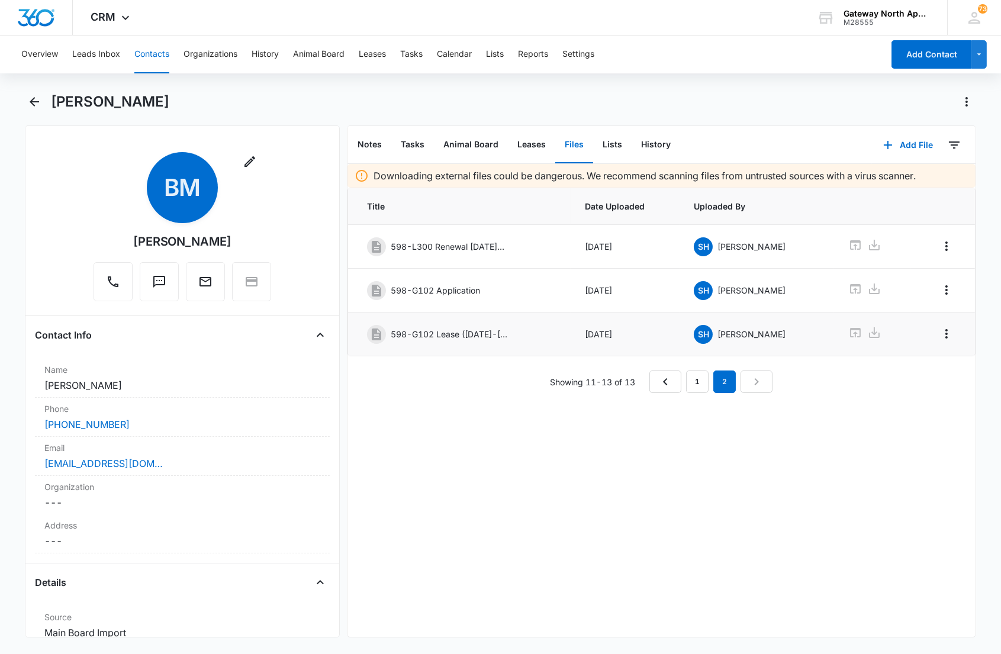
drag, startPoint x: 524, startPoint y: 396, endPoint x: 544, endPoint y: 363, distance: 39.3
click at [524, 393] on div "Showing 11-13 of 13 1 2" at bounding box center [661, 381] width 628 height 22
click at [904, 138] on button "Add File" at bounding box center [907, 145] width 73 height 28
click at [879, 182] on div "Upload Files" at bounding box center [890, 182] width 47 height 8
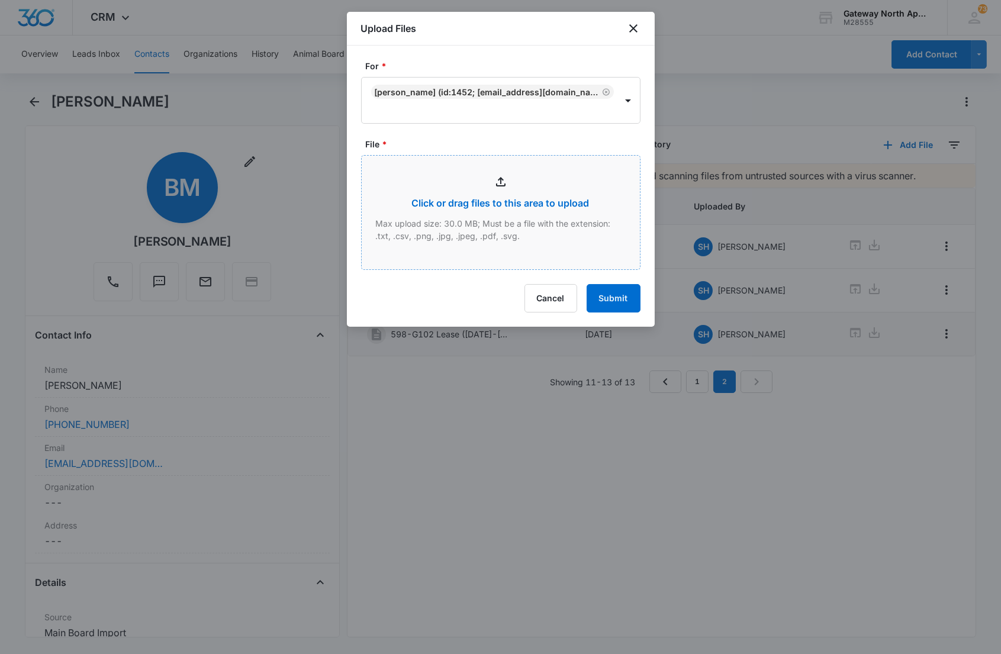
type input "C:\fakepath\G102_09042025152157.pdf"
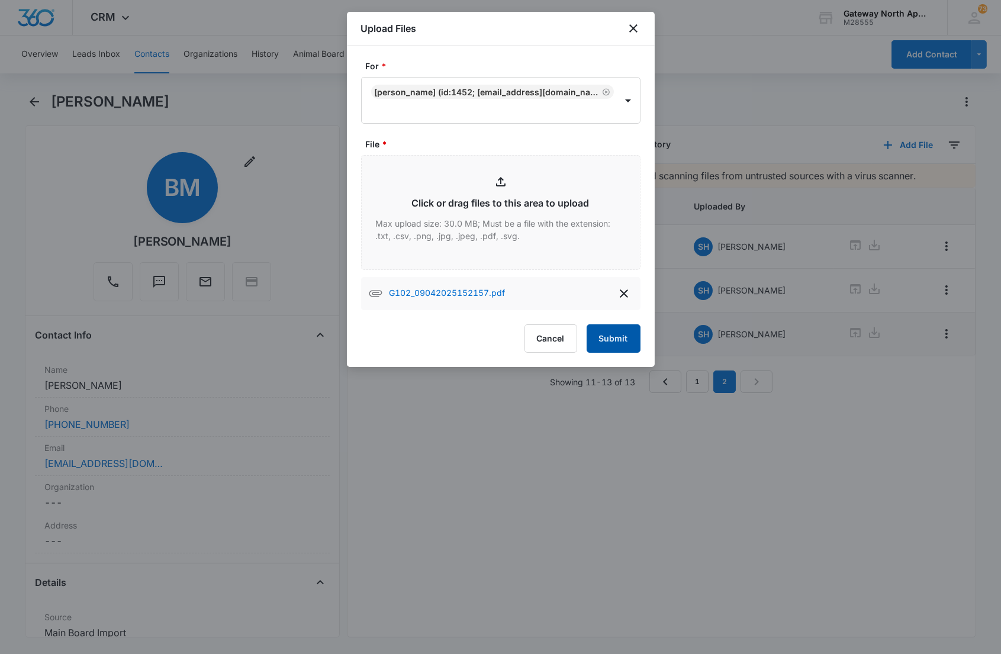
click at [611, 340] on button "Submit" at bounding box center [613, 338] width 54 height 28
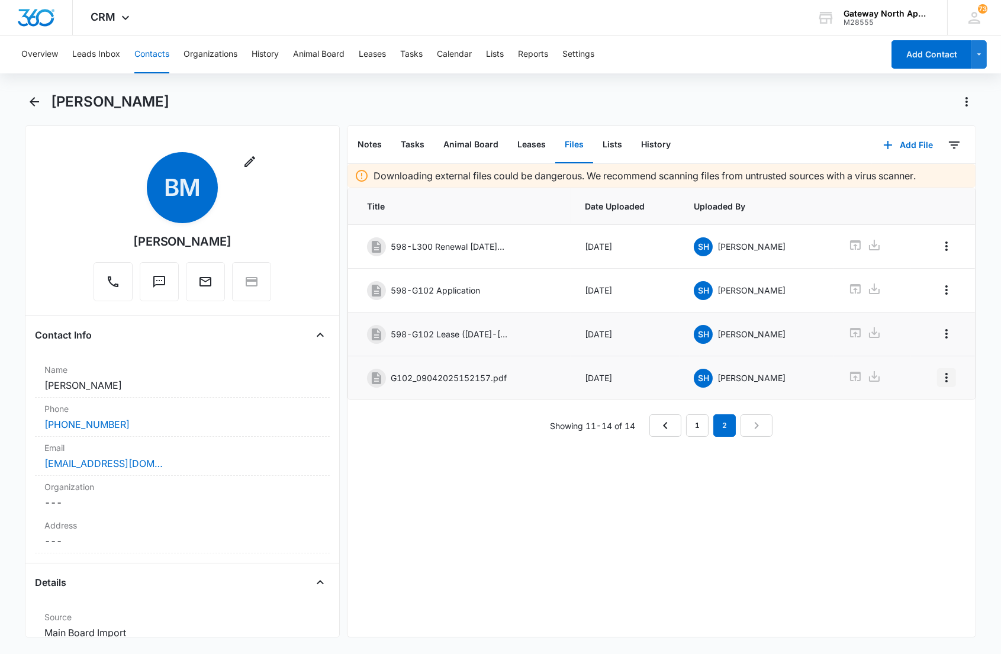
click at [939, 385] on icon "Overflow Menu" at bounding box center [946, 377] width 14 height 14
click at [909, 412] on div "Edit" at bounding box center [904, 413] width 25 height 8
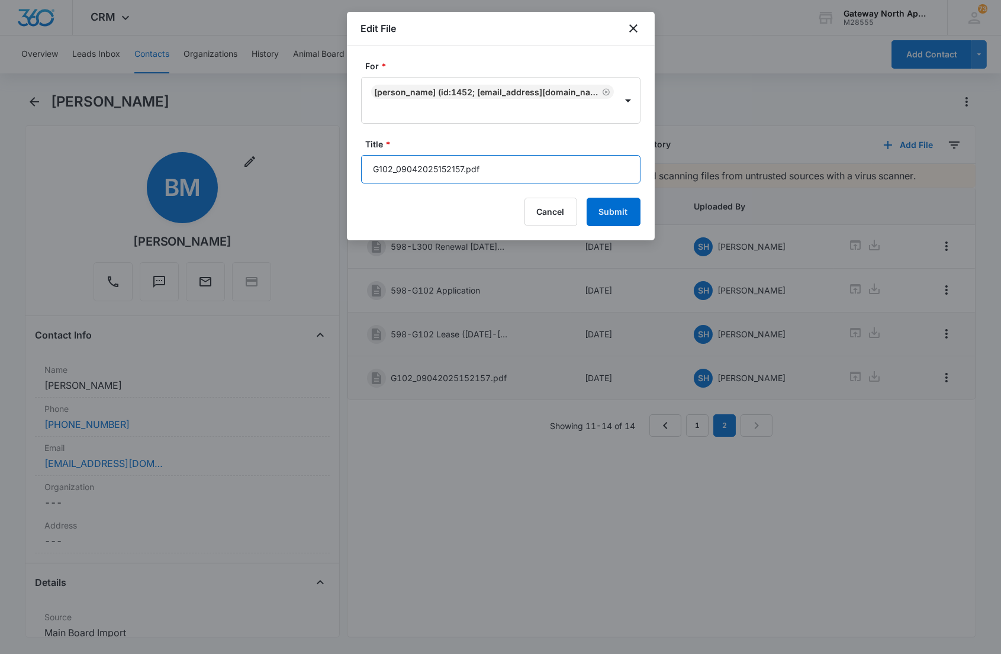
drag, startPoint x: 489, startPoint y: 176, endPoint x: 322, endPoint y: 143, distance: 170.8
click at [321, 164] on body "CRM Apps Reputation Websites Forms CRM Email Social Content Ads Intelligence Fi…" at bounding box center [500, 327] width 1001 height 654
type input "598-G102 Lease Packet"
click at [586, 198] on button "Submit" at bounding box center [613, 212] width 54 height 28
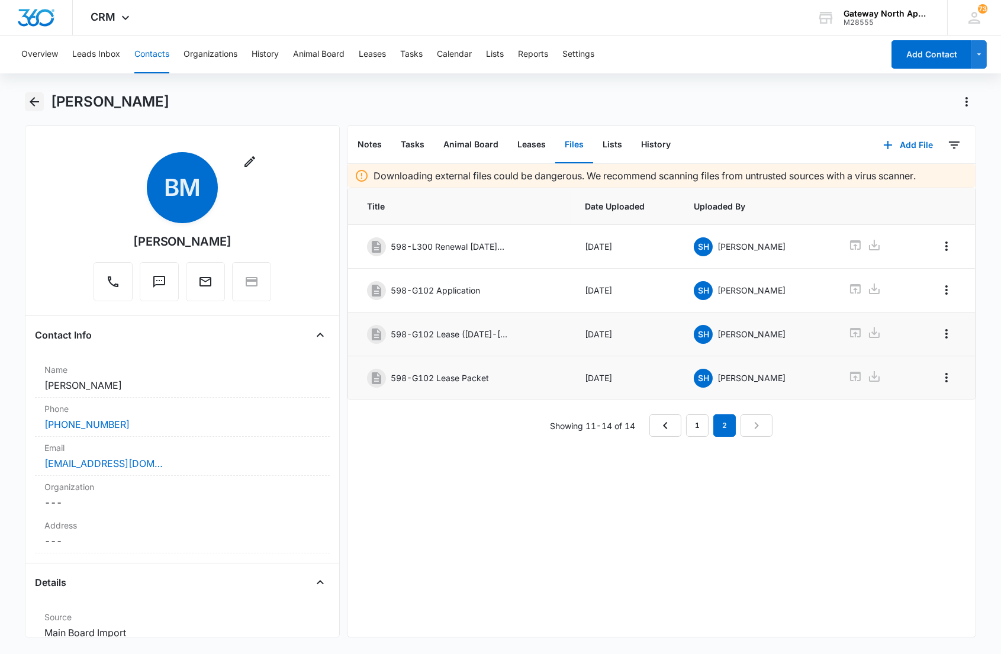
click at [36, 102] on icon "Back" at bounding box center [34, 102] width 14 height 14
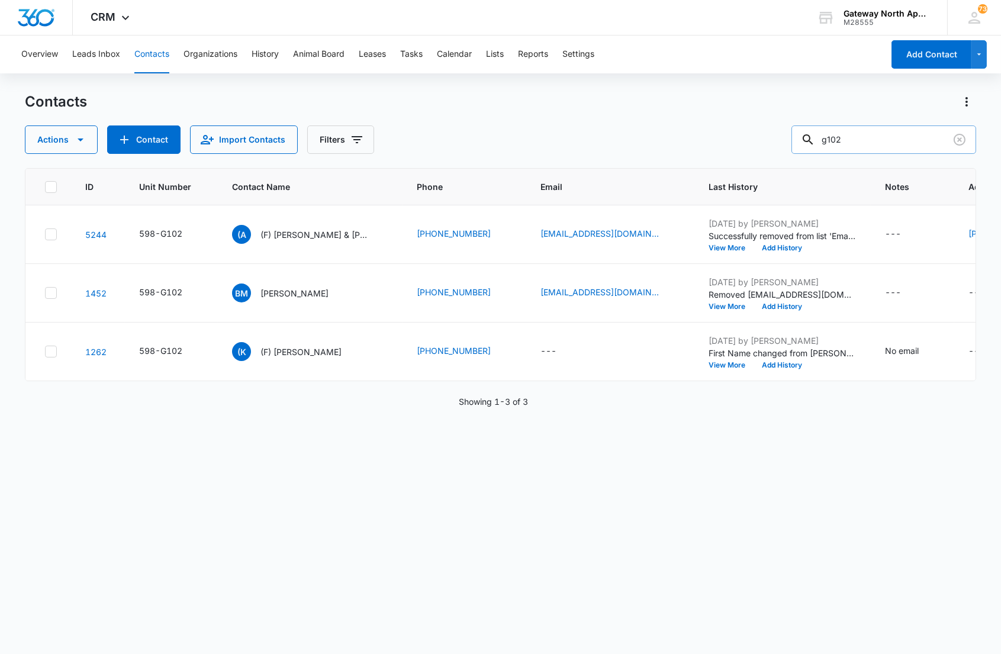
click at [963, 150] on div at bounding box center [959, 139] width 19 height 28
click at [953, 137] on icon "Clear" at bounding box center [959, 140] width 14 height 14
